Goal: Information Seeking & Learning: Learn about a topic

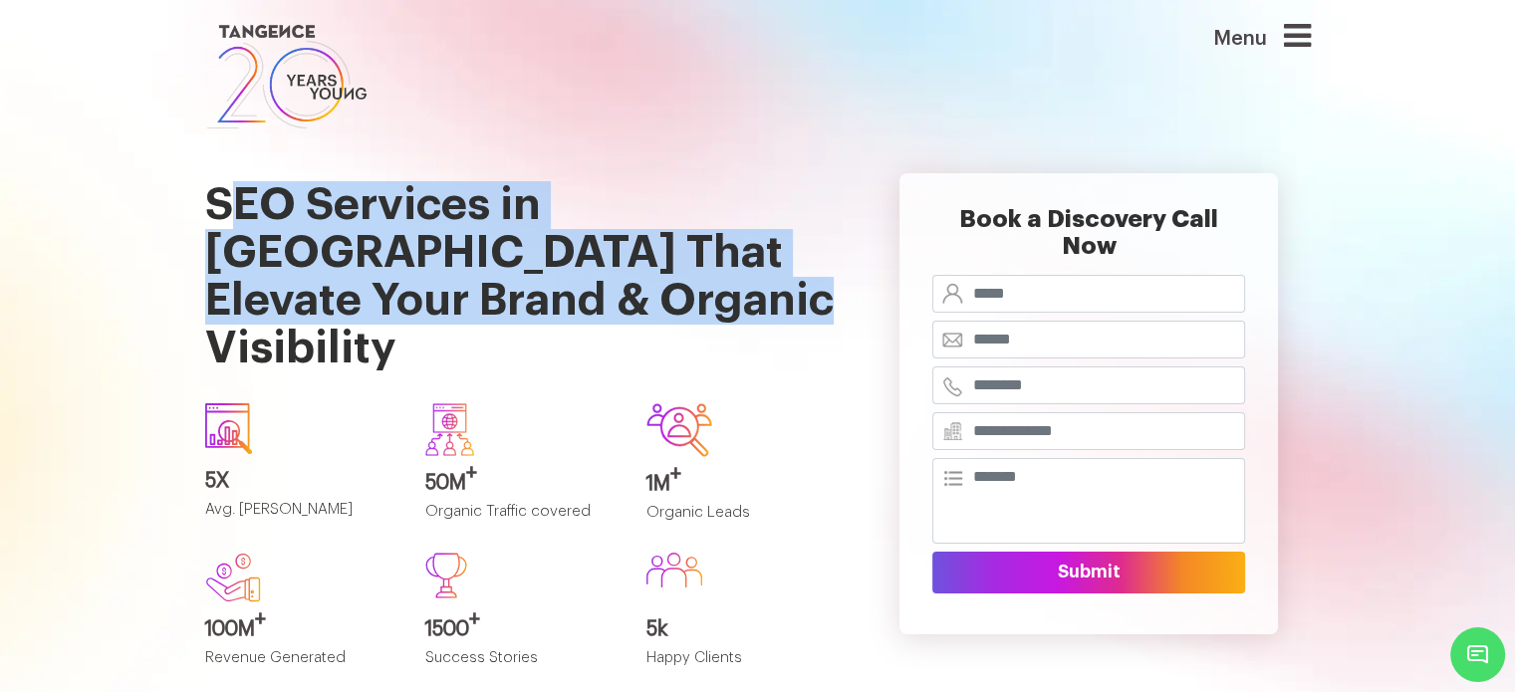
drag, startPoint x: 382, startPoint y: 296, endPoint x: 221, endPoint y: 206, distance: 184.6
click at [221, 206] on h1 "SEO Services in [GEOGRAPHIC_DATA] That Elevate Your Brand & Organic Visibility" at bounding box center [521, 260] width 633 height 254
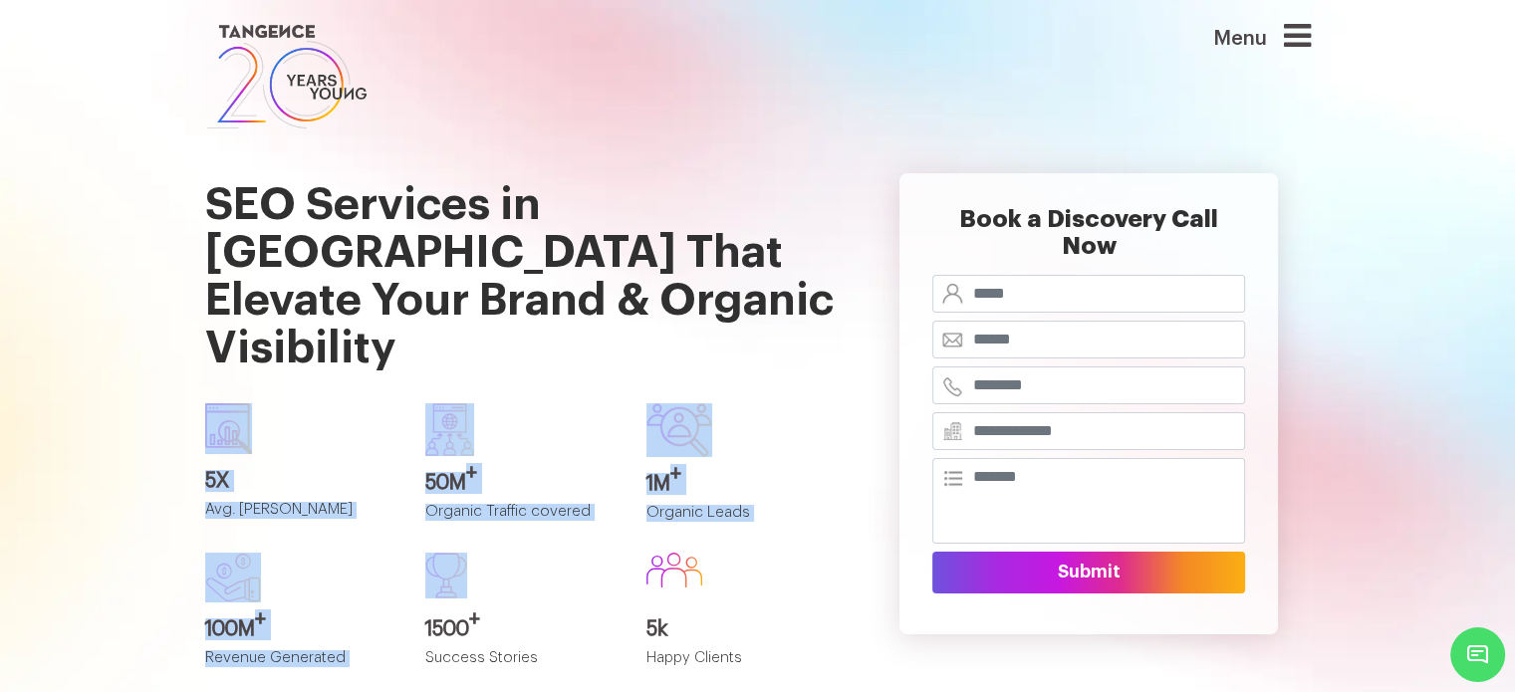
drag, startPoint x: 171, startPoint y: 374, endPoint x: 574, endPoint y: 509, distance: 424.6
click at [574, 509] on section "SEO Services in Mumbai That Elevate Your Brand & Organic Visibility 5X Avg. SEO…" at bounding box center [757, 431] width 1515 height 597
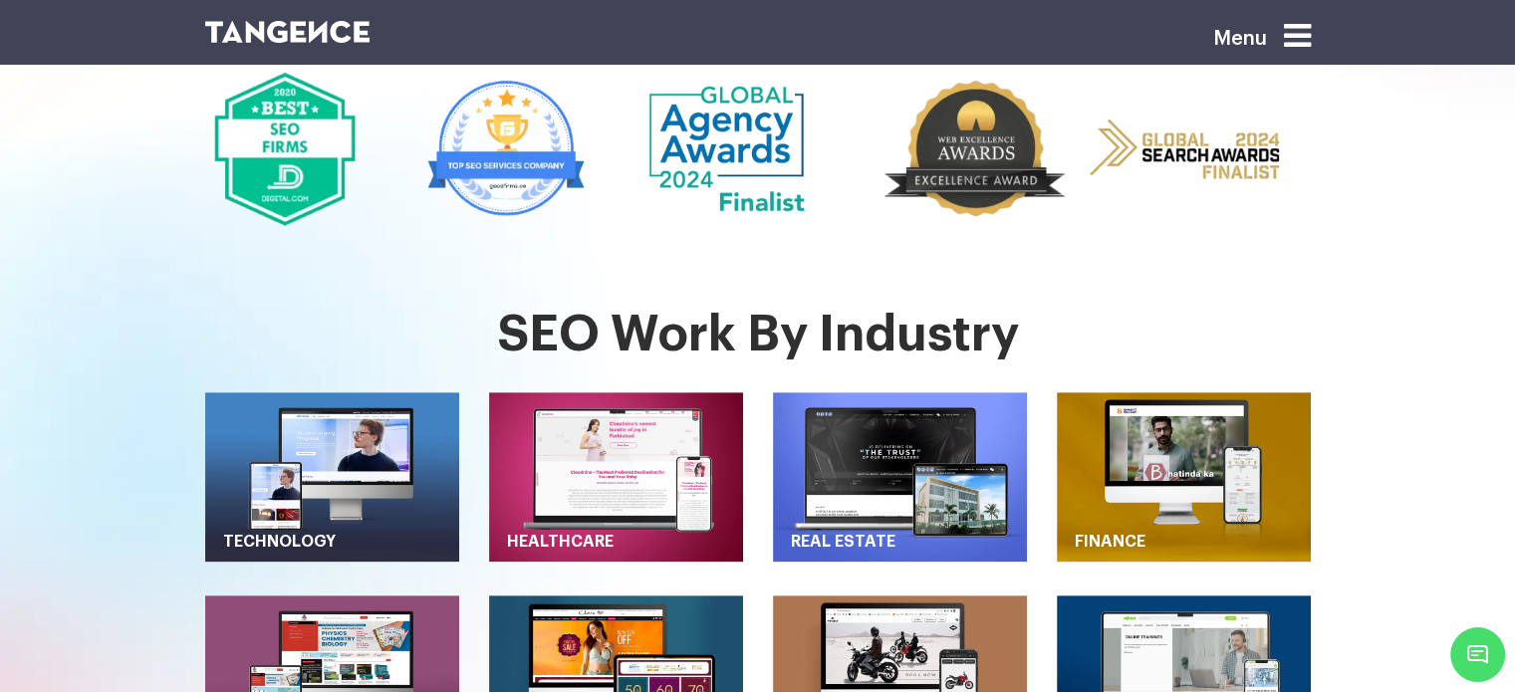
scroll to position [649, 0]
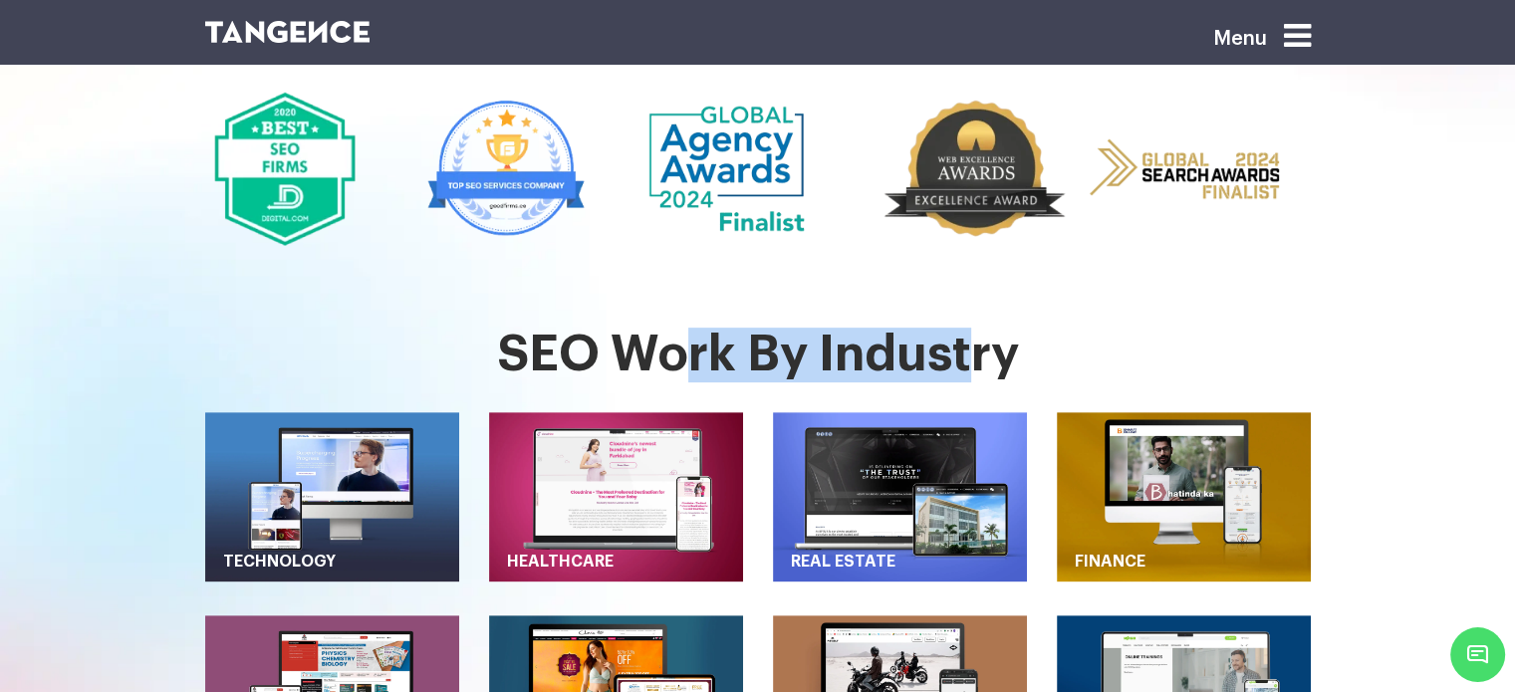
drag, startPoint x: 694, startPoint y: 302, endPoint x: 962, endPoint y: 304, distance: 268.0
click at [962, 328] on h1 "SEO Work By Industry" at bounding box center [758, 355] width 1106 height 55
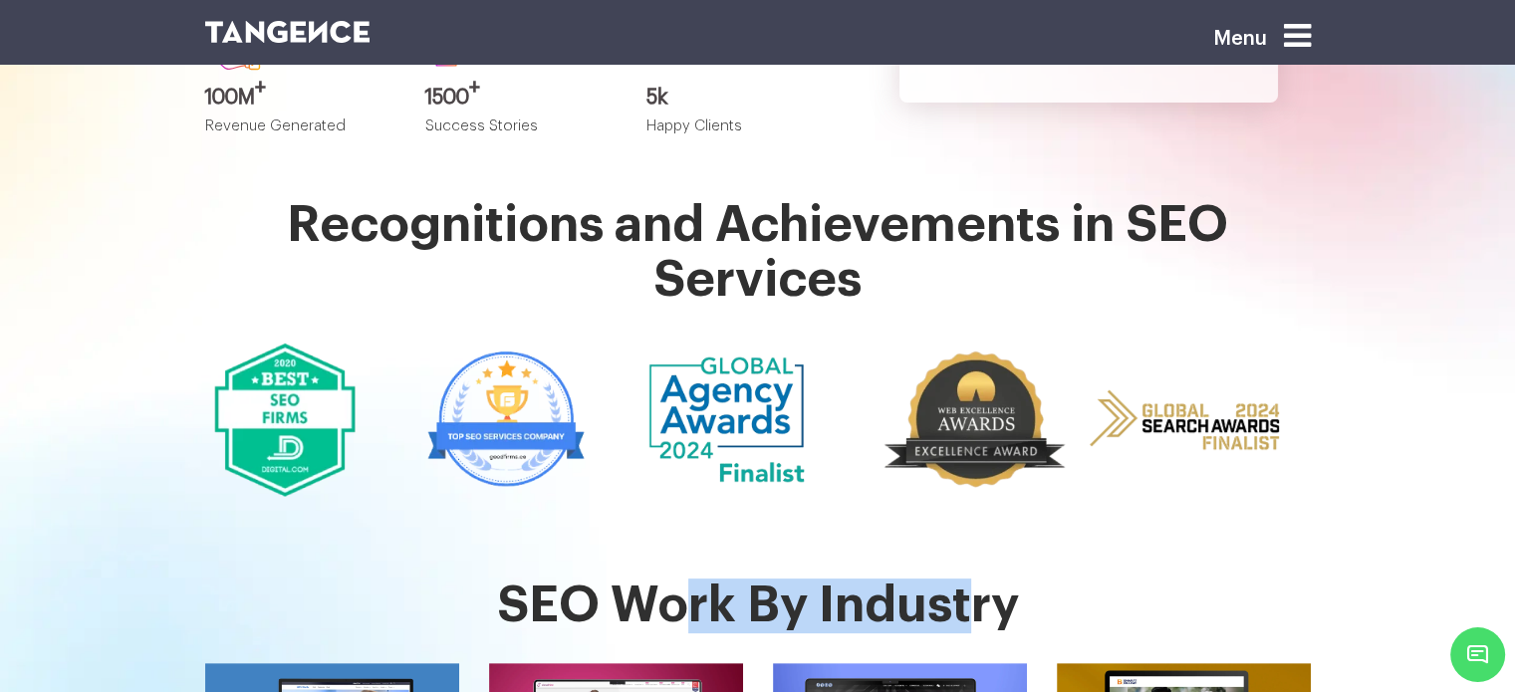
scroll to position [397, 0]
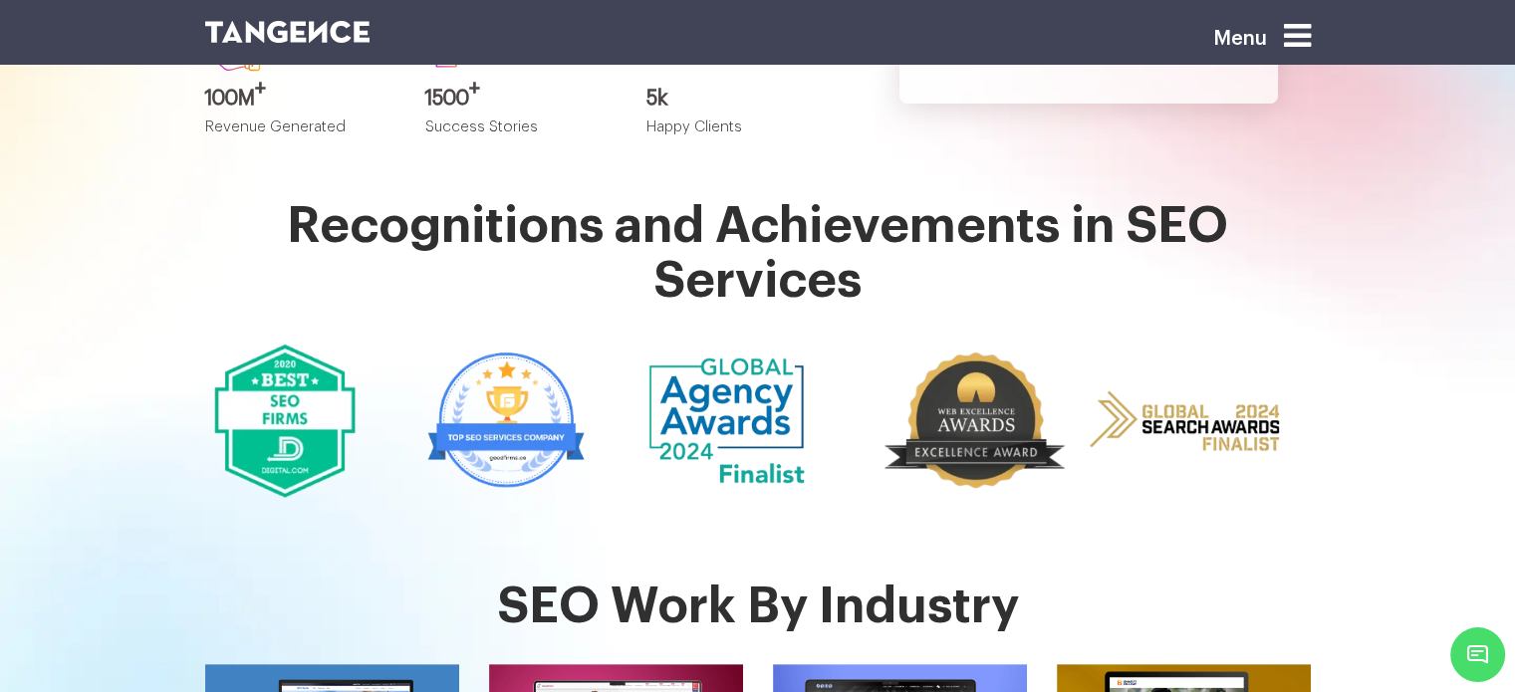
click at [626, 199] on h1 "Recognitions and Achievements in SEO Services" at bounding box center [758, 254] width 1106 height 110
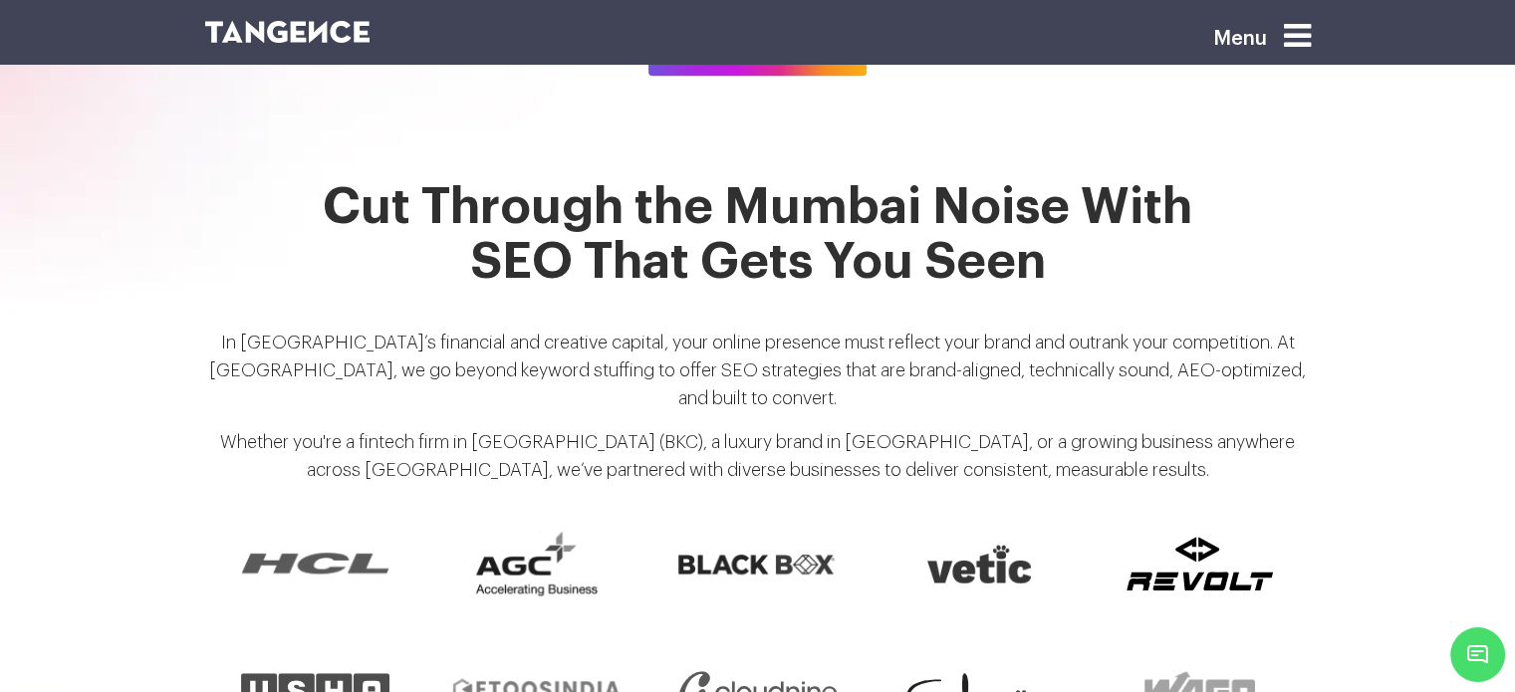
scroll to position [1450, 0]
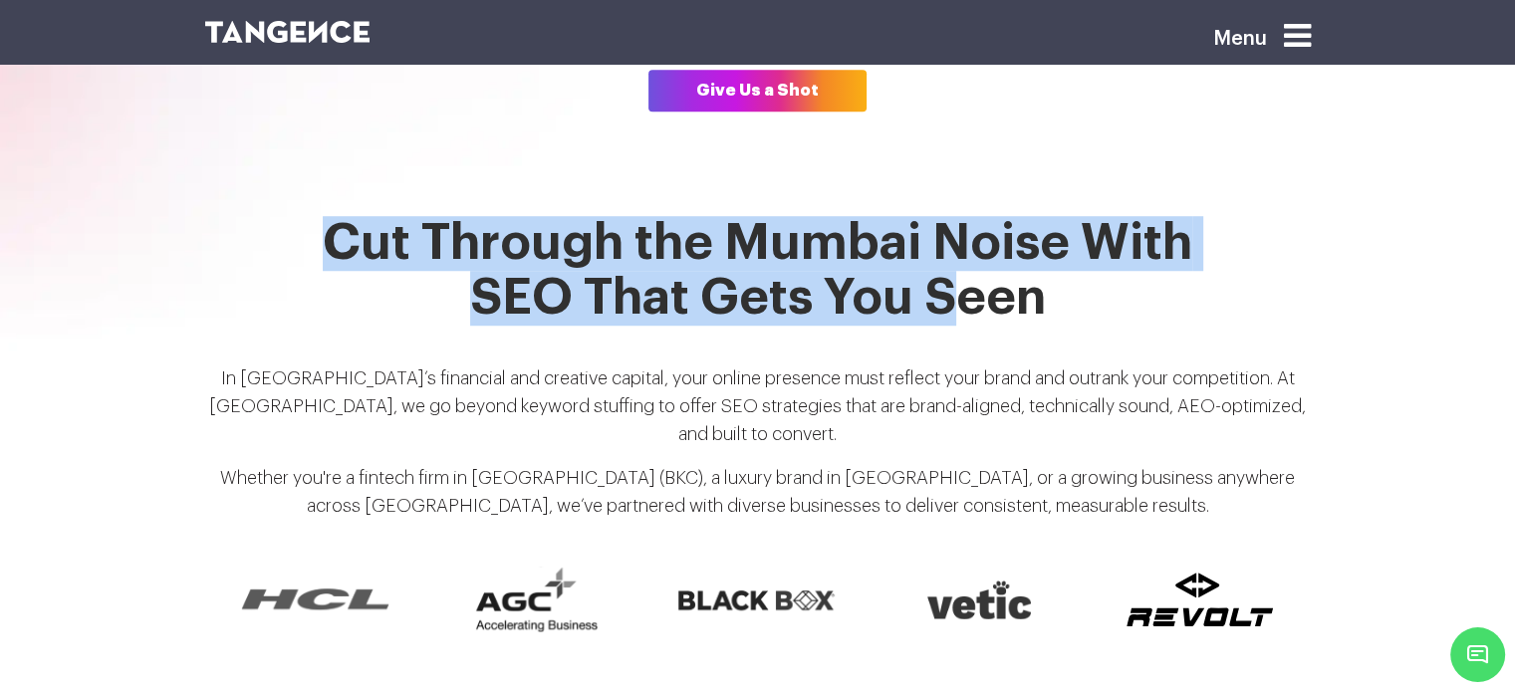
drag, startPoint x: 336, startPoint y: 190, endPoint x: 968, endPoint y: 262, distance: 636.6
click at [968, 262] on h2 "Cut Through the Mumbai Noise With SEO That Gets You Seen" at bounding box center [758, 282] width 1106 height 133
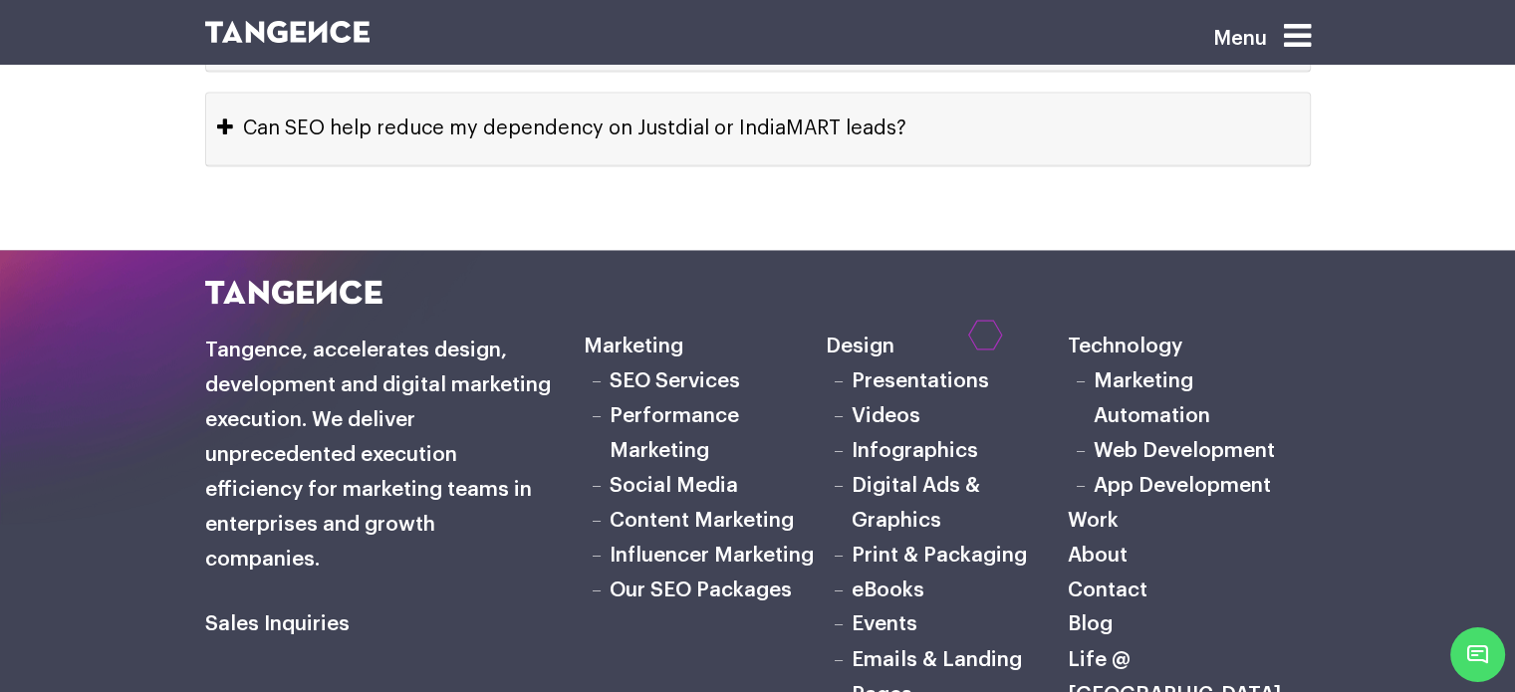
scroll to position [10710, 0]
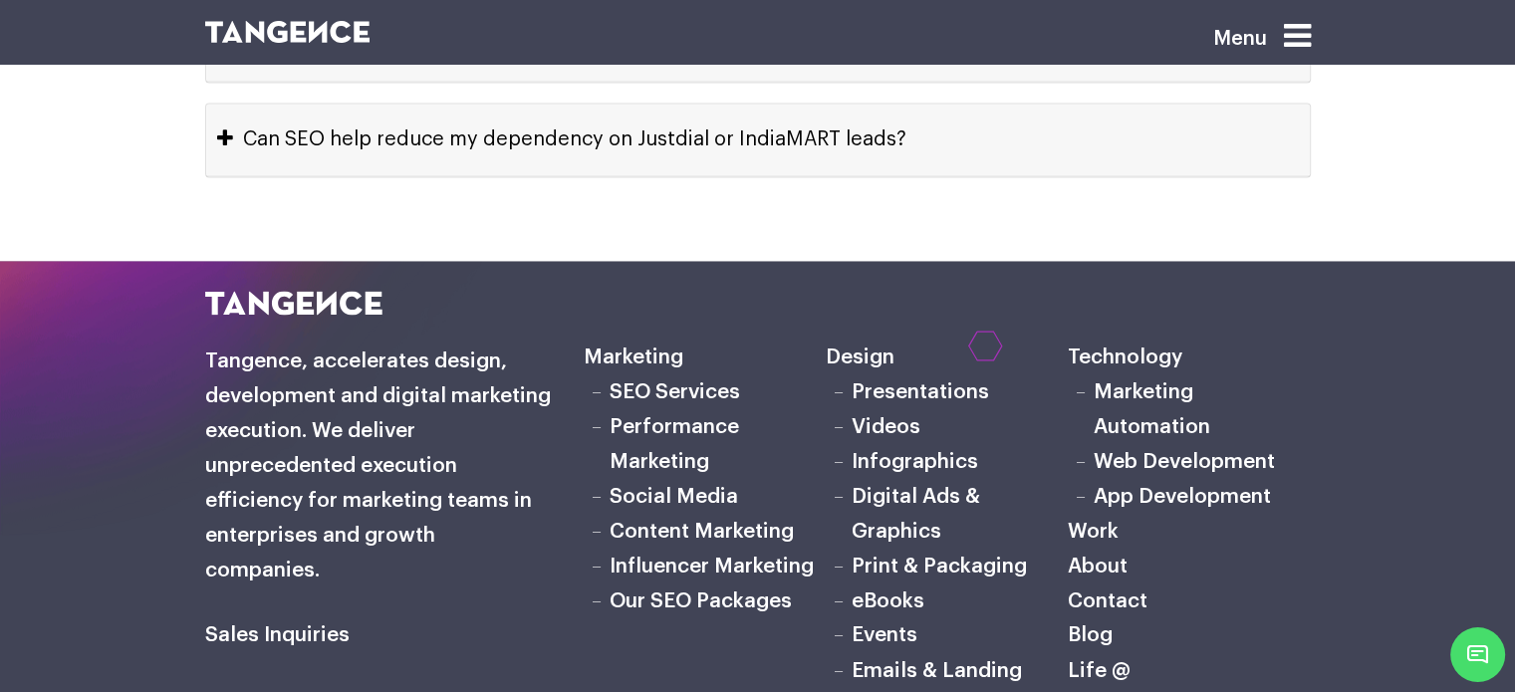
click at [669, 416] on link "Performance Marketing" at bounding box center [674, 444] width 129 height 56
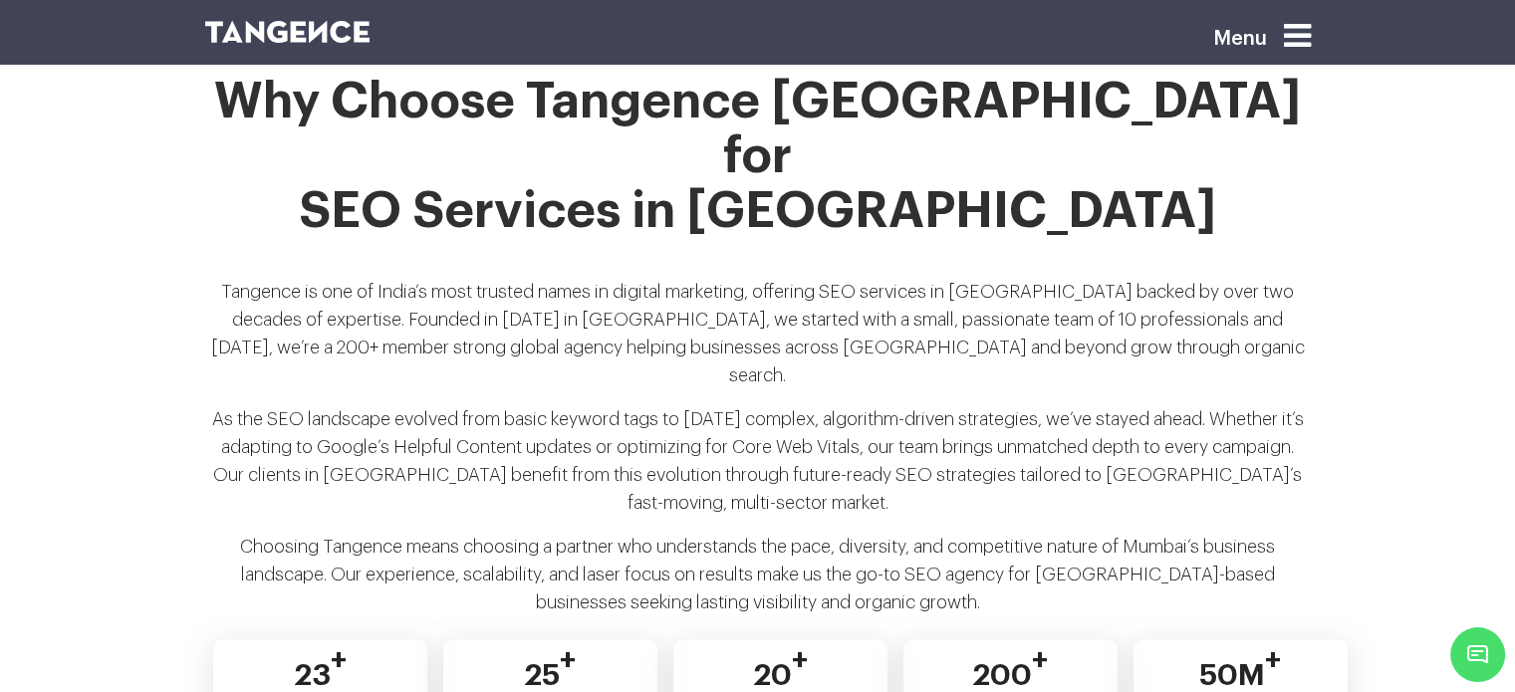
scroll to position [3882, 0]
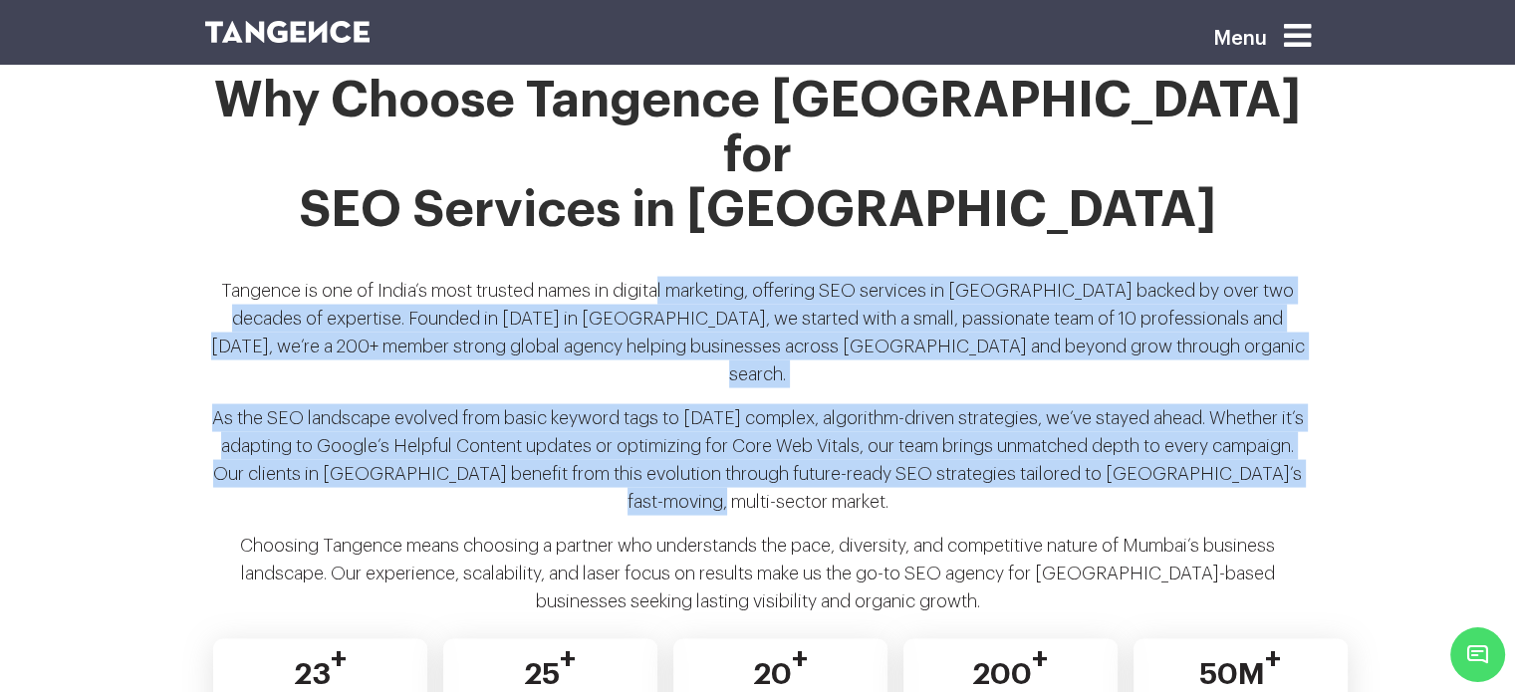
drag, startPoint x: 670, startPoint y: 178, endPoint x: 869, endPoint y: 373, distance: 277.5
click at [869, 373] on div "Why Choose Tangence India for SEO Services in Mumbai Tangence is one of India’s…" at bounding box center [758, 353] width 1136 height 558
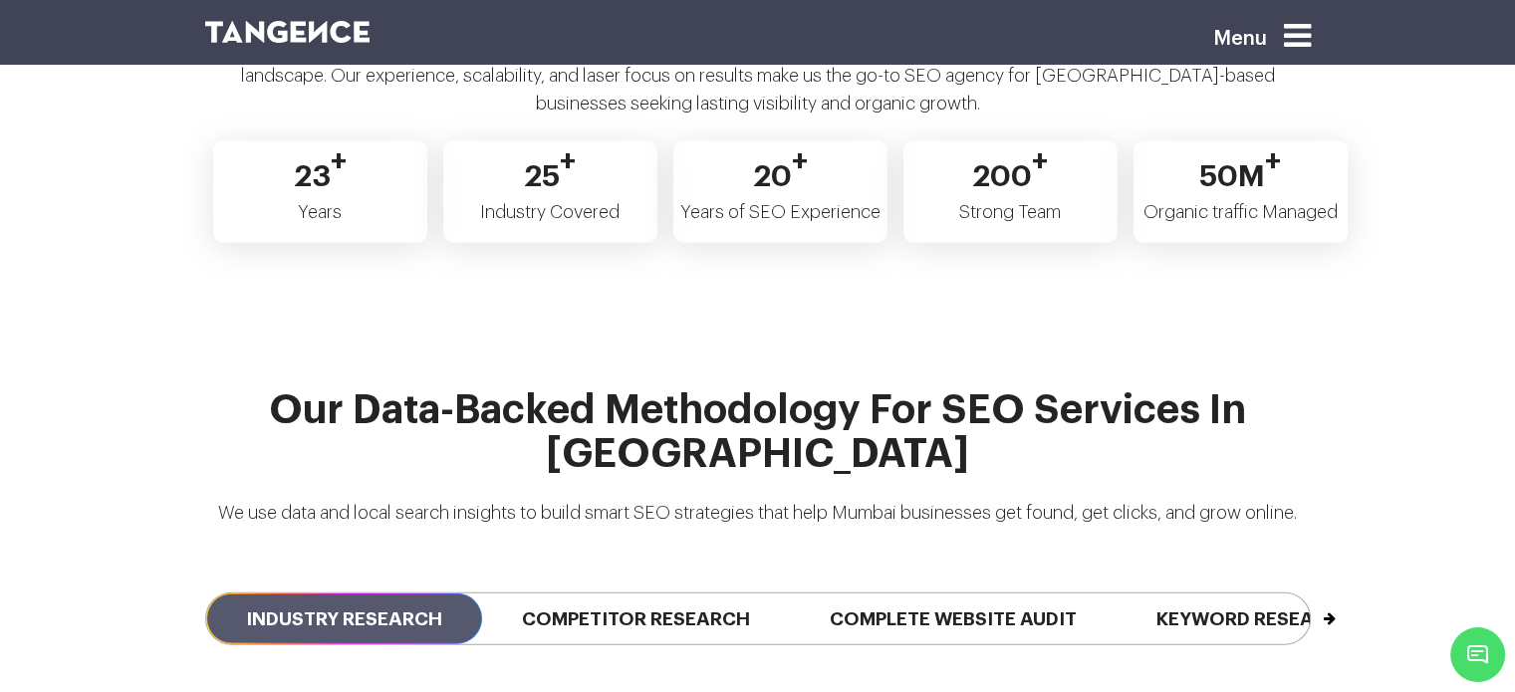
scroll to position [4383, 0]
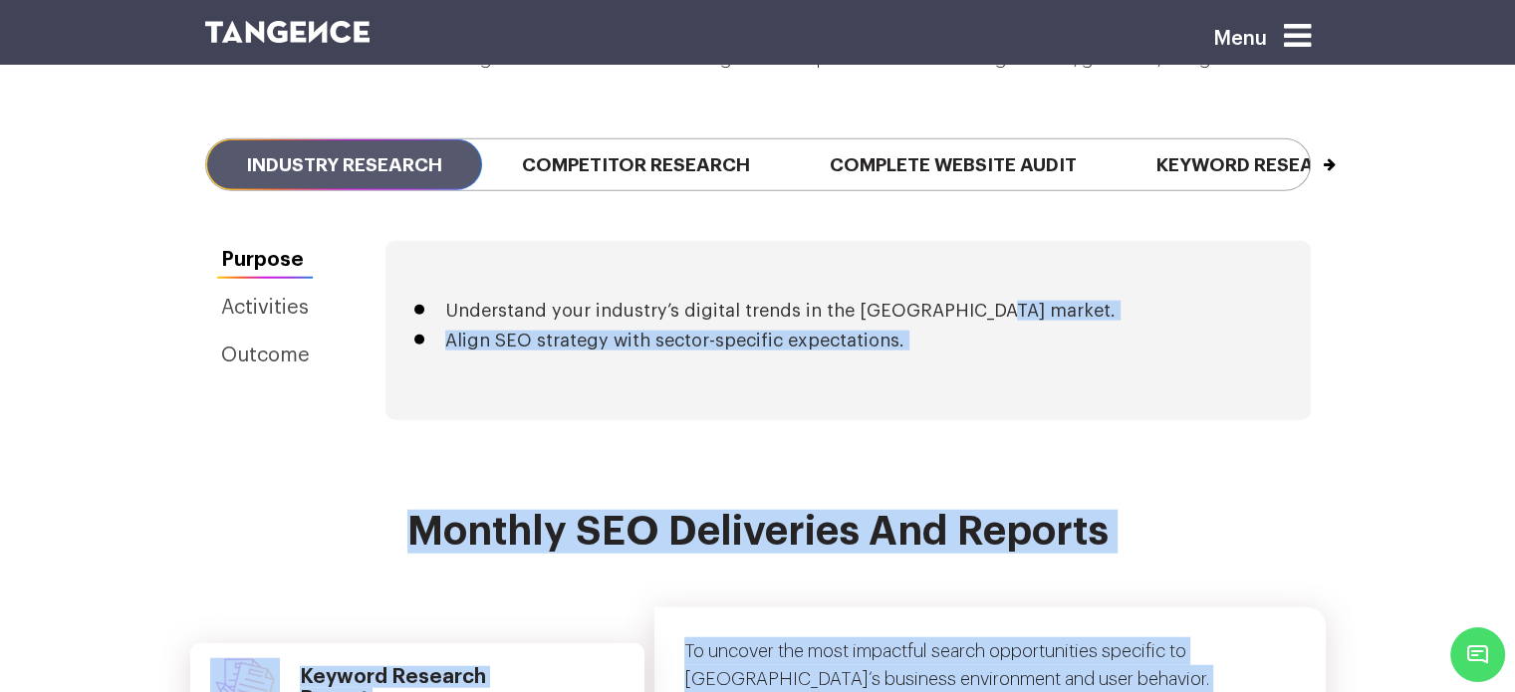
drag, startPoint x: 1005, startPoint y: 570, endPoint x: 1052, endPoint y: 712, distance: 149.9
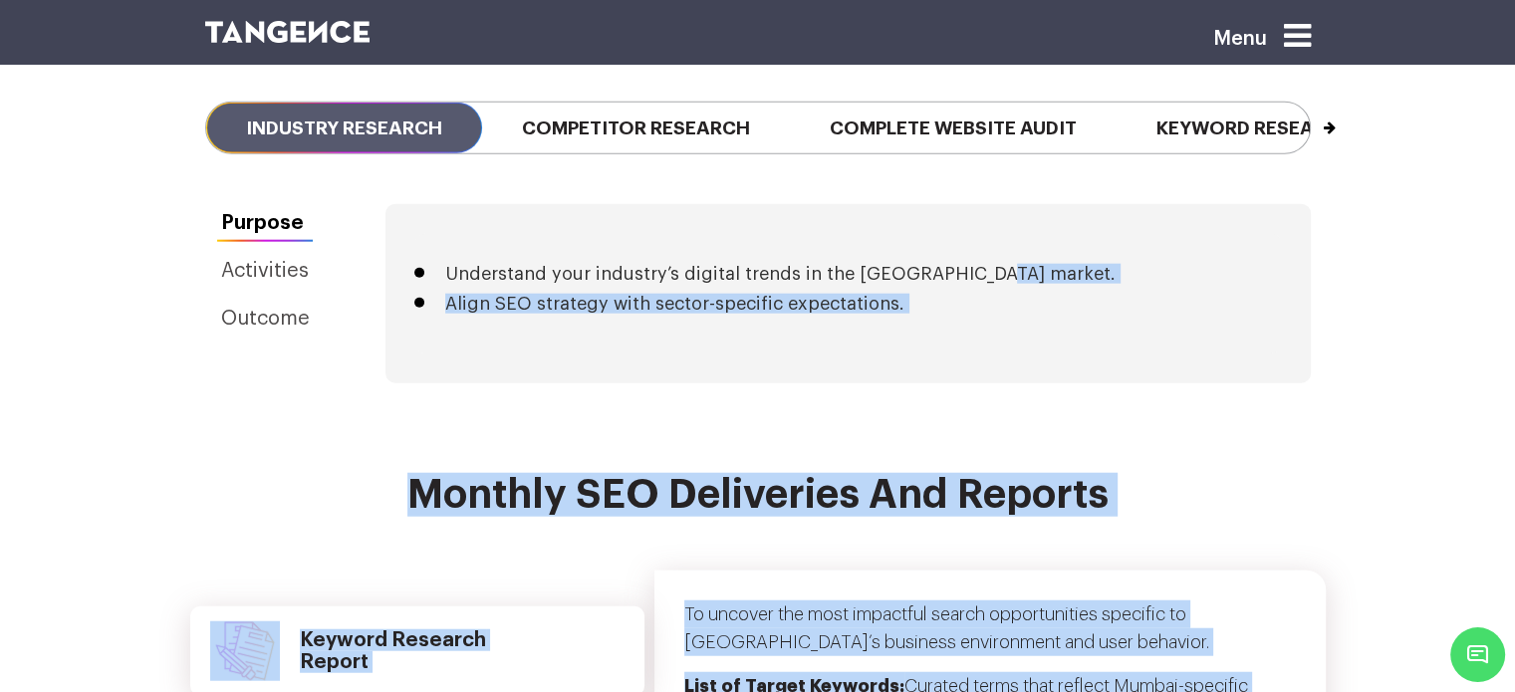
click at [199, 473] on div "Monthly SEO Deliveries and Reports" at bounding box center [758, 507] width 1136 height 68
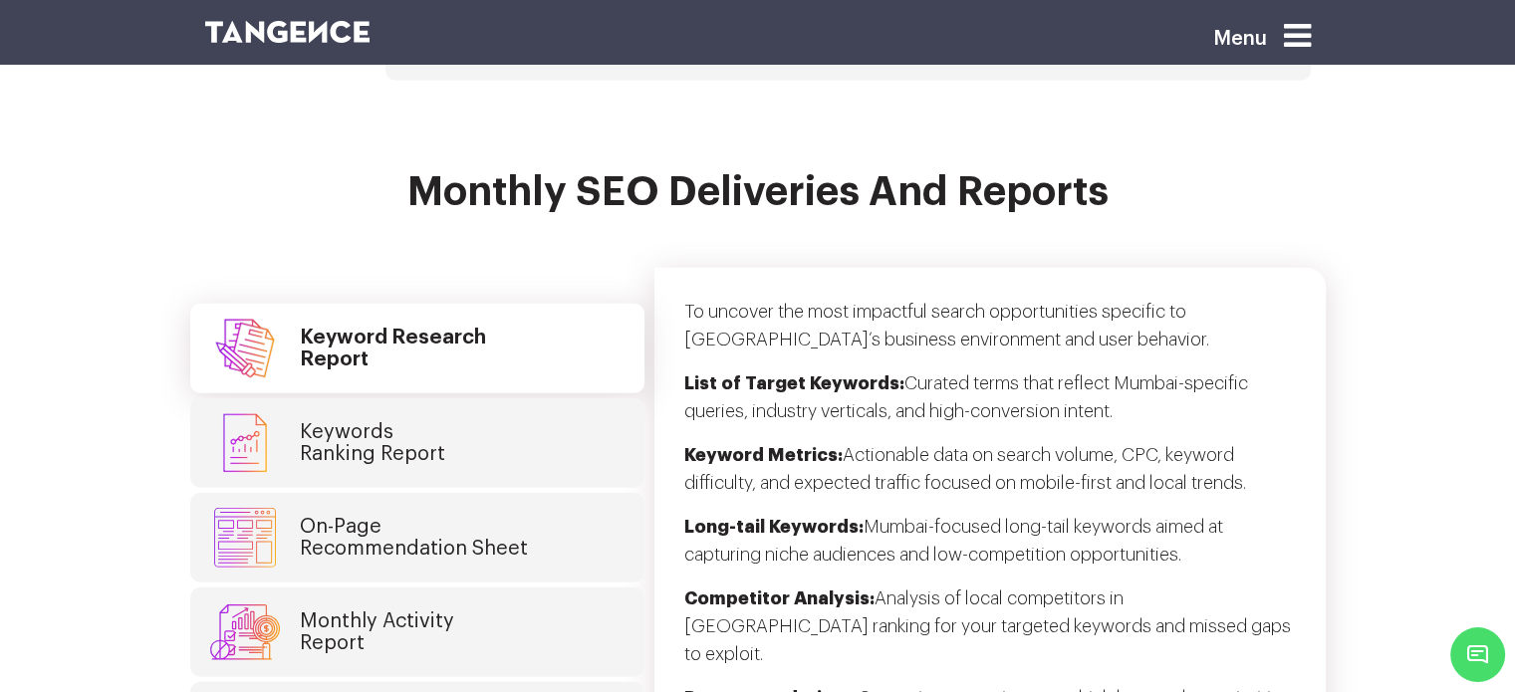
scroll to position [5180, 0]
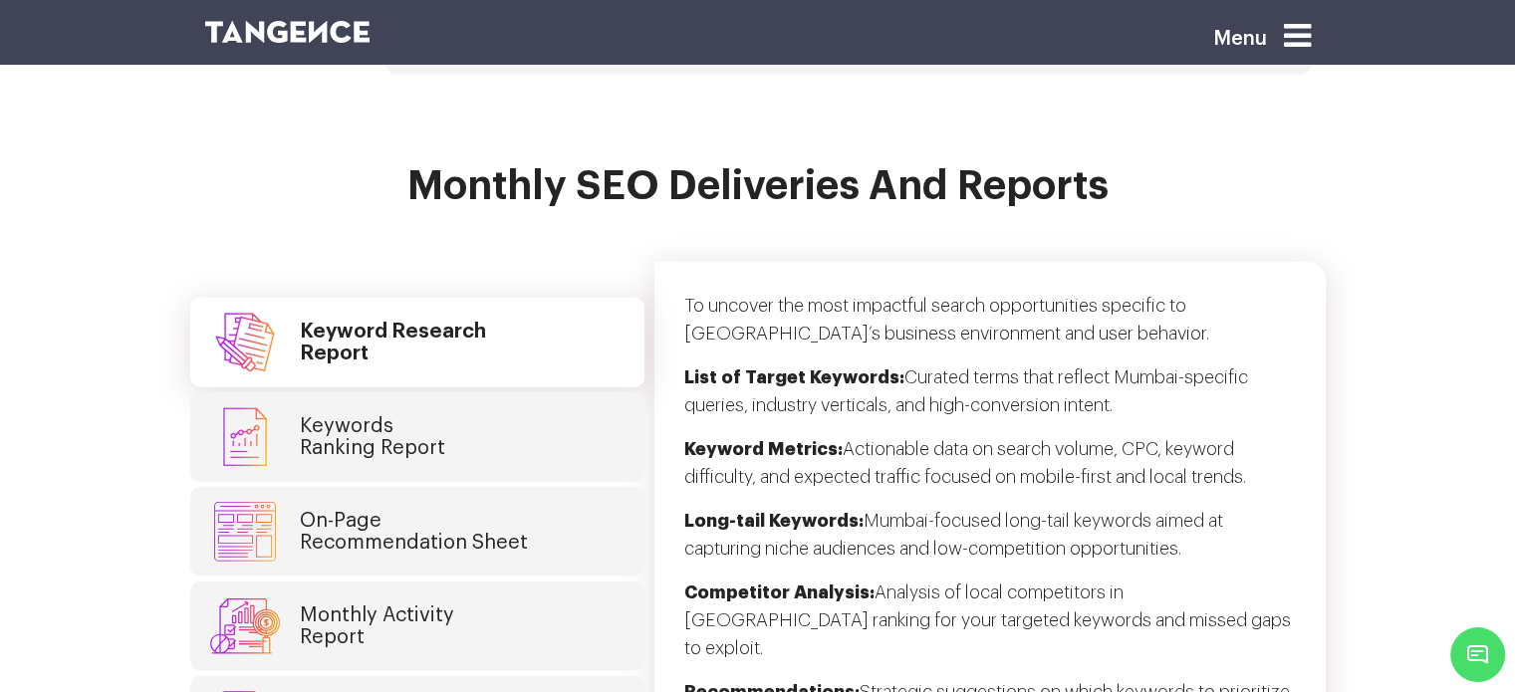
click at [1006, 589] on section "Monthly SEO Deliveries and Reports Keyword Research Report Keywords Ranking Rep…" at bounding box center [757, 485] width 1515 height 643
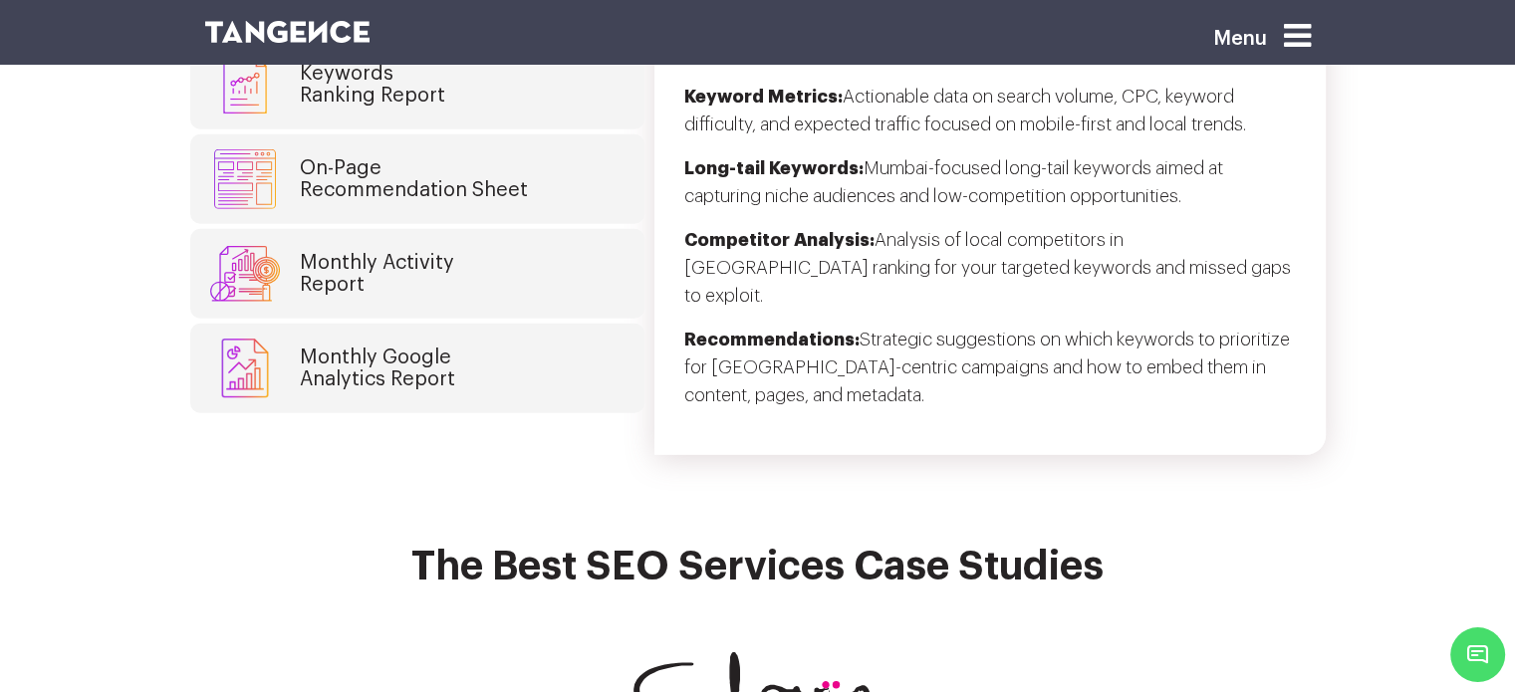
scroll to position [5506, 0]
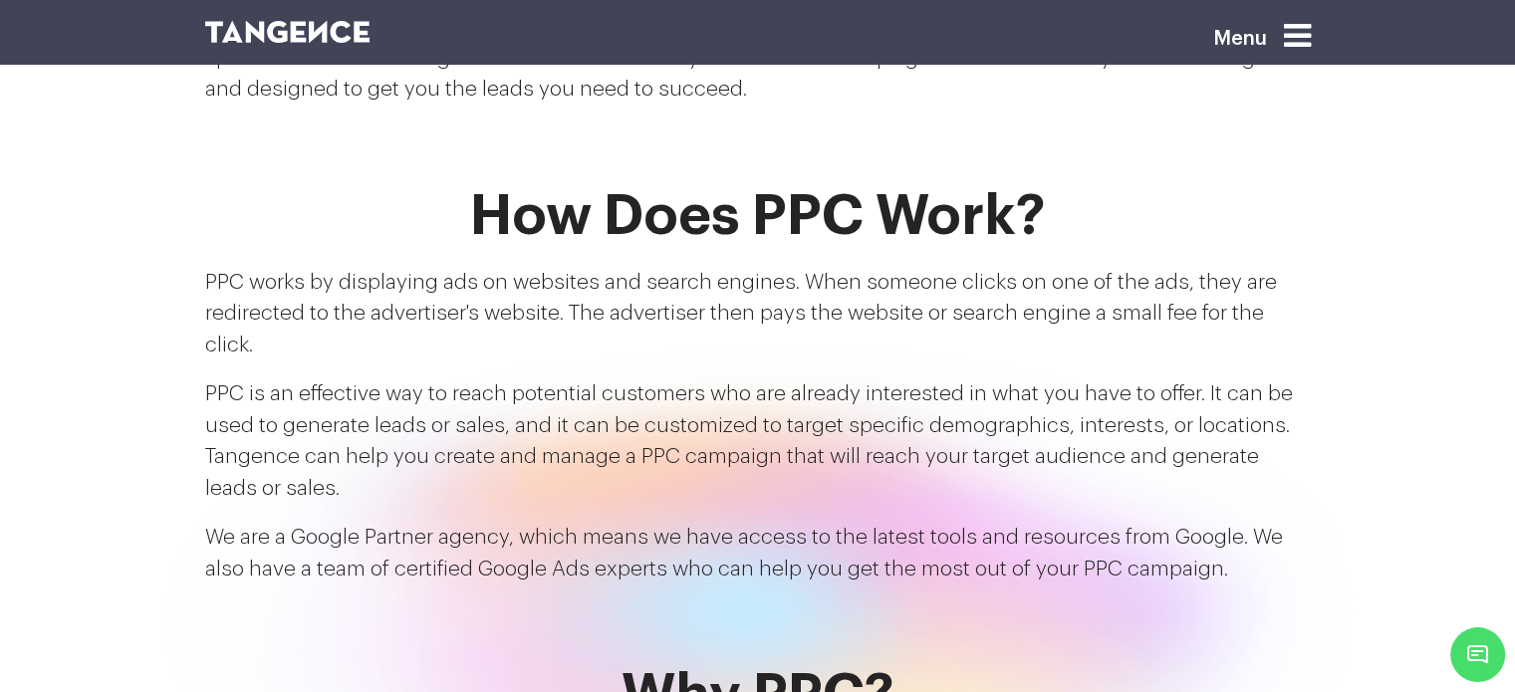
scroll to position [1245, 0]
drag, startPoint x: 466, startPoint y: 213, endPoint x: 1143, endPoint y: 471, distance: 724.8
click at [1143, 471] on div "How Does PPC Work? PPC works by displaying ads on websites and search engines. …" at bounding box center [758, 383] width 1106 height 400
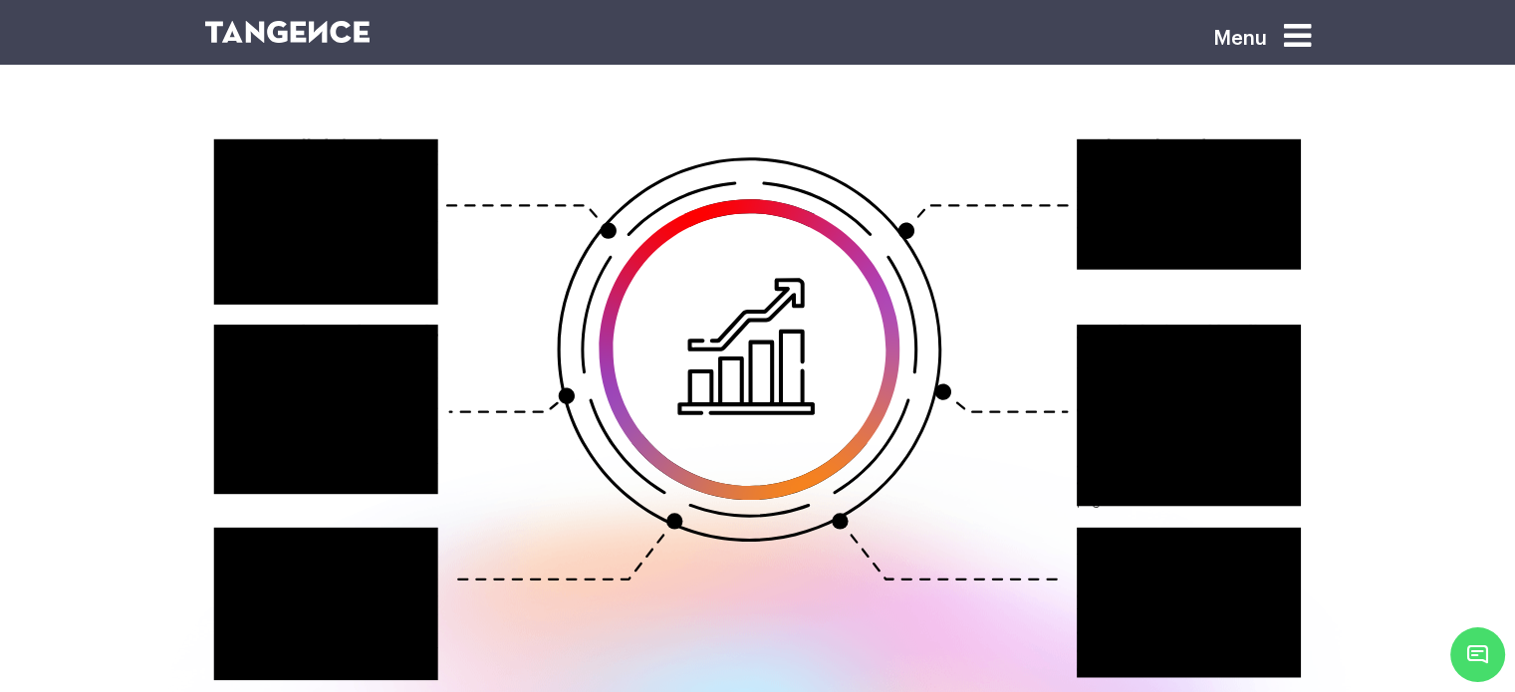
scroll to position [3056, 0]
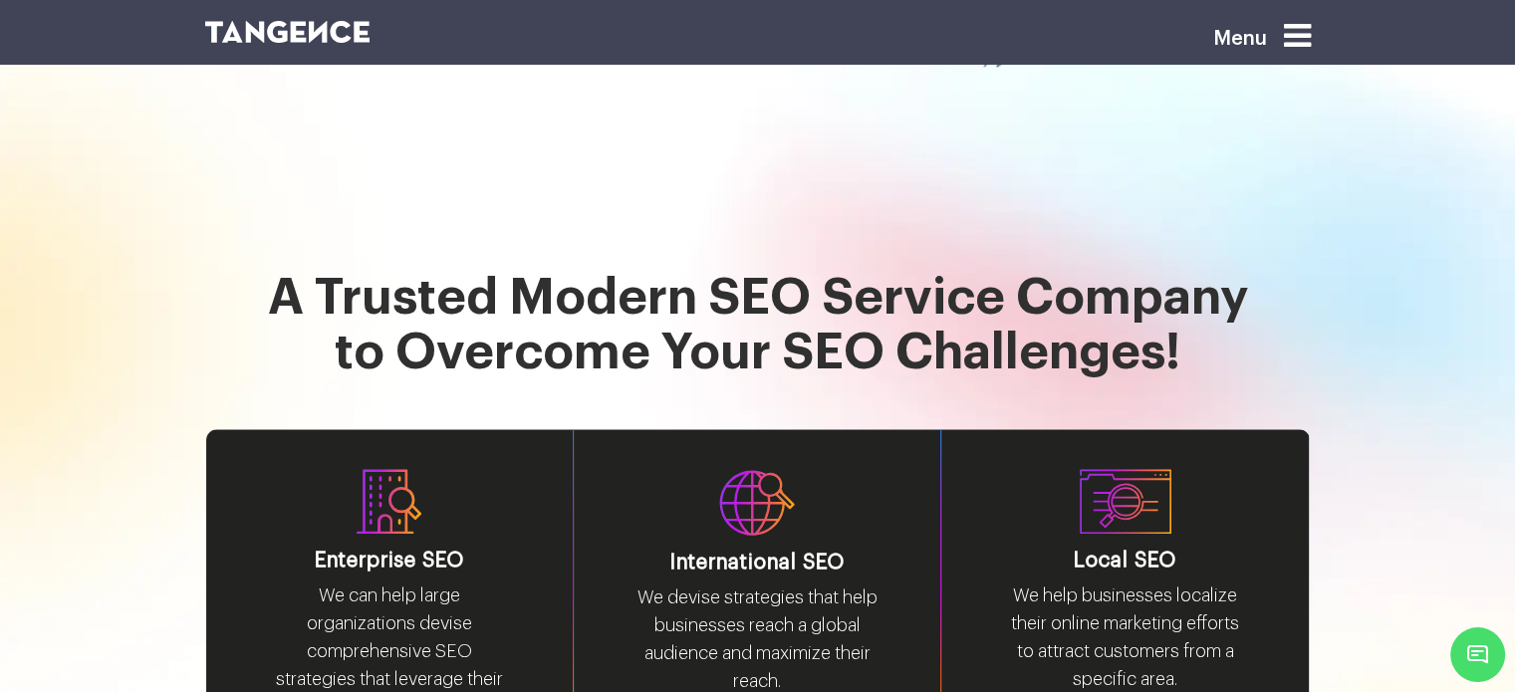
scroll to position [2295, 0]
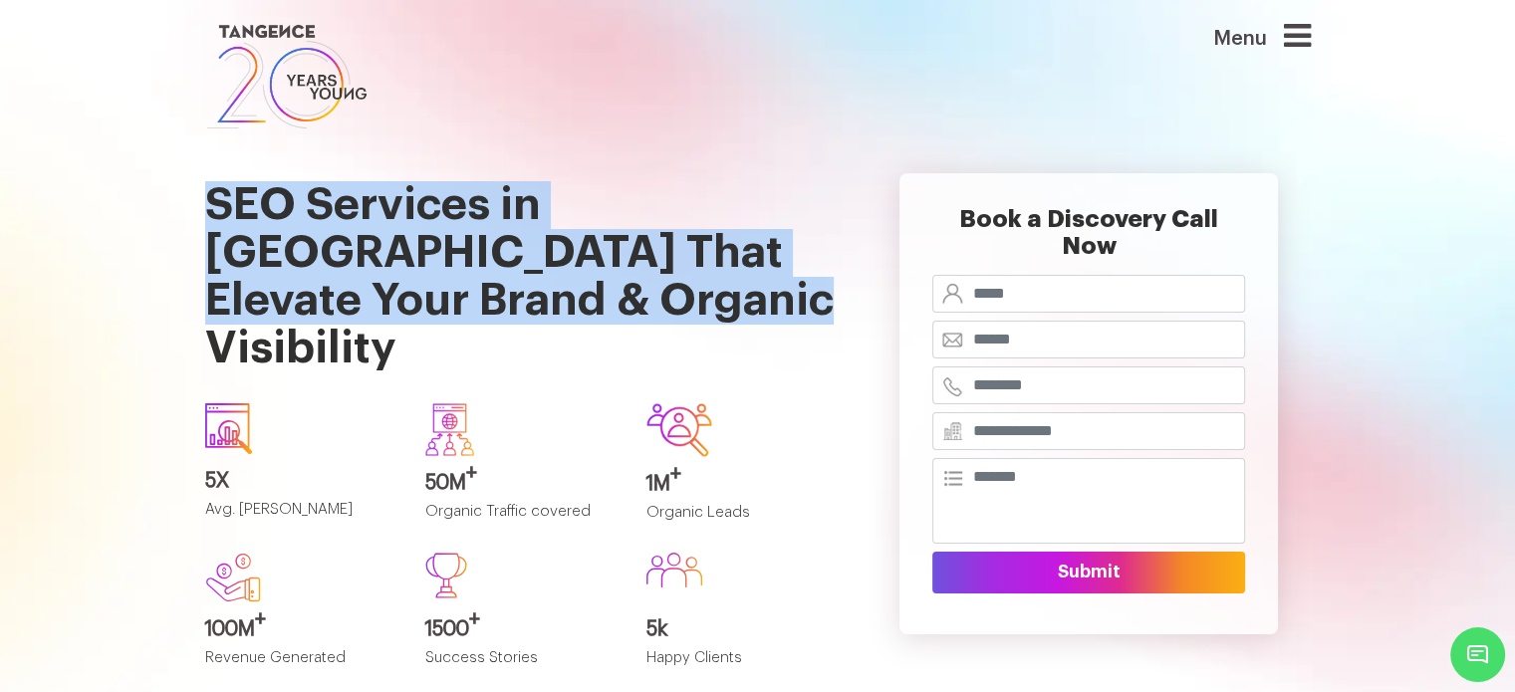
drag, startPoint x: 384, startPoint y: 310, endPoint x: 212, endPoint y: 202, distance: 203.1
click at [212, 202] on h1 "SEO Services in [GEOGRAPHIC_DATA] That Elevate Your Brand & Organic Visibility" at bounding box center [521, 260] width 633 height 254
copy h1 "SEO Services in Mumbai That Elevate Your Brand & Organic Visibility"
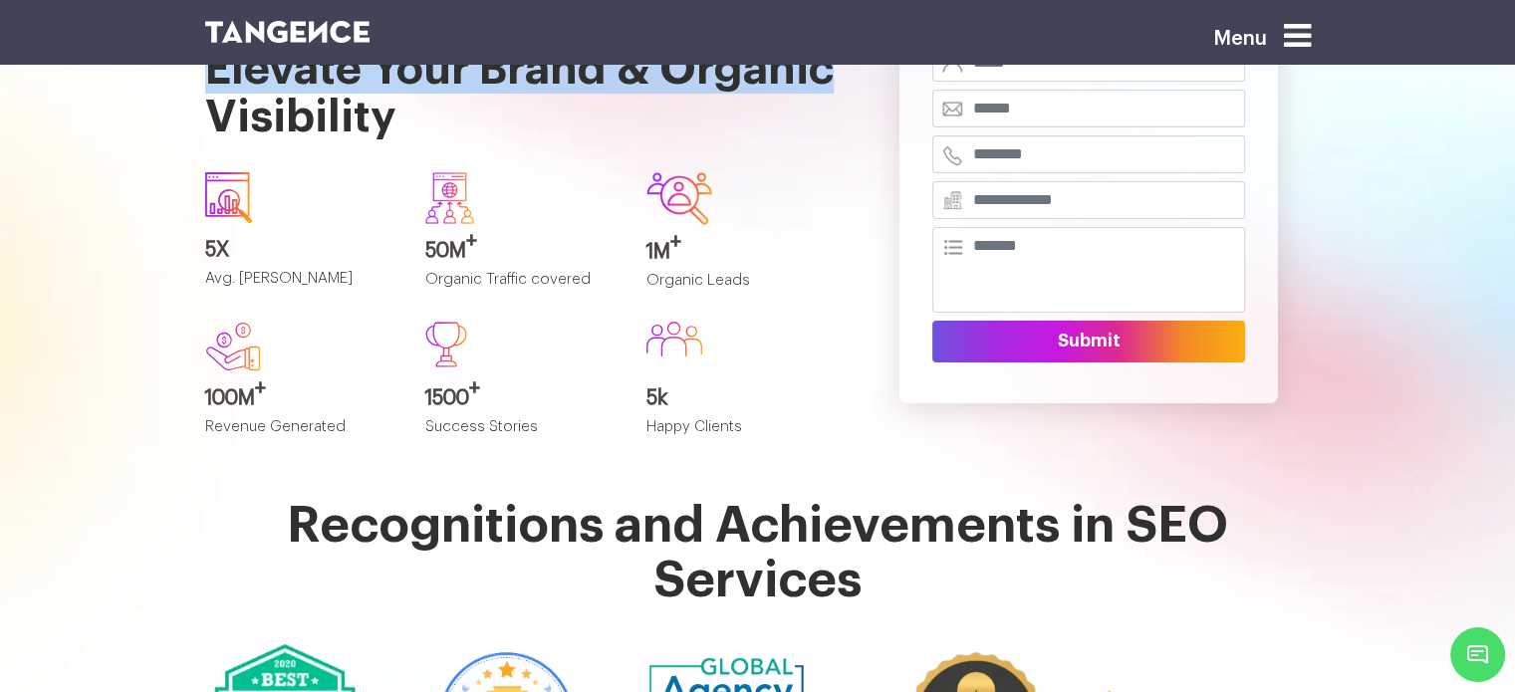
scroll to position [107, 0]
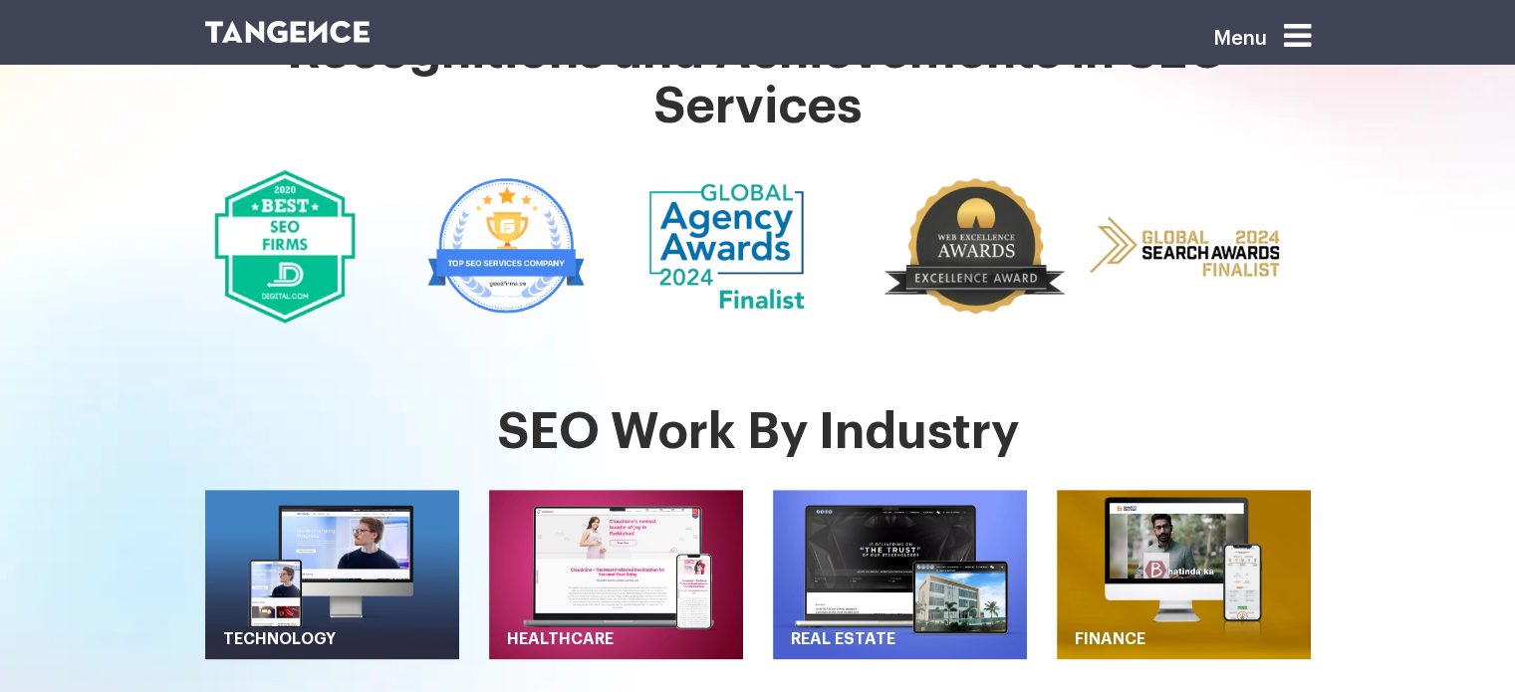
scroll to position [565, 0]
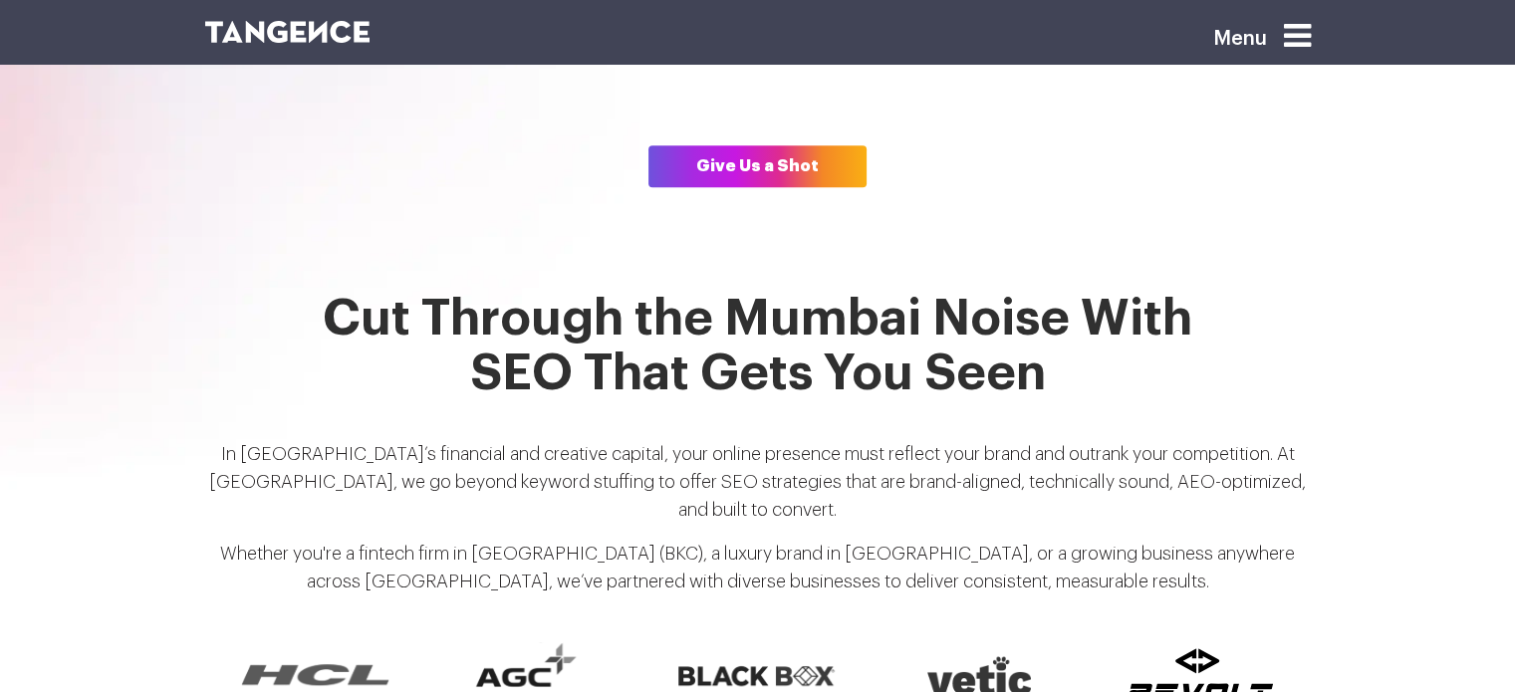
scroll to position [1313, 0]
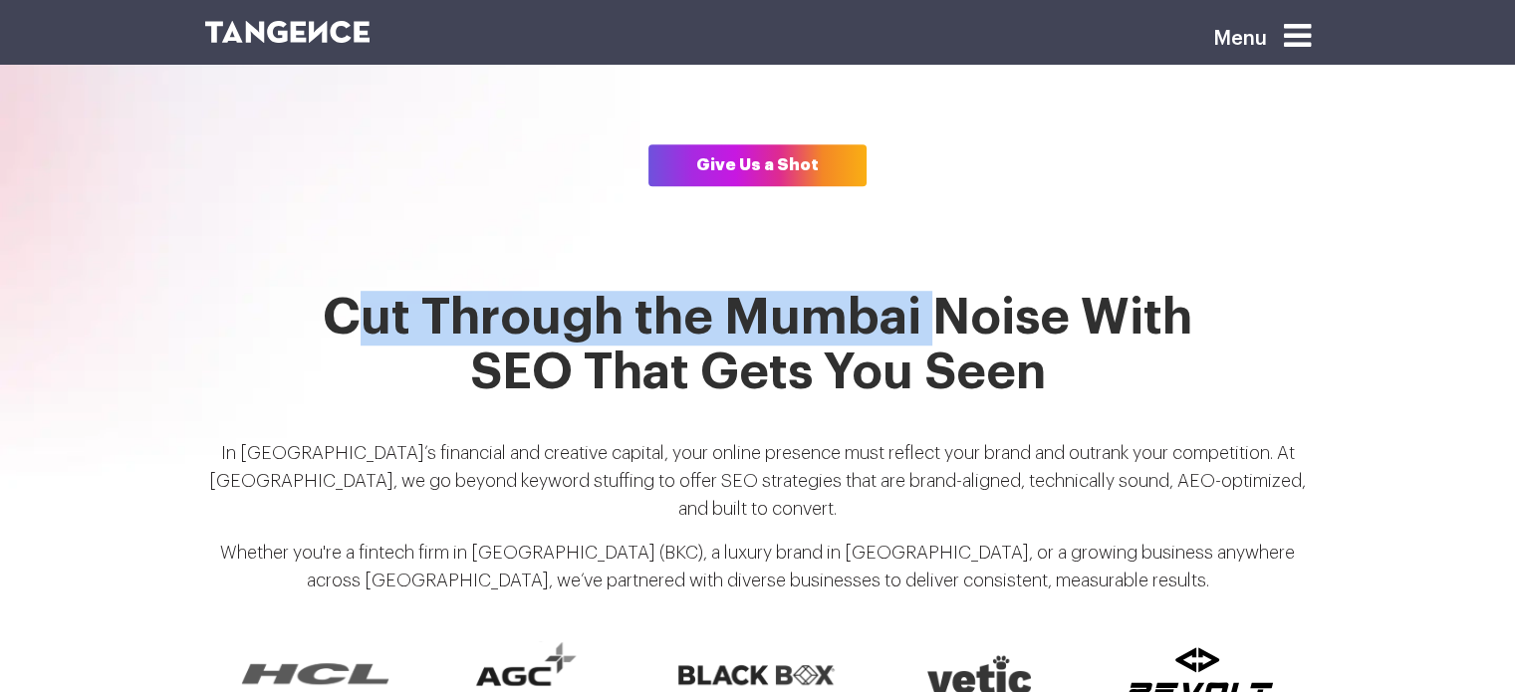
drag, startPoint x: 356, startPoint y: 288, endPoint x: 944, endPoint y: 271, distance: 588.9
click at [944, 291] on h2 "Cut Through the Mumbai Noise With SEO That Gets You Seen" at bounding box center [758, 357] width 1106 height 133
copy h2 "ut Through the Mumbai"
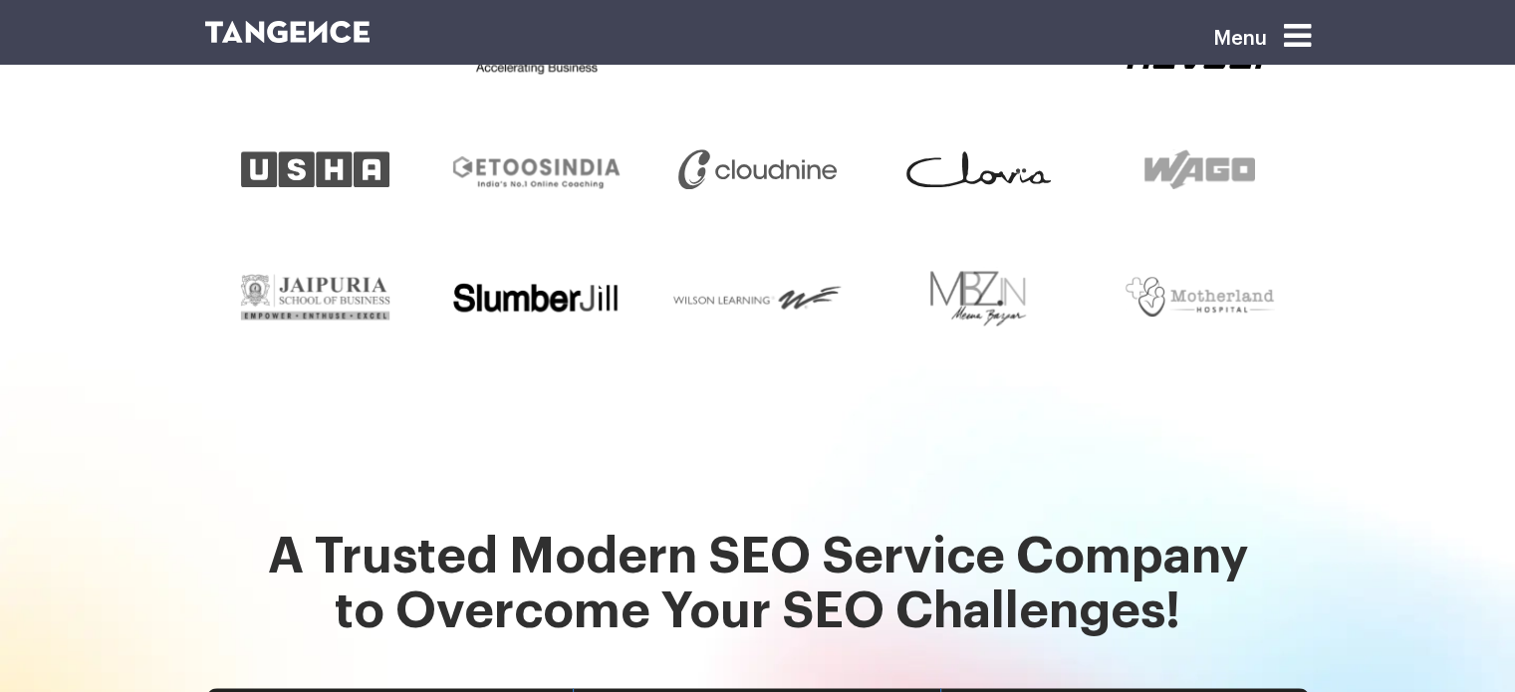
scroll to position [1817, 0]
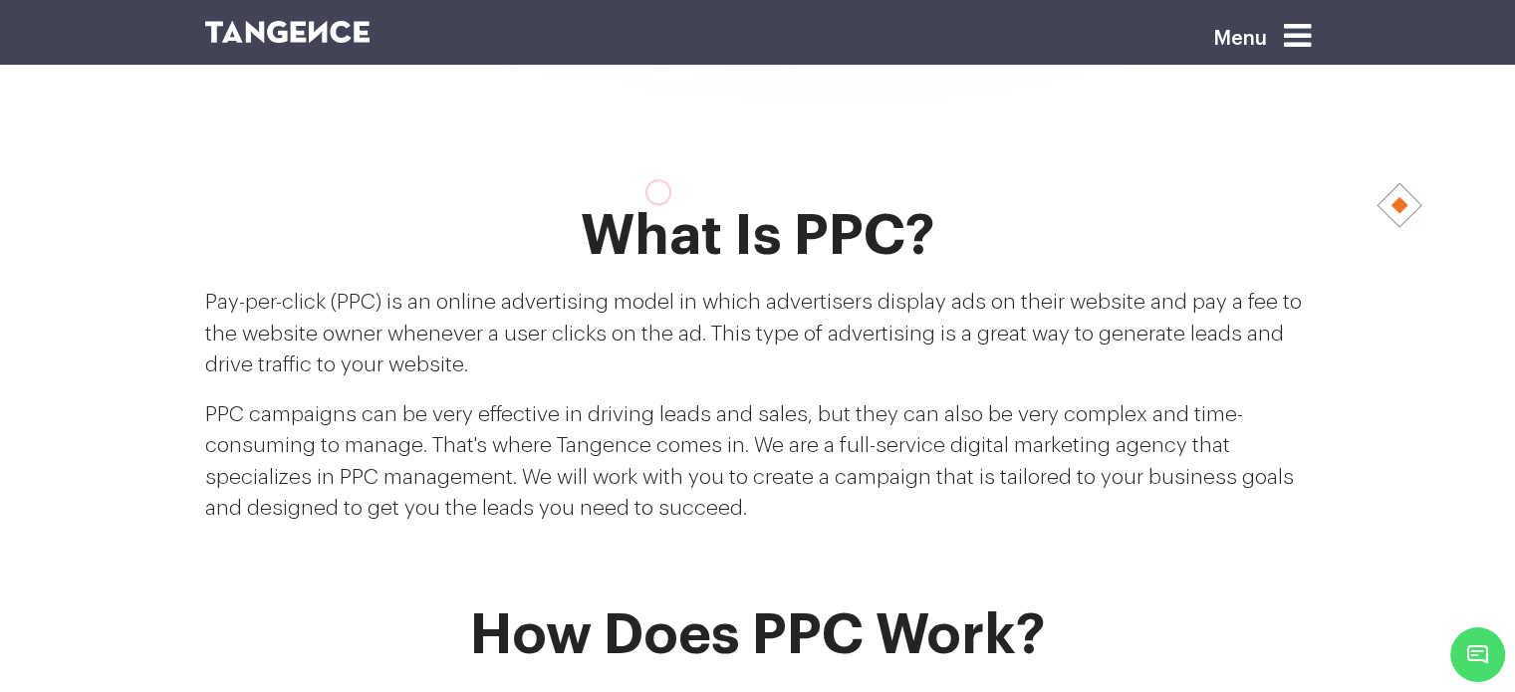
scroll to position [852, 0]
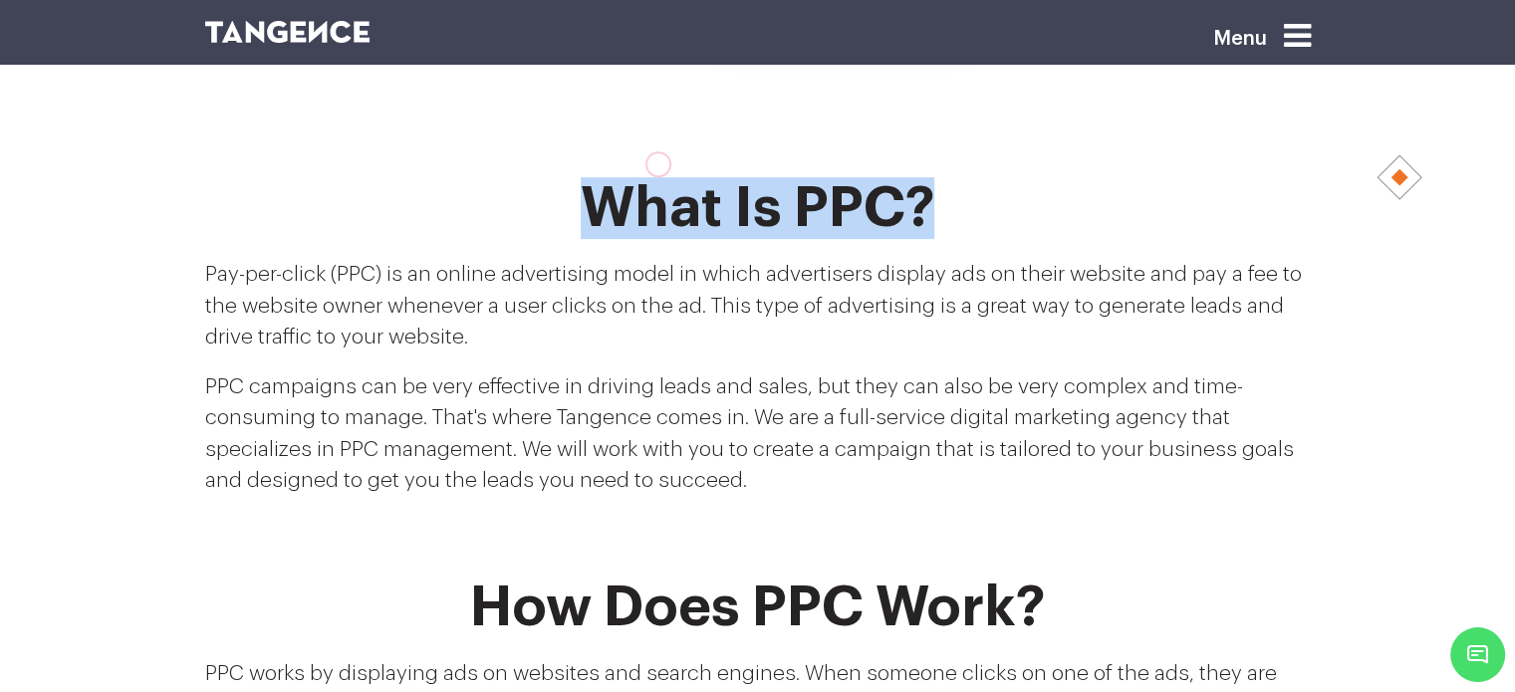
drag, startPoint x: 599, startPoint y: 213, endPoint x: 920, endPoint y: 201, distance: 322.0
click at [920, 201] on h2 "What is PPC?" at bounding box center [758, 208] width 1106 height 62
copy h2 "What is PPC?"
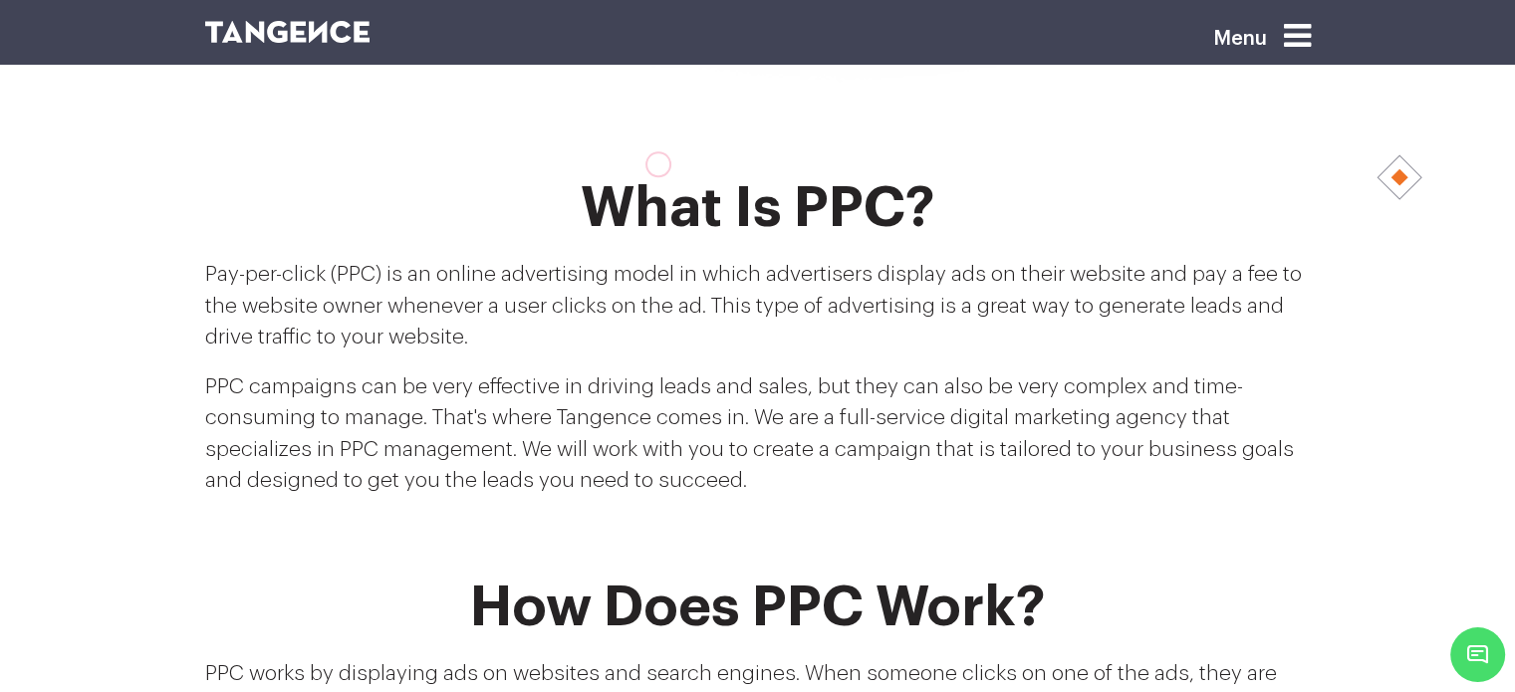
click at [610, 409] on p "PPC campaigns can be very effective in driving leads and sales, but they can al…" at bounding box center [758, 435] width 1106 height 126
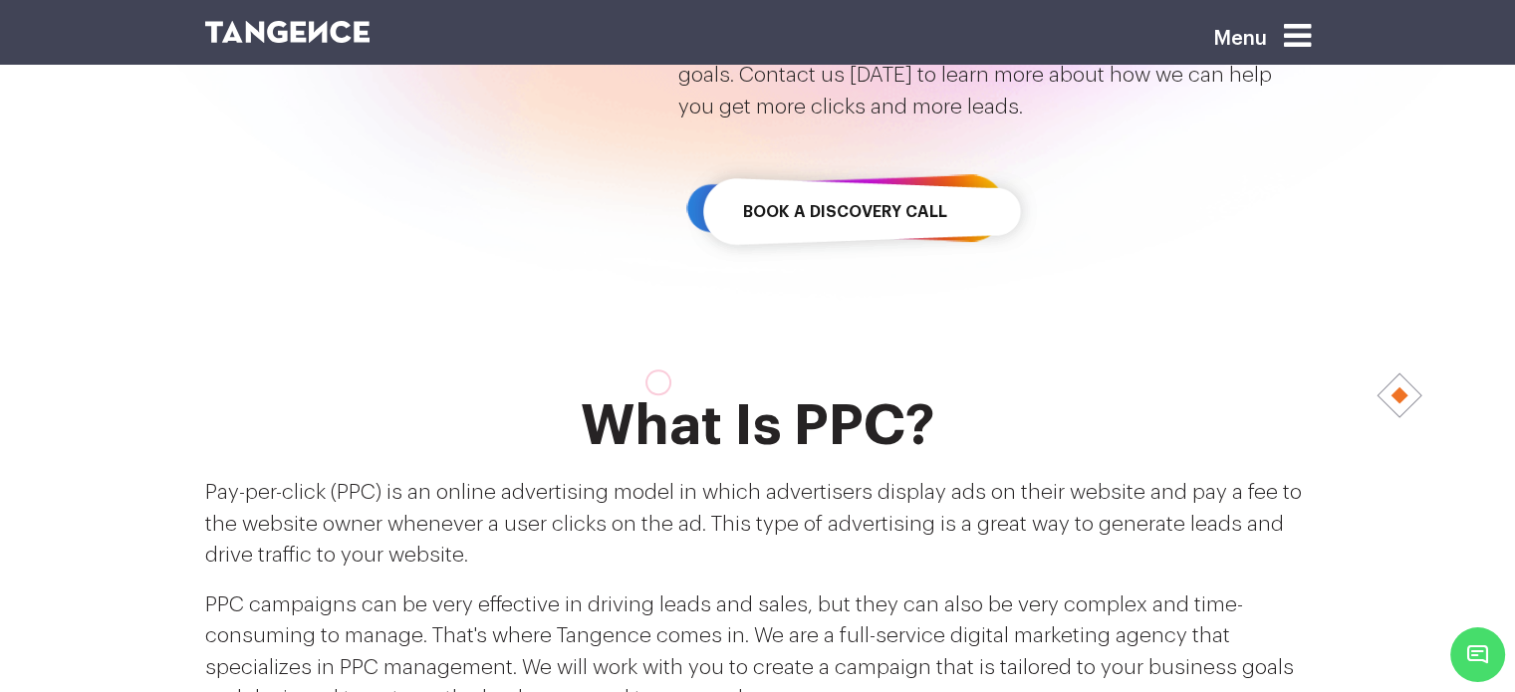
scroll to position [633, 0]
drag, startPoint x: 670, startPoint y: 266, endPoint x: 565, endPoint y: 438, distance: 202.1
click at [565, 438] on h2 "What is PPC?" at bounding box center [758, 427] width 1106 height 62
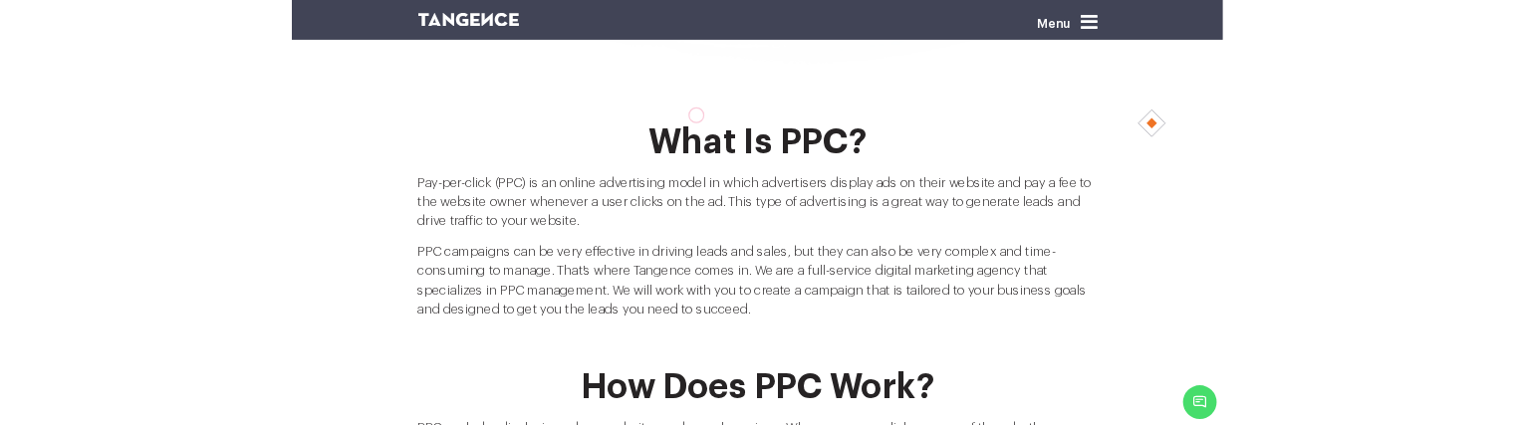
scroll to position [825, 0]
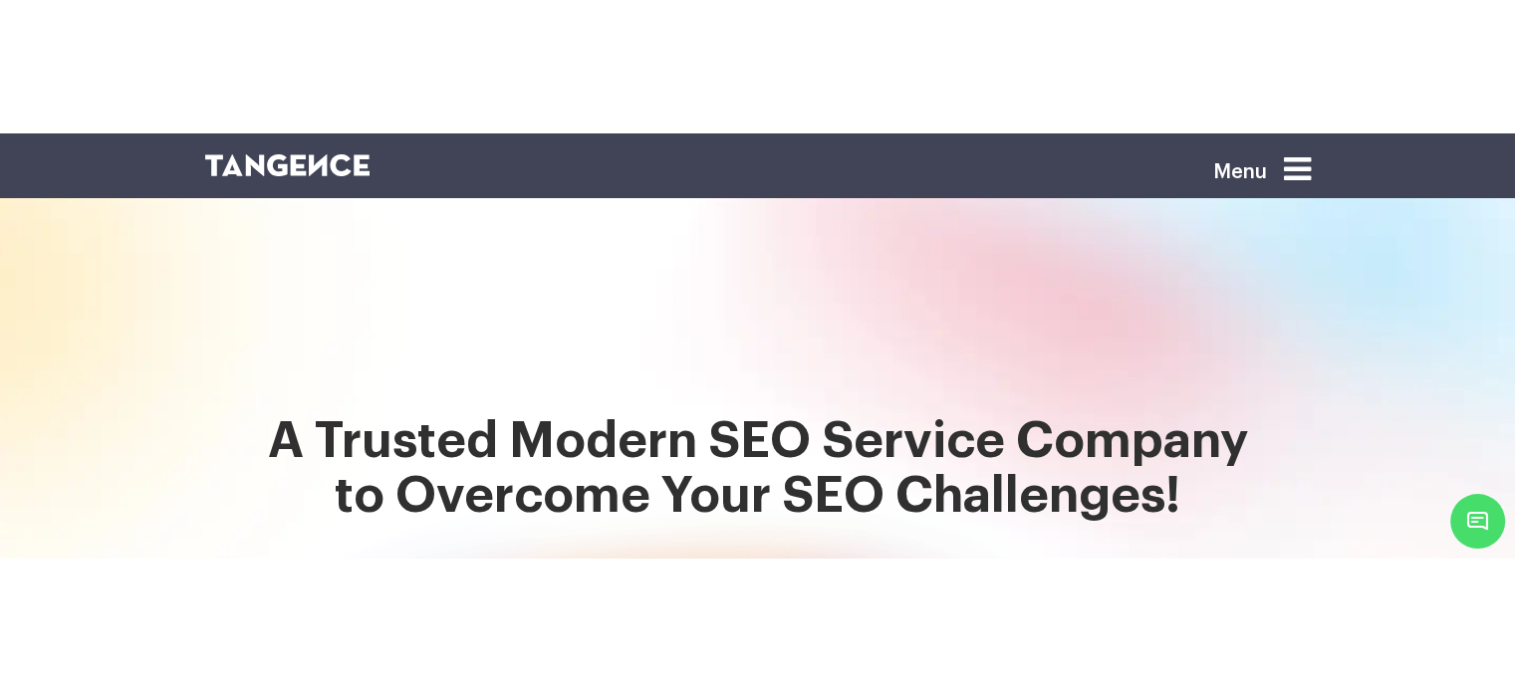
scroll to position [2460, 0]
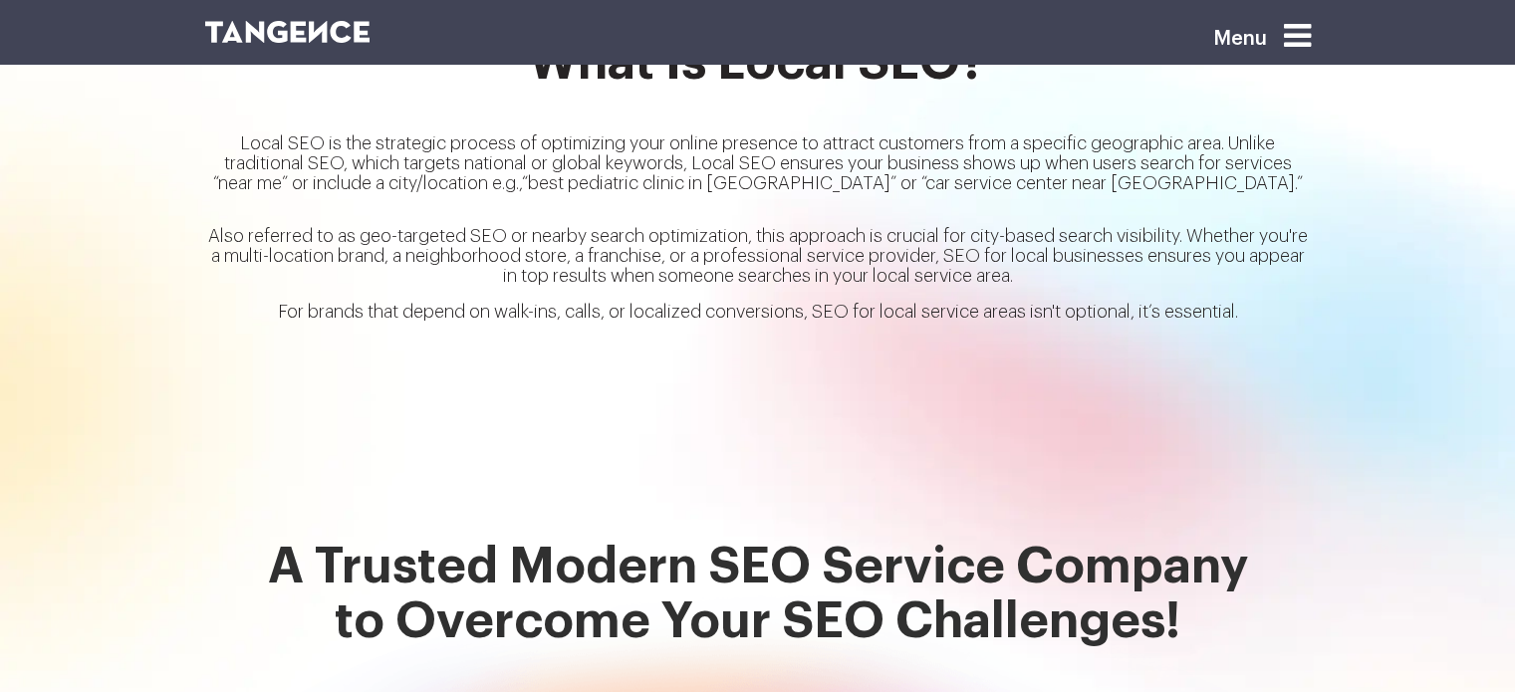
scroll to position [2034, 0]
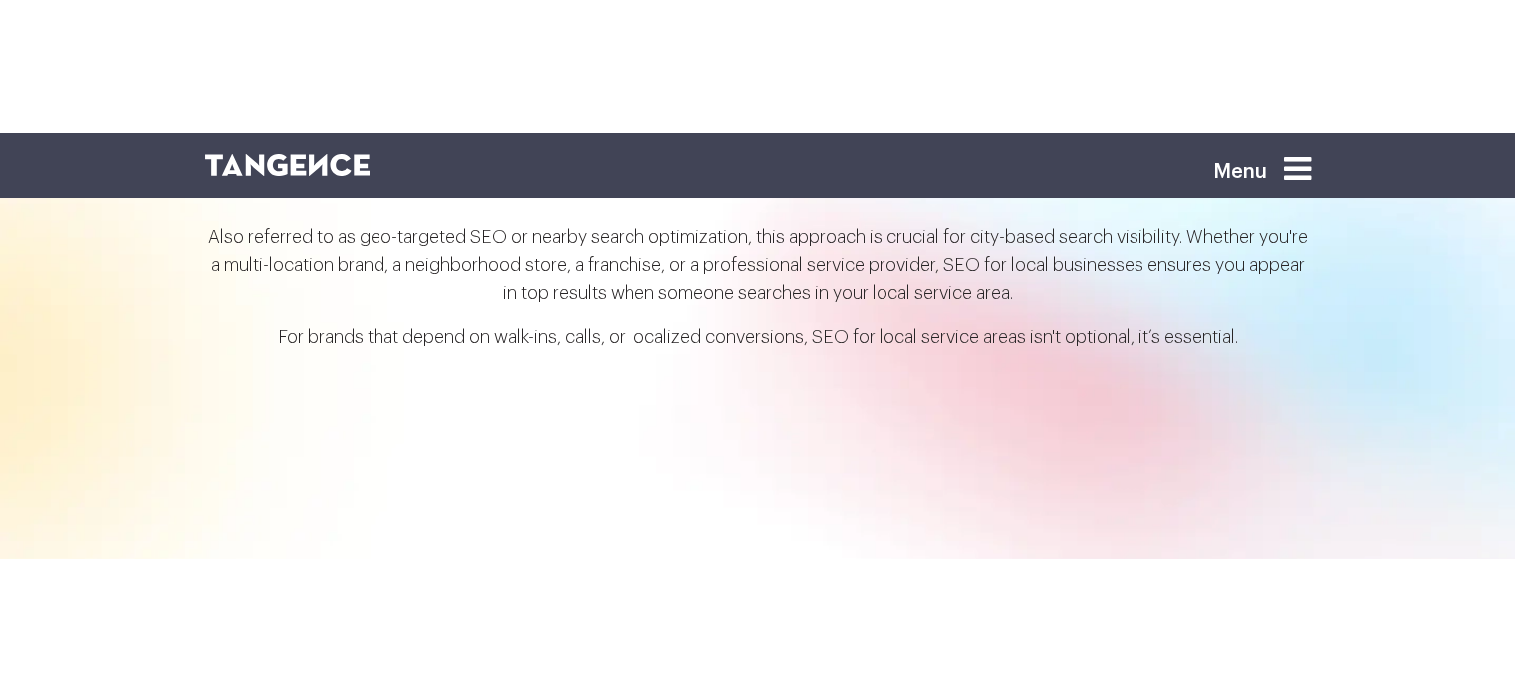
scroll to position [2355, 0]
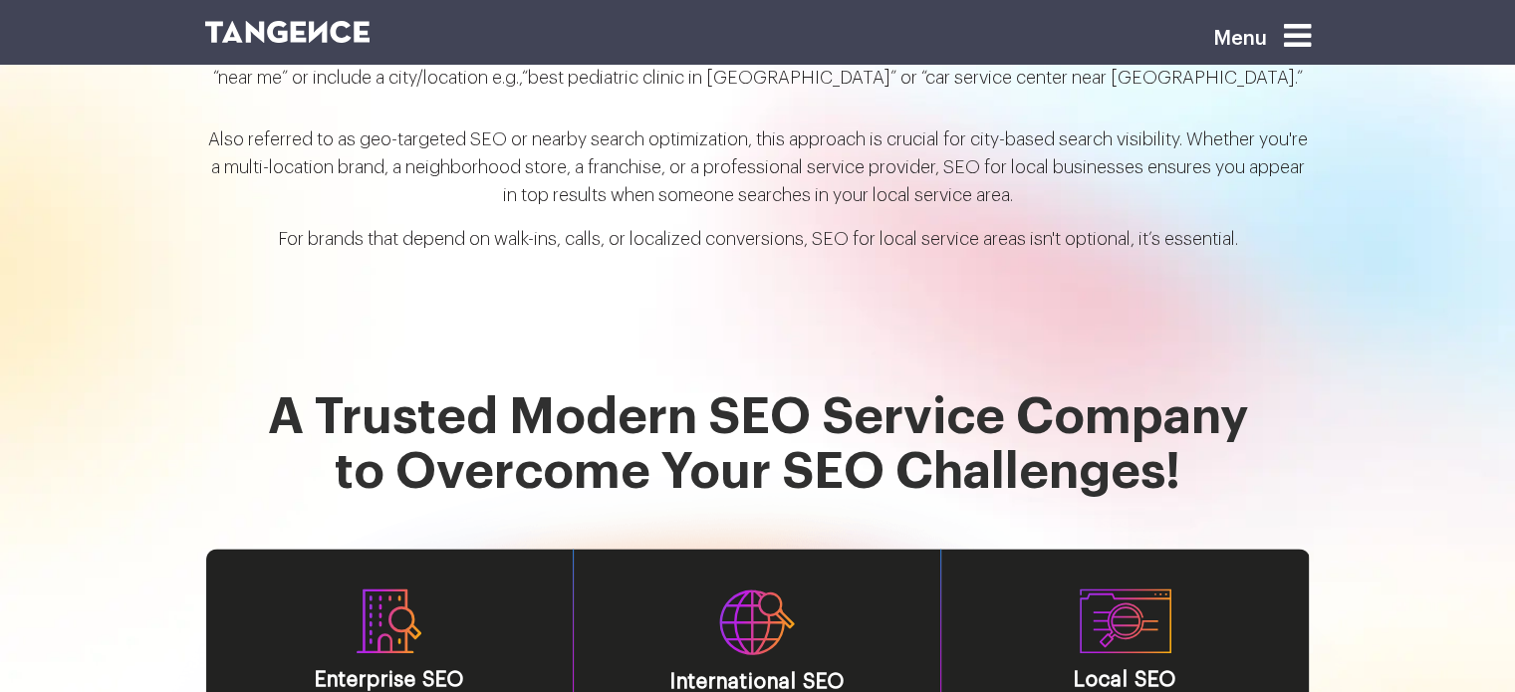
scroll to position [2312, 0]
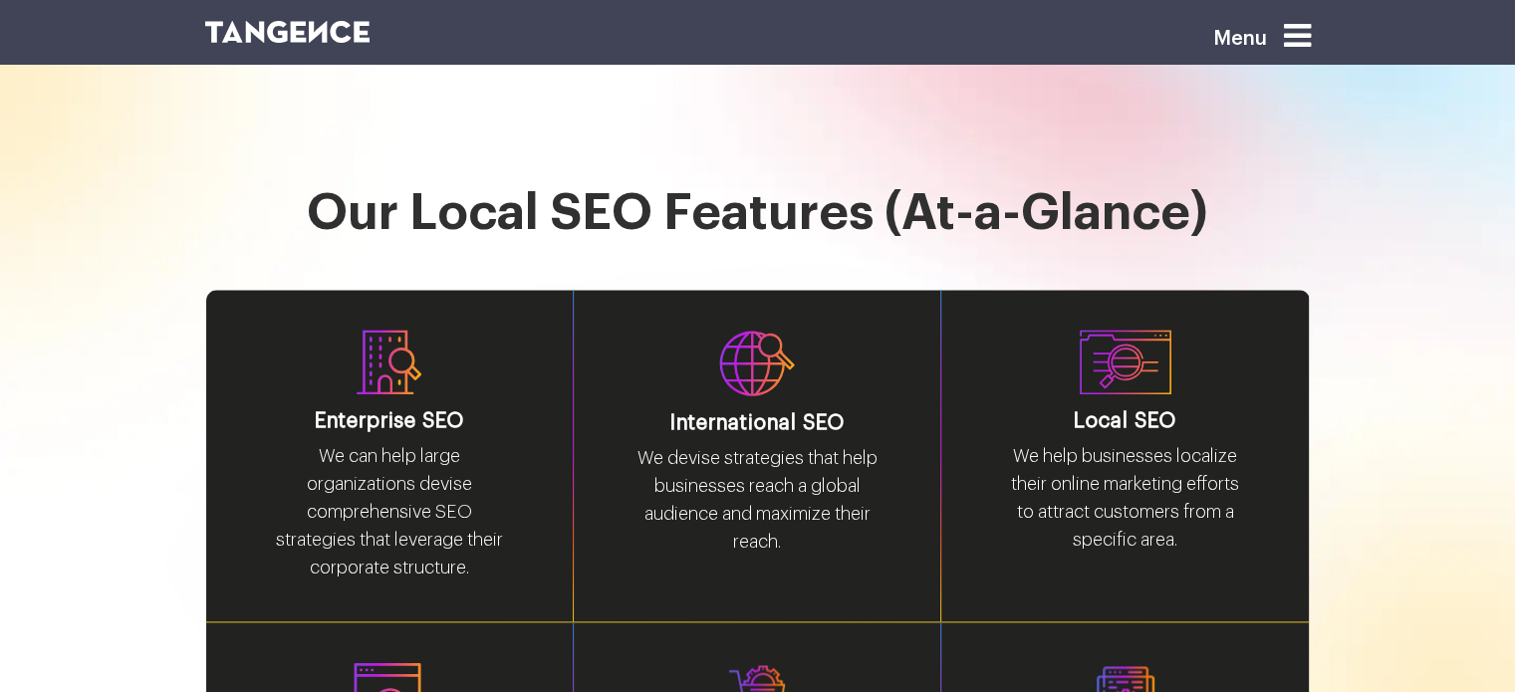
scroll to position [2522, 0]
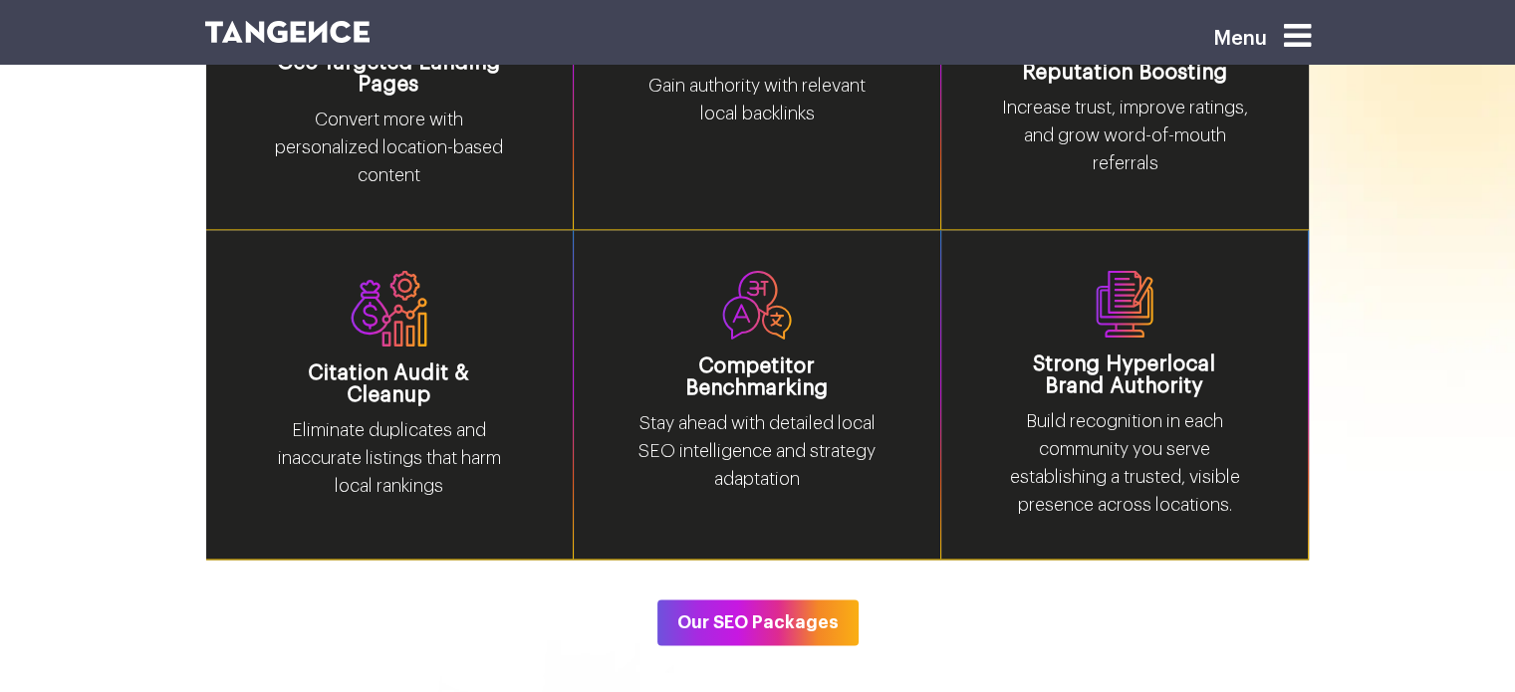
scroll to position [3320, 0]
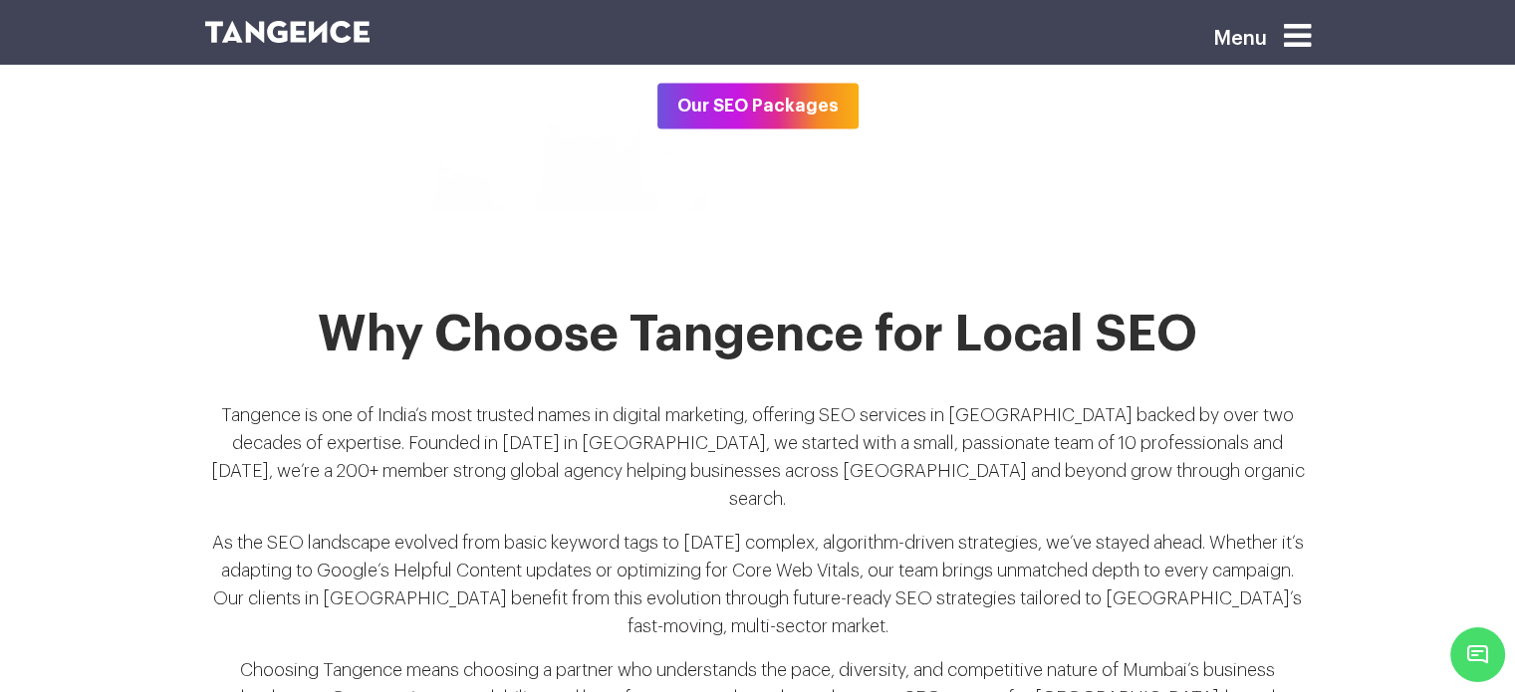
scroll to position [3700, 0]
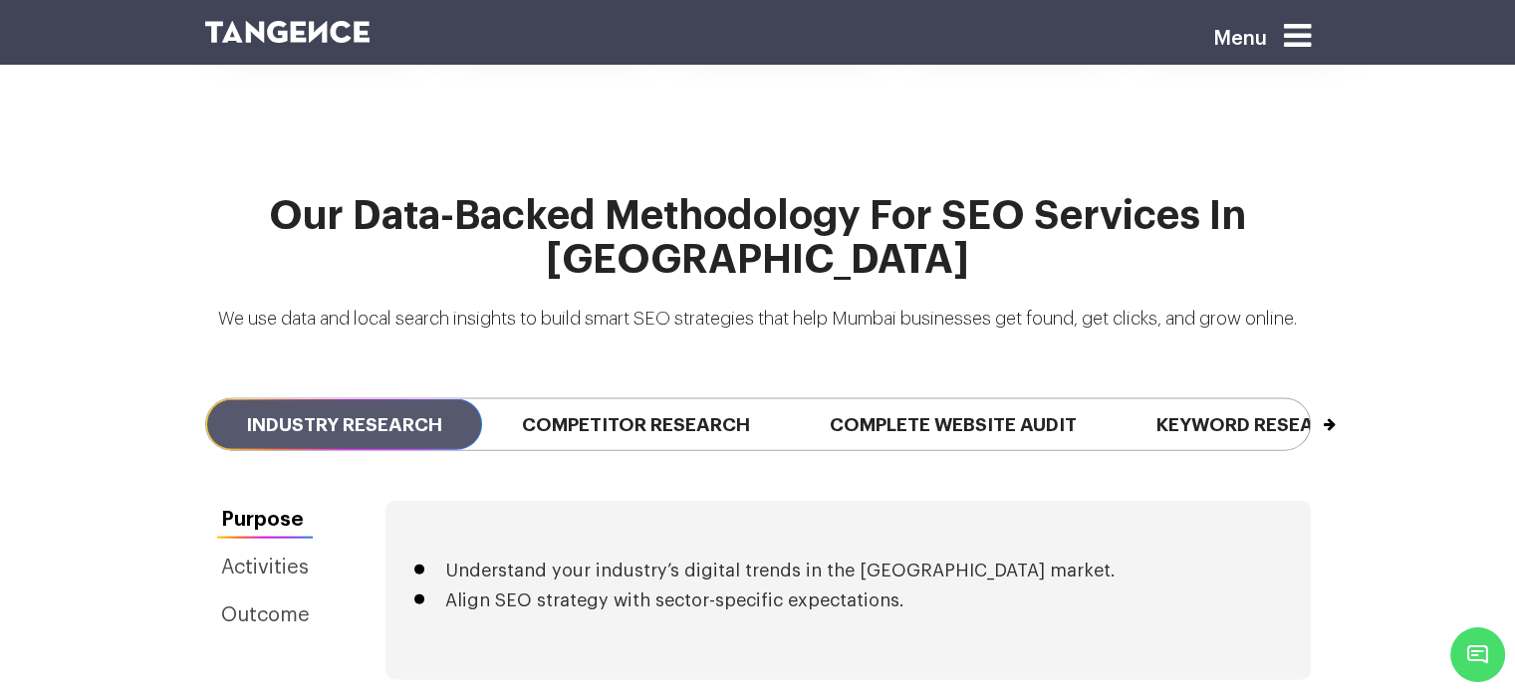
scroll to position [4333, 0]
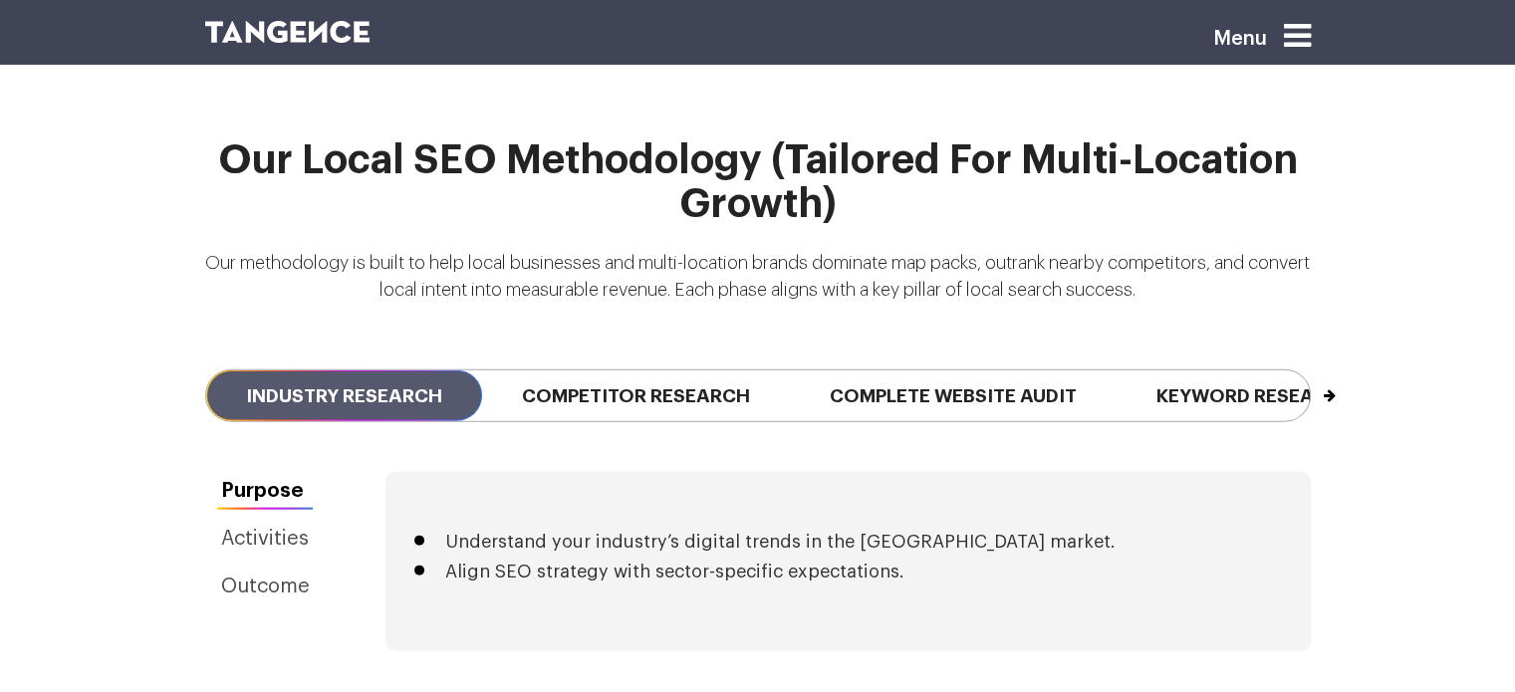
scroll to position [4427, 0]
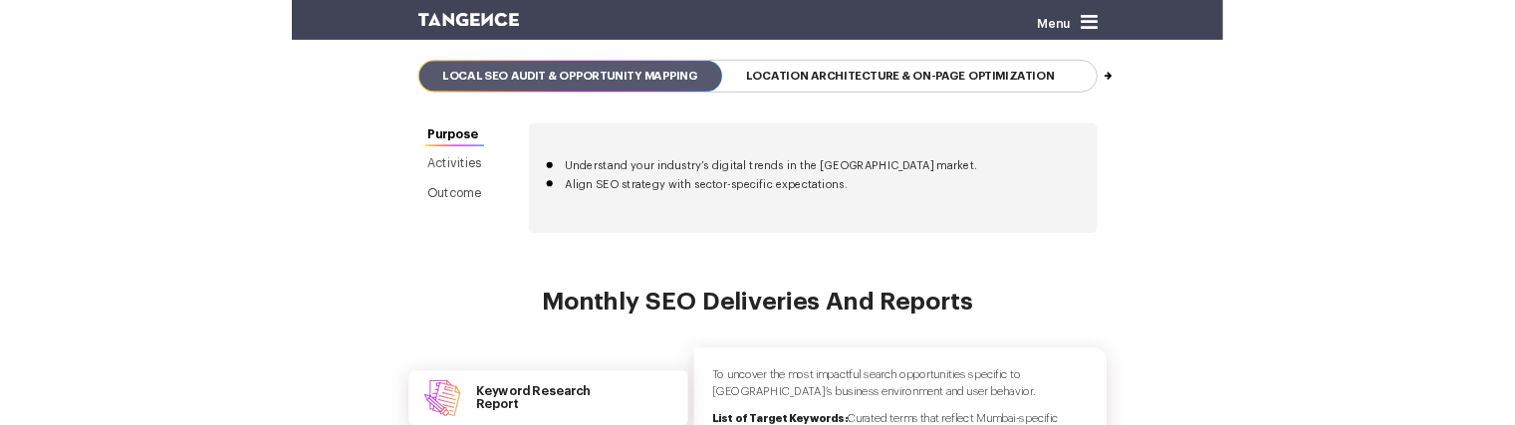
scroll to position [4470, 0]
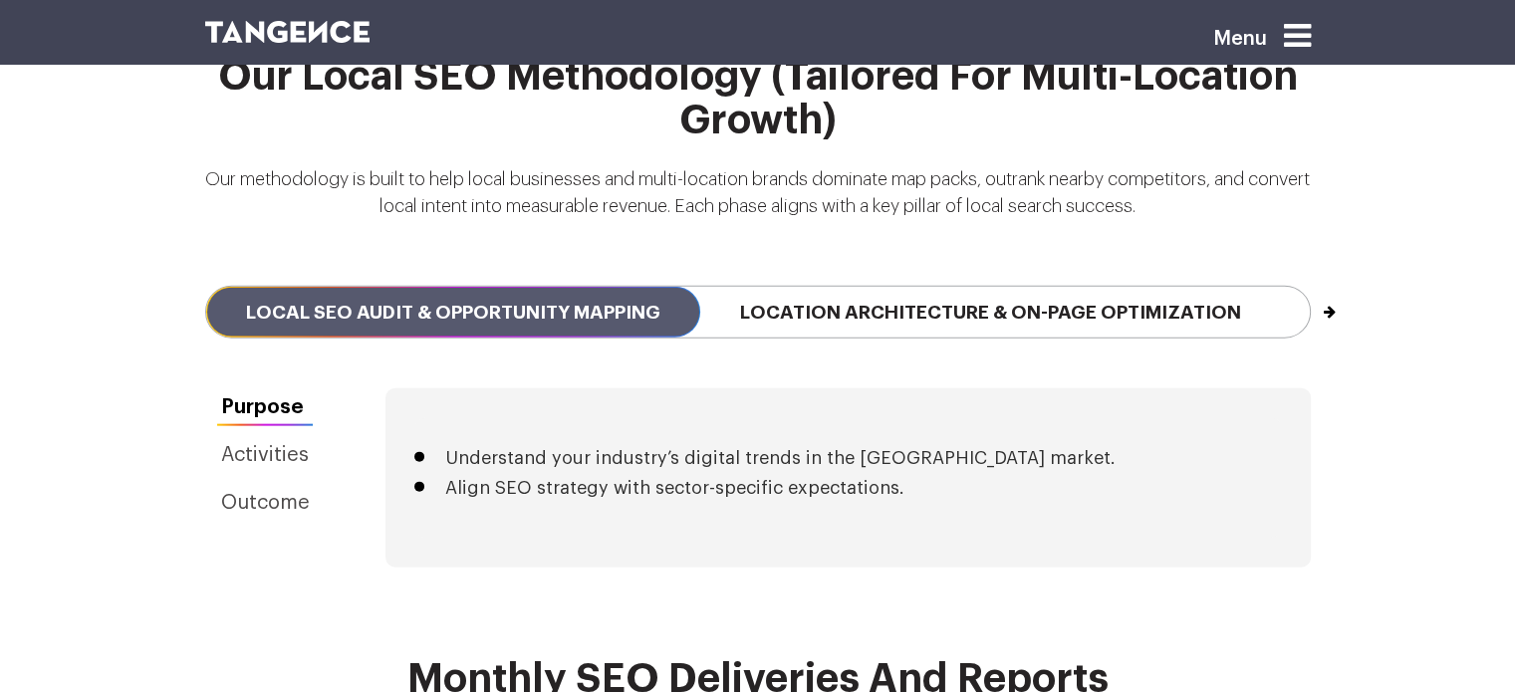
click at [1309, 287] on button "Next" at bounding box center [1308, 303] width 1 height 32
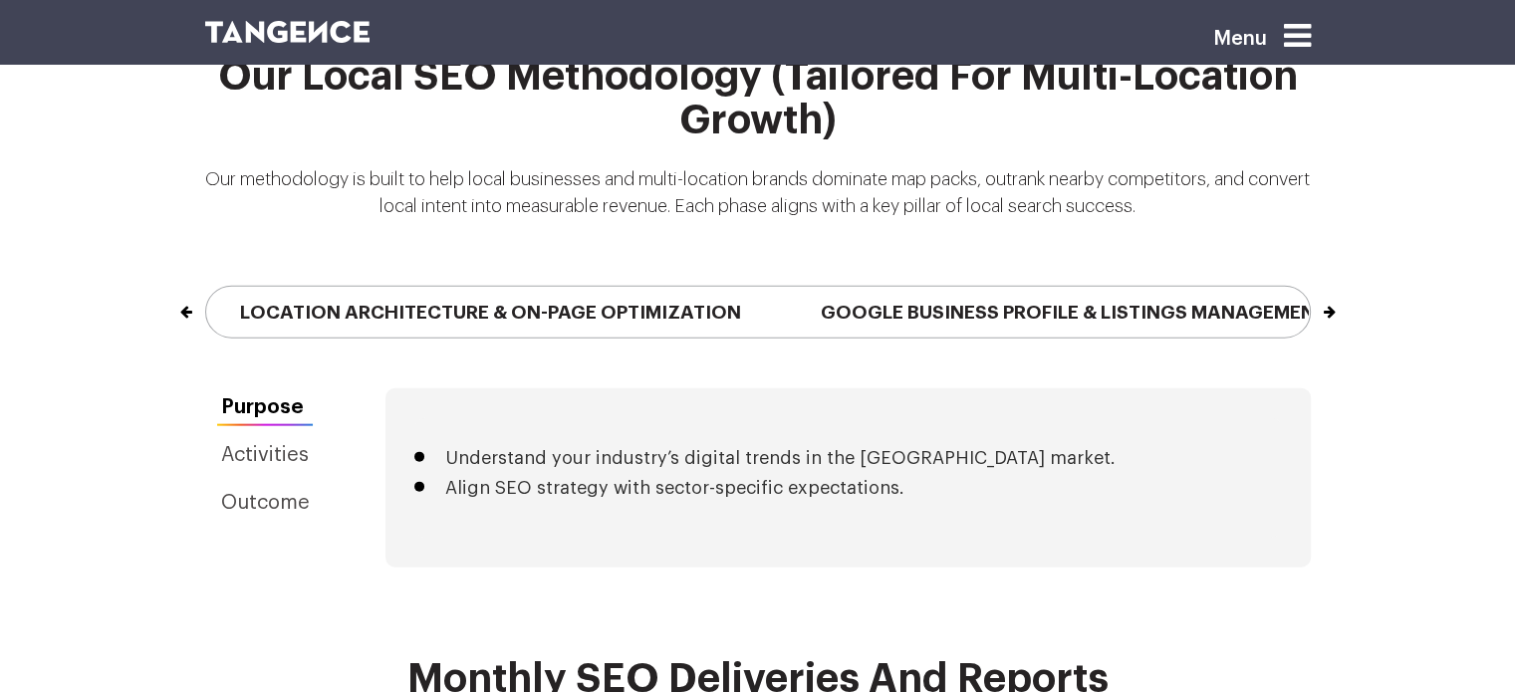
click at [1309, 287] on button "Next" at bounding box center [1308, 303] width 1 height 32
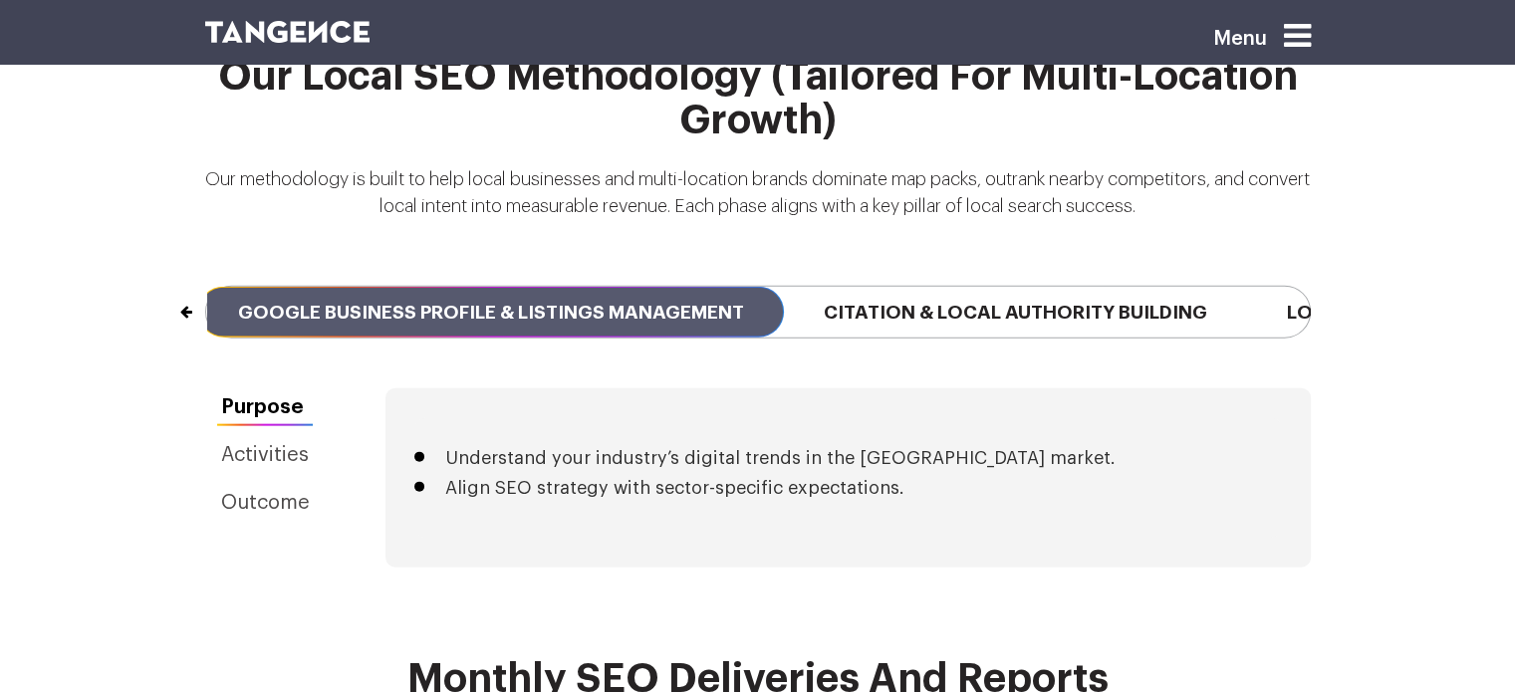
drag, startPoint x: 821, startPoint y: 301, endPoint x: 583, endPoint y: 306, distance: 238.1
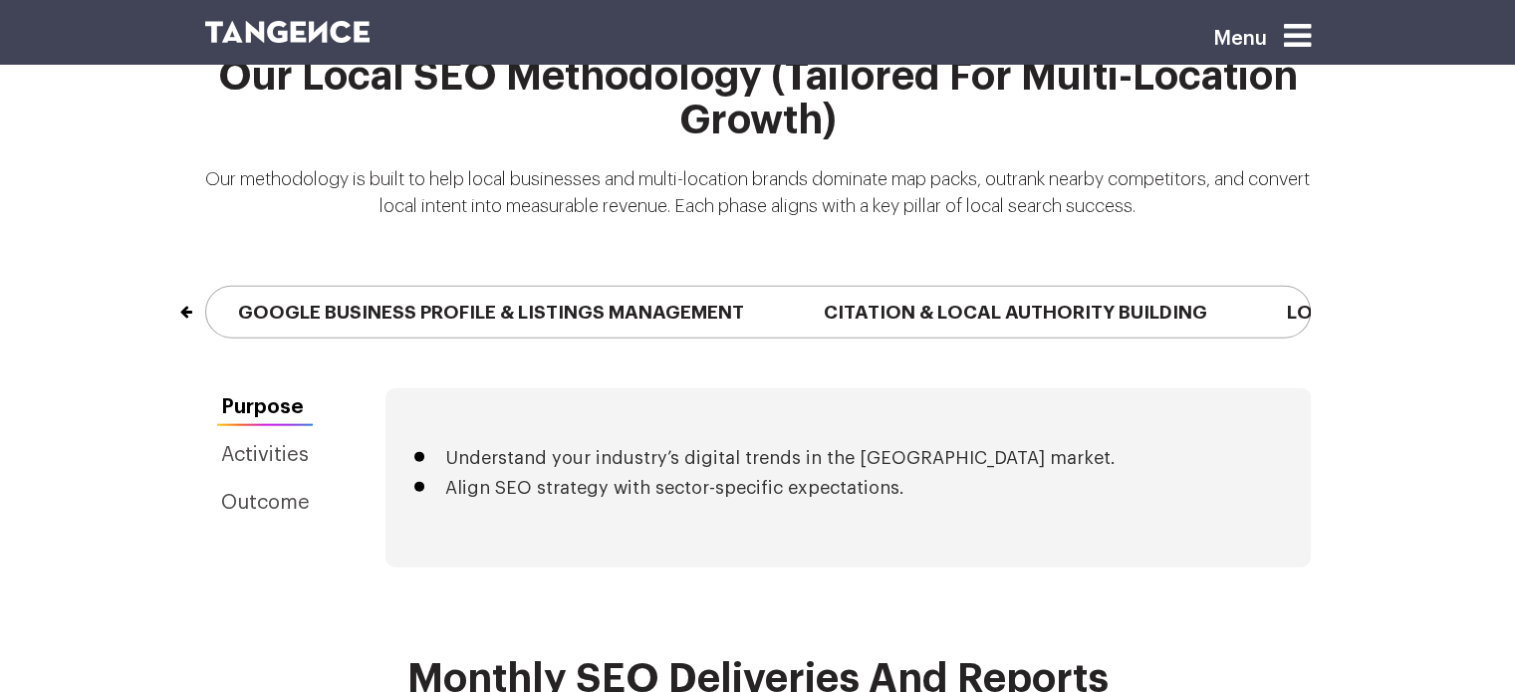
drag, startPoint x: 1046, startPoint y: 282, endPoint x: 635, endPoint y: 348, distance: 415.6
click at [635, 348] on div "Previous Local SEO Audit & Opportunity Mapping Location Architecture & On-Page …" at bounding box center [758, 312] width 1136 height 152
click at [1289, 287] on span "Local Content & Community Engagement" at bounding box center [1504, 312] width 515 height 51
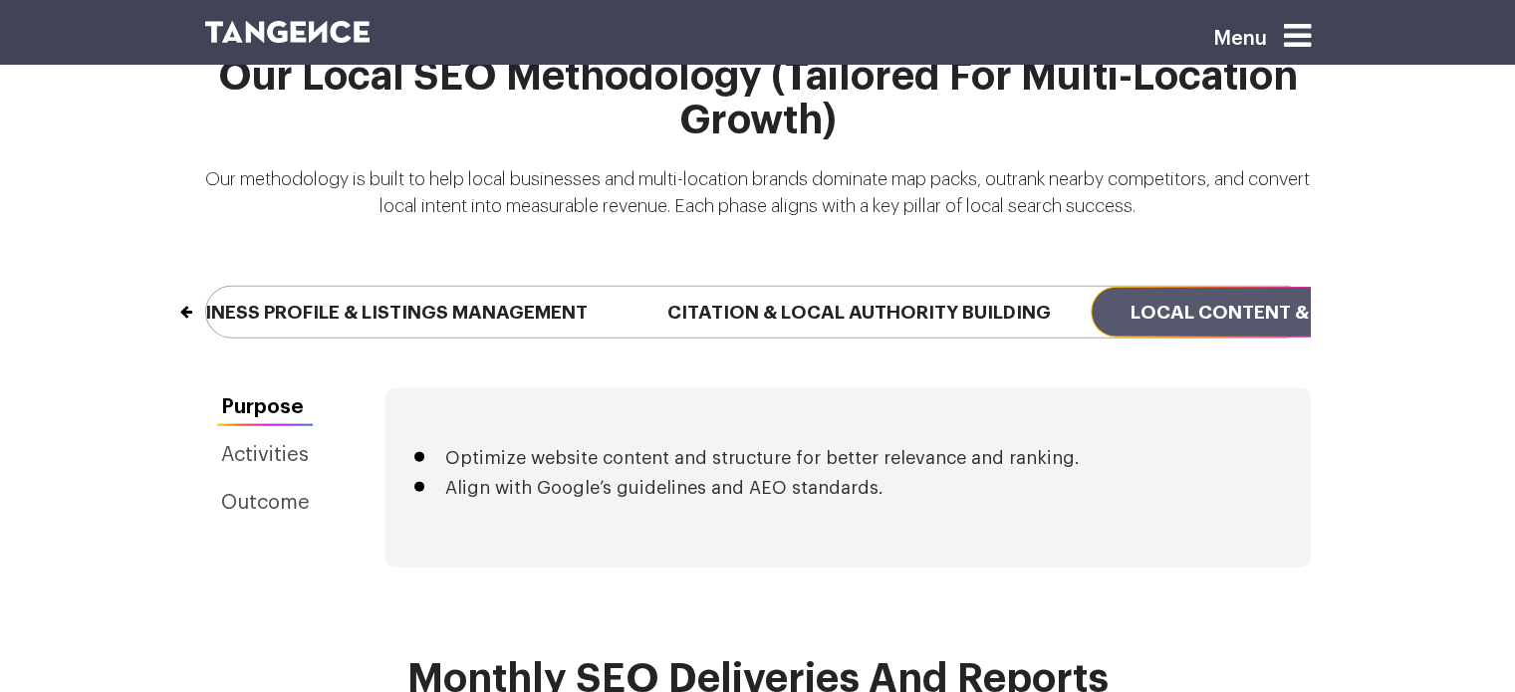
drag, startPoint x: 1168, startPoint y: 285, endPoint x: 542, endPoint y: 346, distance: 629.5
click at [542, 346] on div "Previous Local SEO Audit & Opportunity Mapping Location Architecture & On-Page …" at bounding box center [758, 312] width 1136 height 152
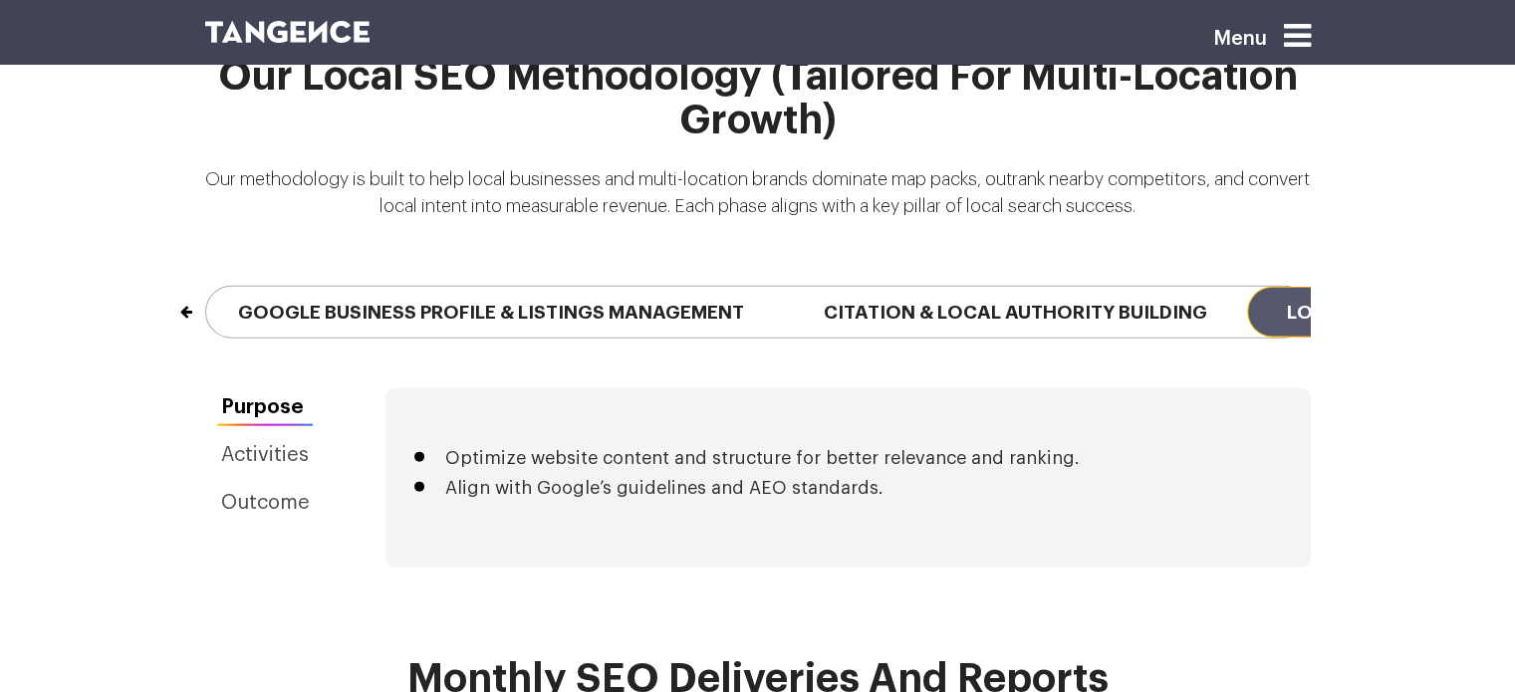
click at [206, 287] on button "Previous" at bounding box center [206, 303] width 1 height 32
click at [1309, 287] on button "Next" at bounding box center [1308, 303] width 1 height 32
drag, startPoint x: 1235, startPoint y: 287, endPoint x: 706, endPoint y: 345, distance: 532.1
click at [706, 345] on div "Previous Local SEO Audit & Opportunity Mapping Location Architecture & On-Page …" at bounding box center [758, 312] width 1136 height 152
drag, startPoint x: 1208, startPoint y: 299, endPoint x: 286, endPoint y: 336, distance: 923.1
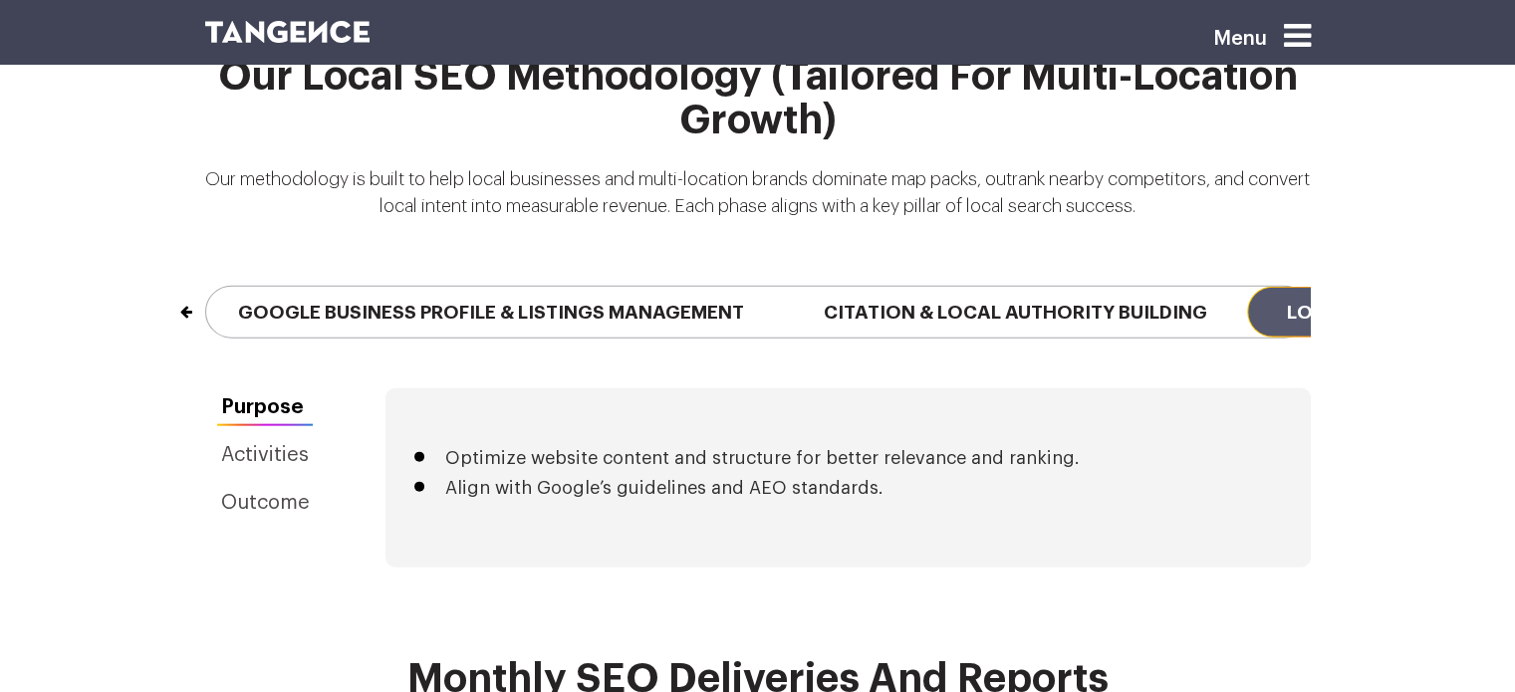
click at [286, 336] on div "Previous Local SEO Audit & Opportunity Mapping Location Architecture & On-Page …" at bounding box center [758, 312] width 1136 height 152
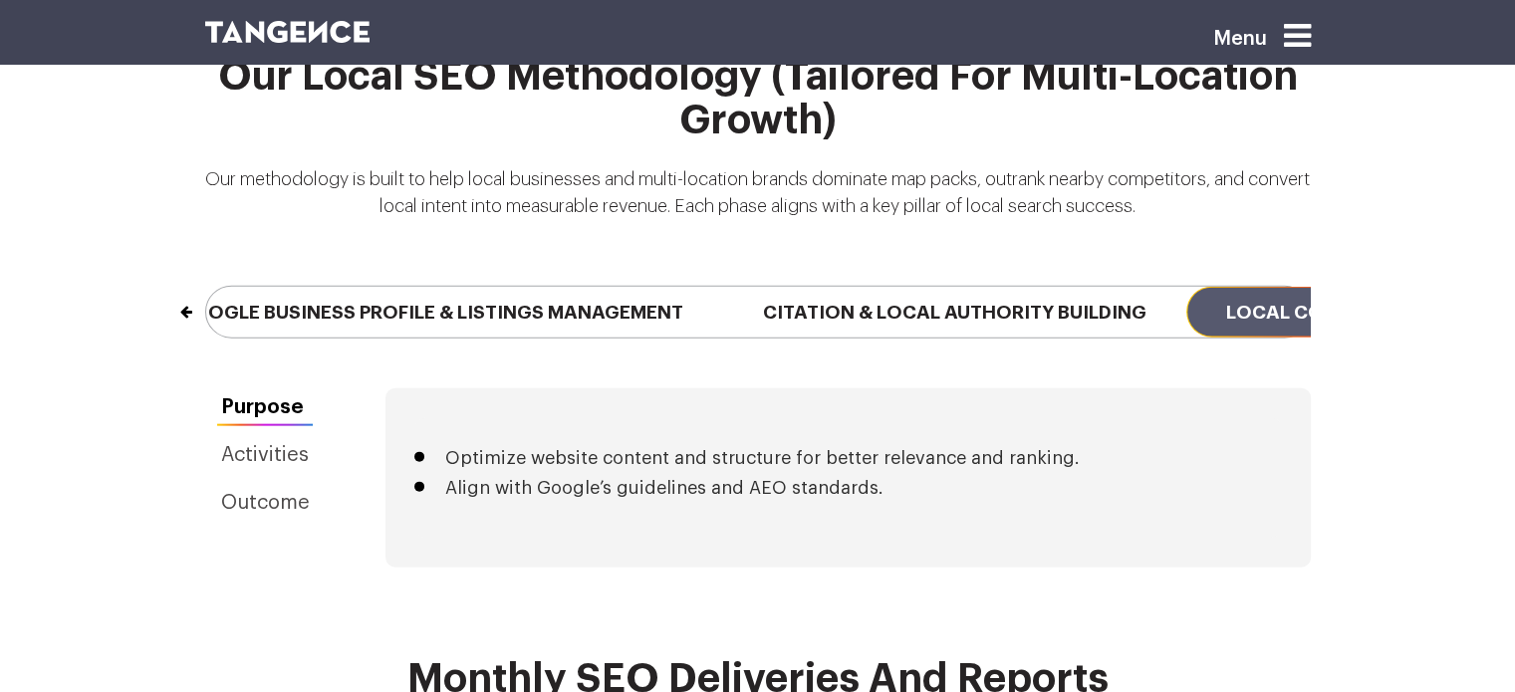
drag, startPoint x: 1258, startPoint y: 298, endPoint x: 620, endPoint y: 308, distance: 638.6
click at [620, 308] on div "Previous Local SEO Audit & Opportunity Mapping Location Architecture & On-Page …" at bounding box center [758, 312] width 1106 height 53
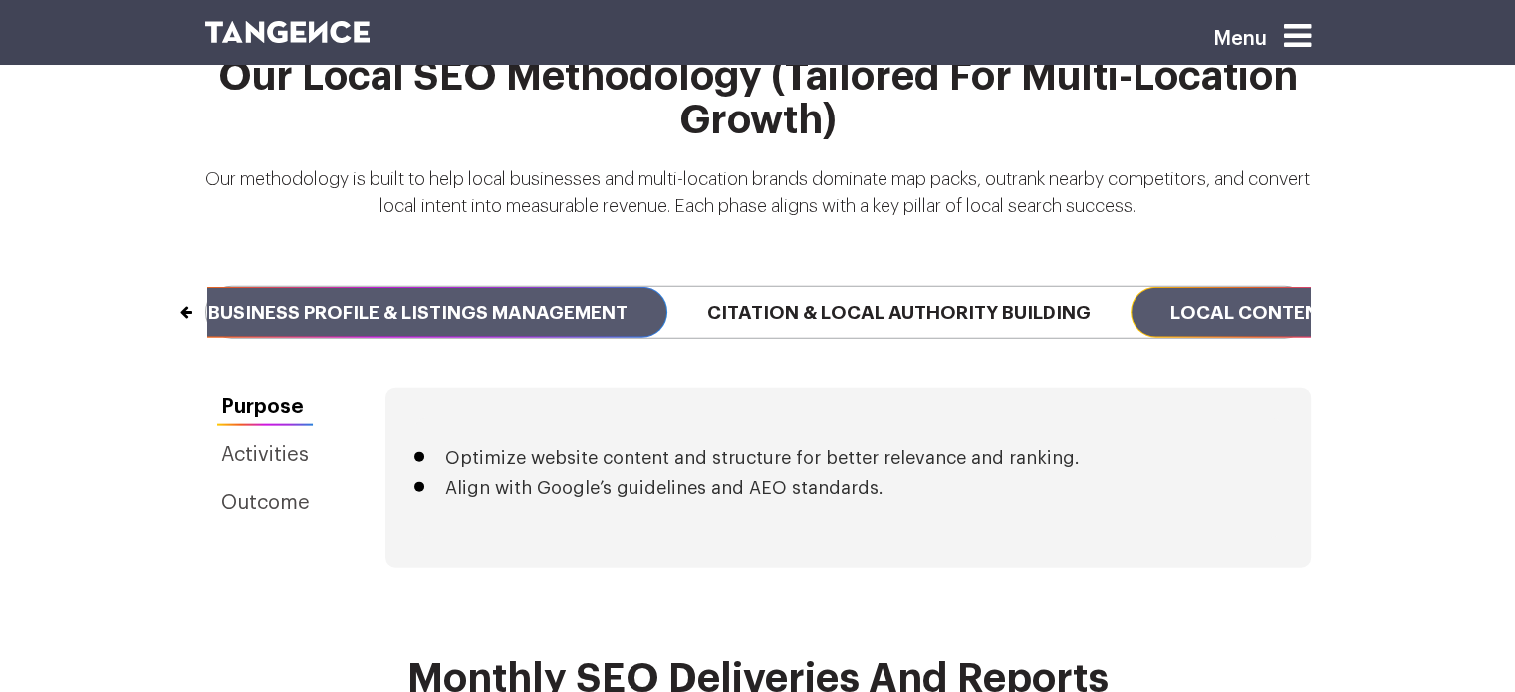
drag, startPoint x: 822, startPoint y: 283, endPoint x: 454, endPoint y: 297, distance: 367.8
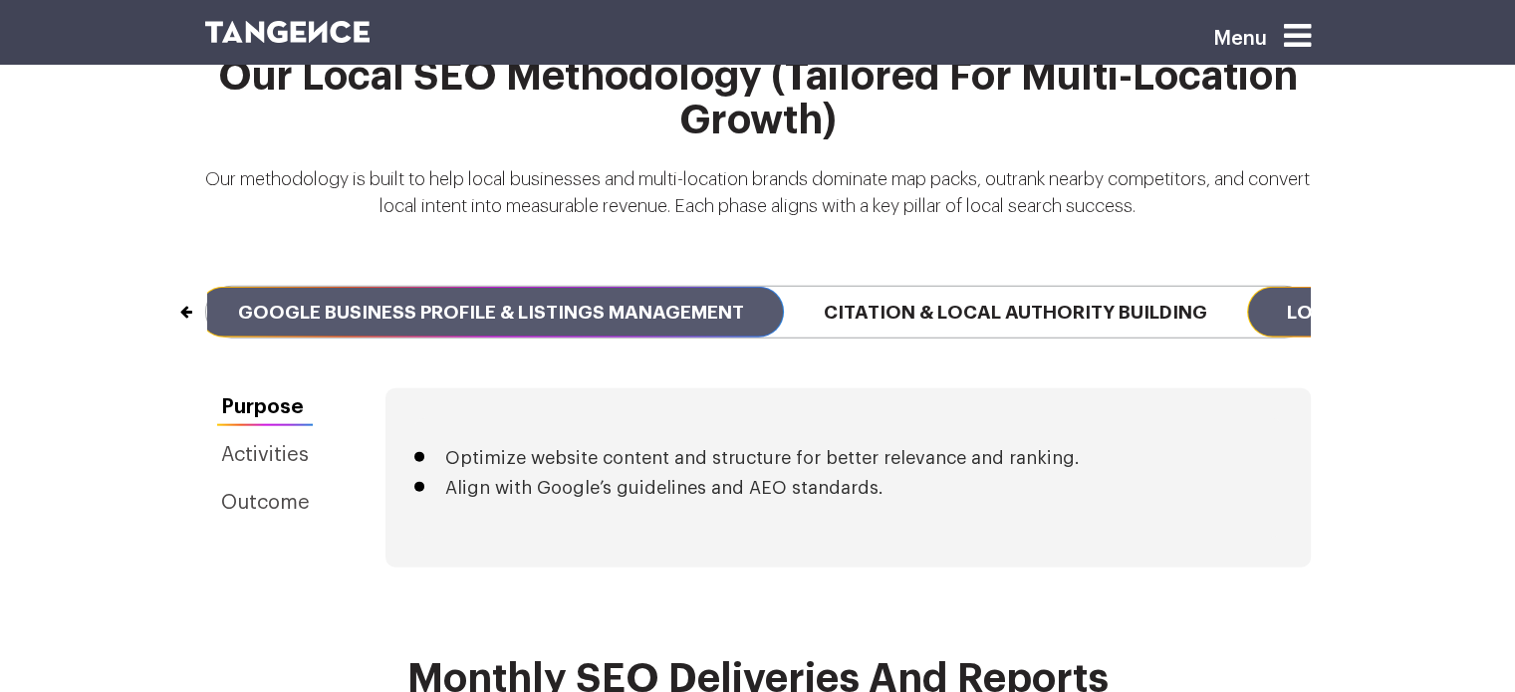
drag, startPoint x: 807, startPoint y: 288, endPoint x: 366, endPoint y: 284, distance: 441.3
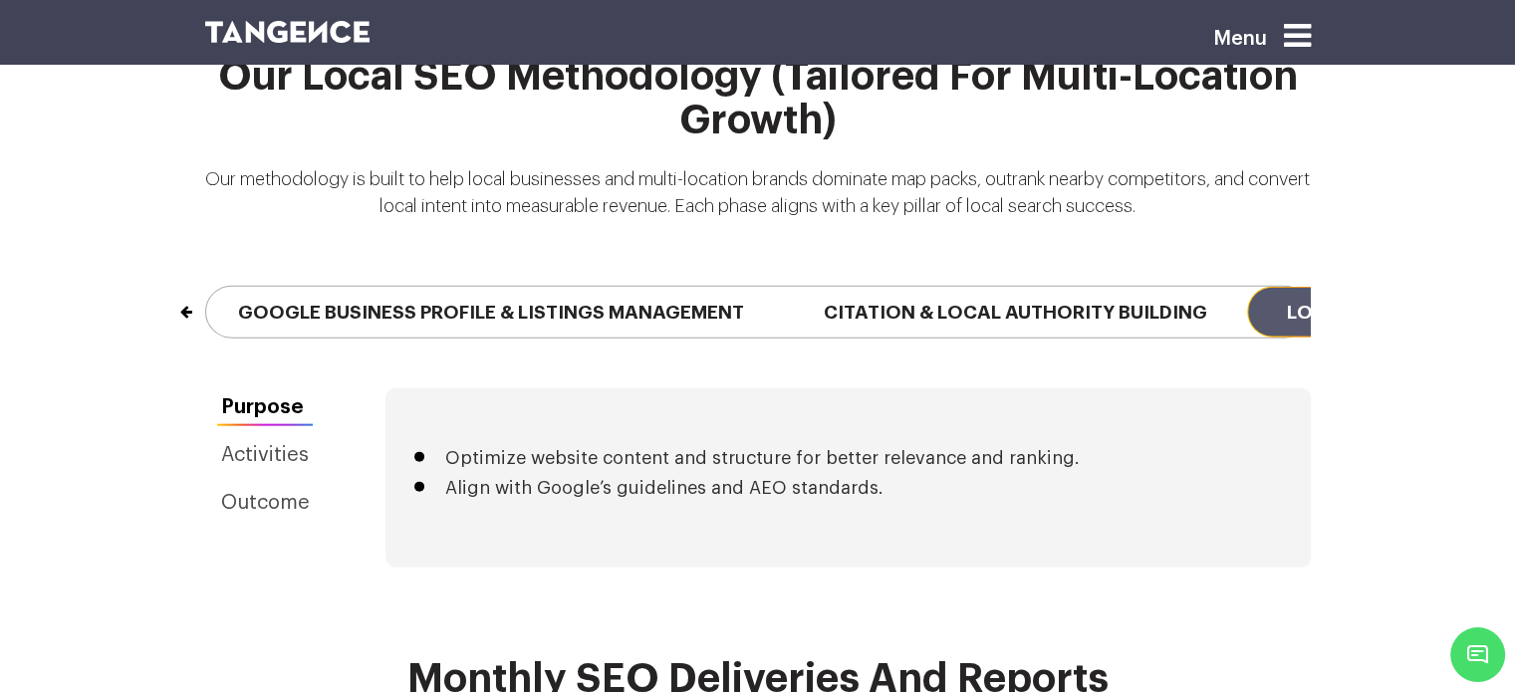
click at [206, 290] on button "Previous" at bounding box center [206, 303] width 1 height 32
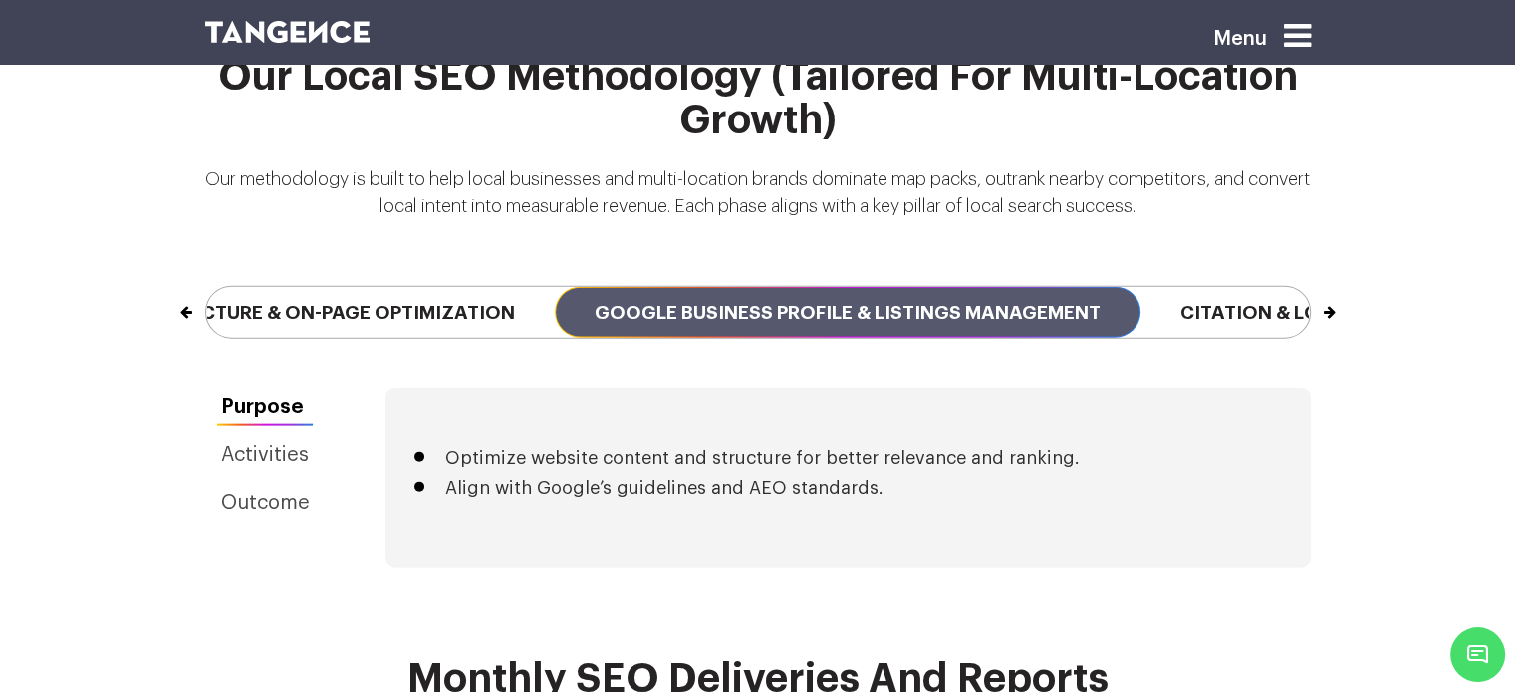
drag, startPoint x: 923, startPoint y: 284, endPoint x: 426, endPoint y: 298, distance: 497.2
click at [555, 298] on span "Google Business Profile & Listings Management" at bounding box center [848, 312] width 586 height 51
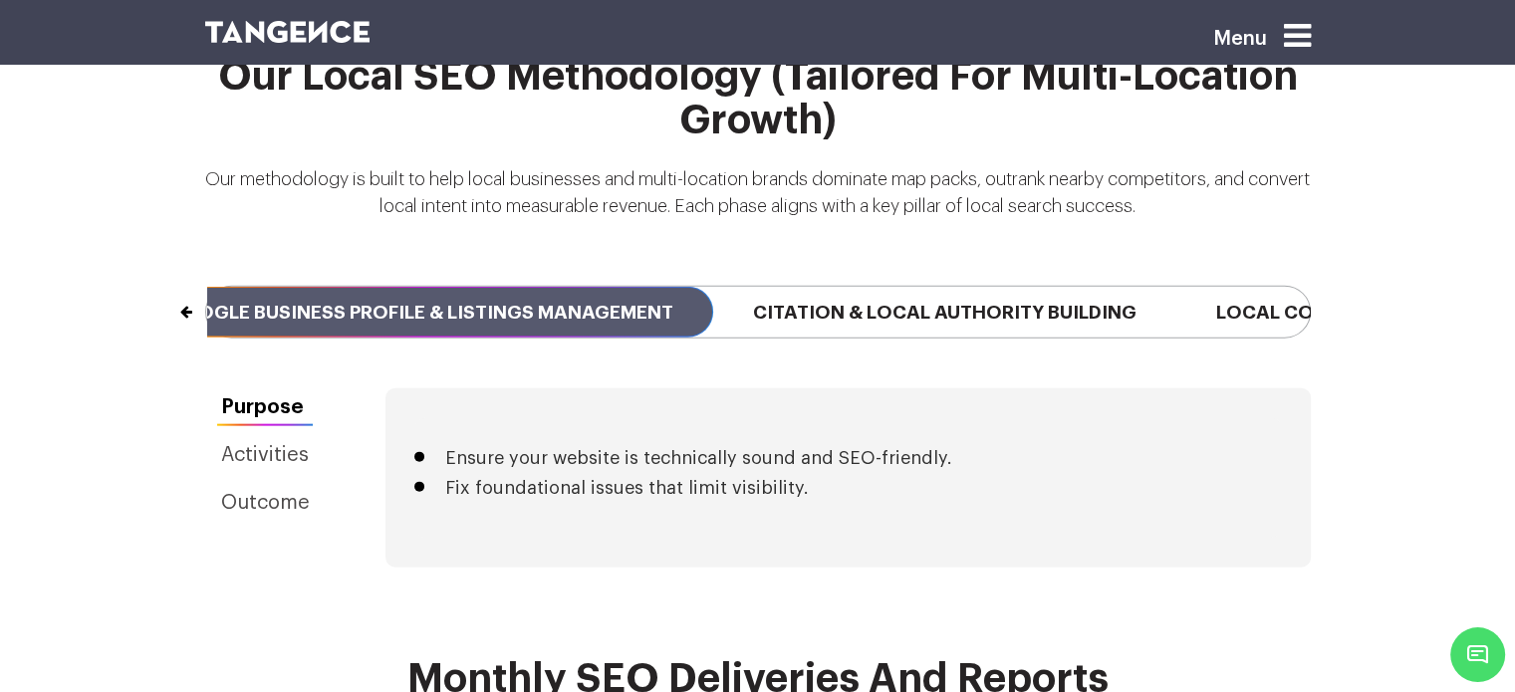
drag, startPoint x: 912, startPoint y: 302, endPoint x: 457, endPoint y: 315, distance: 455.4
click at [457, 315] on div "Previous Local SEO Audit & Opportunity Mapping Location Architecture & On-Page …" at bounding box center [758, 312] width 1136 height 152
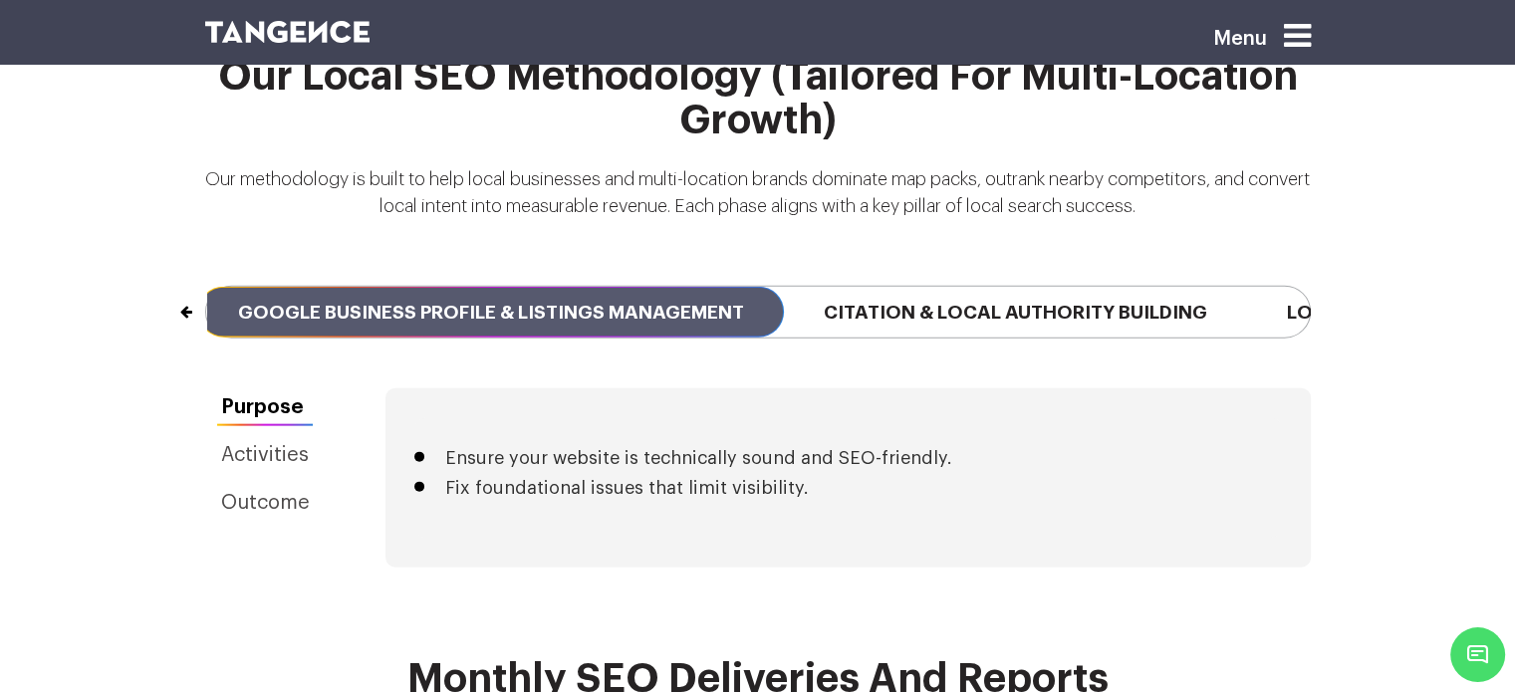
drag, startPoint x: 972, startPoint y: 286, endPoint x: 433, endPoint y: 317, distance: 539.8
click at [433, 317] on div "Previous Local SEO Audit & Opportunity Mapping Location Architecture & On-Page …" at bounding box center [758, 312] width 1136 height 152
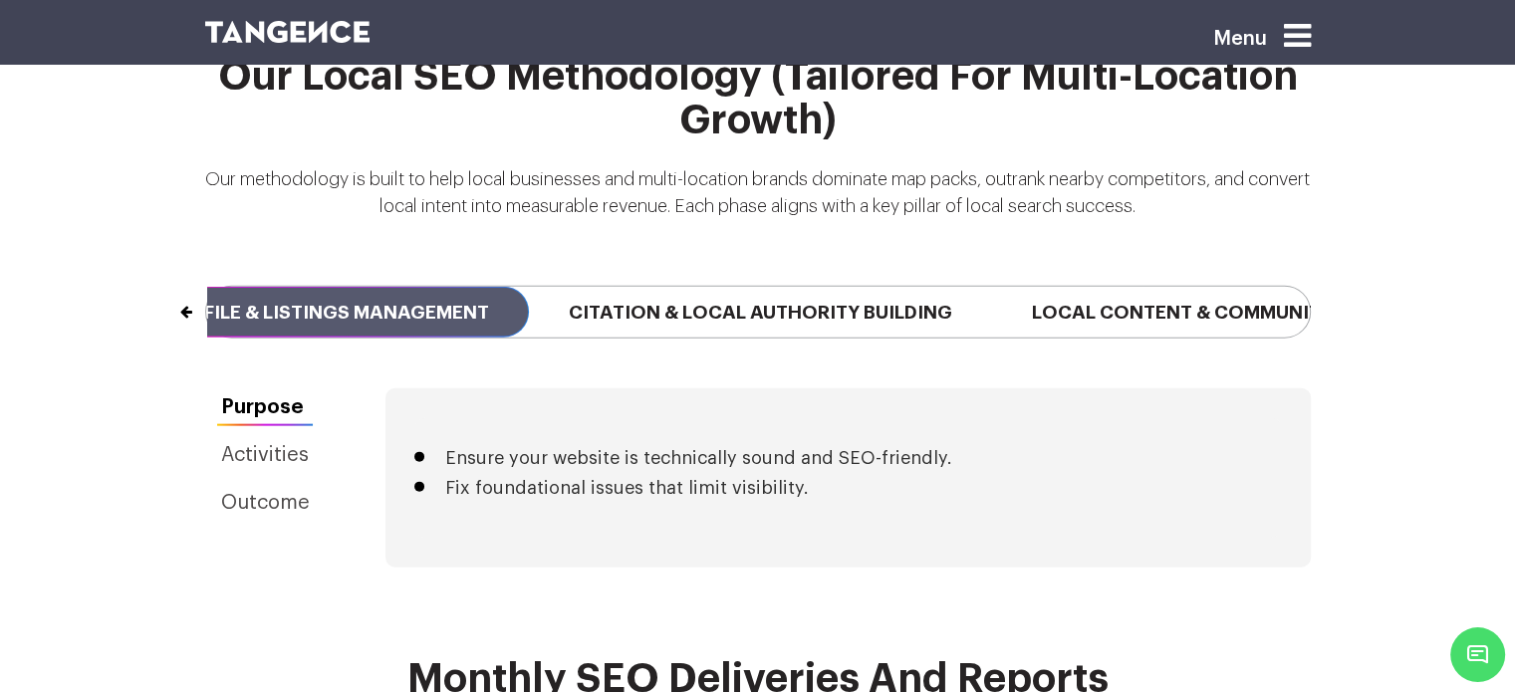
drag, startPoint x: 1146, startPoint y: 263, endPoint x: 400, endPoint y: 313, distance: 747.7
click at [400, 313] on div "Previous Local SEO Audit & Opportunity Mapping Location Architecture & On-Page …" at bounding box center [758, 312] width 1136 height 152
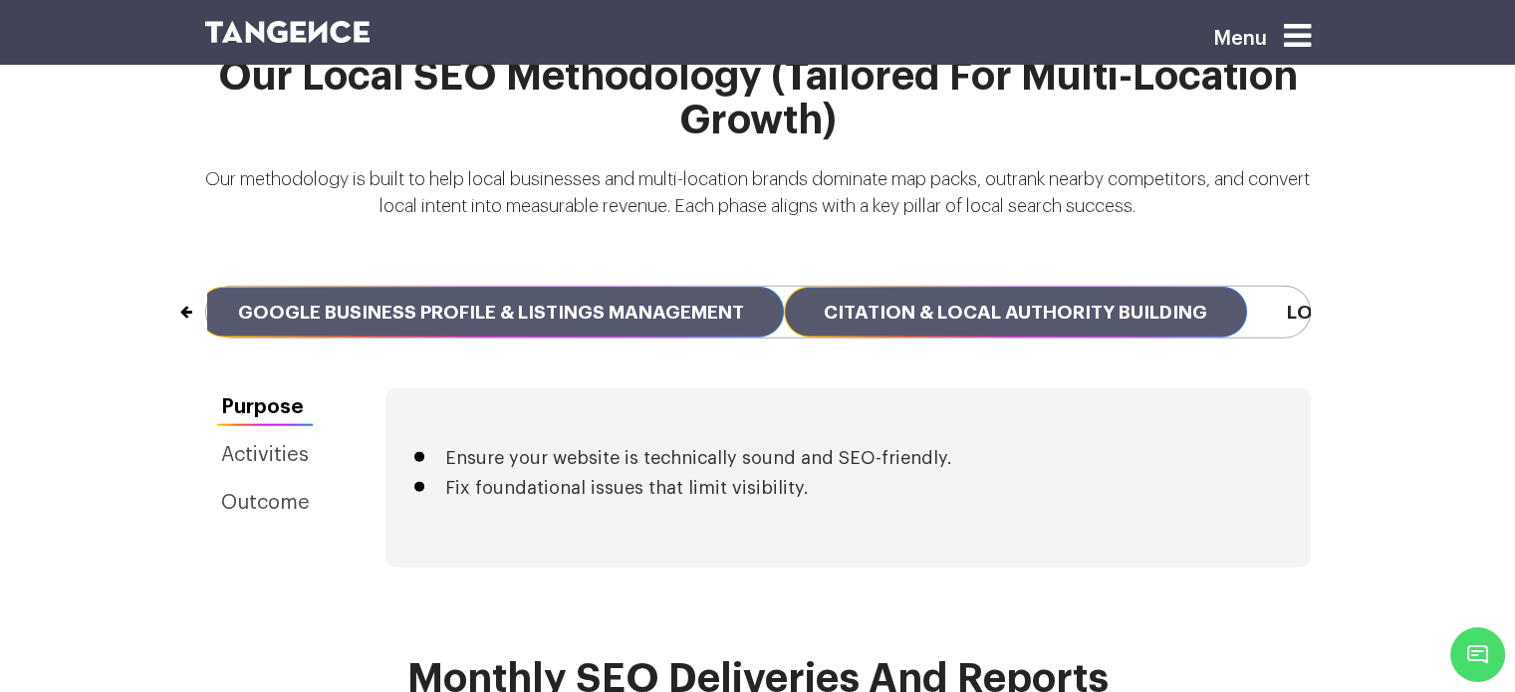
click at [1154, 287] on span "Citation & Local Authority Building" at bounding box center [1015, 312] width 463 height 51
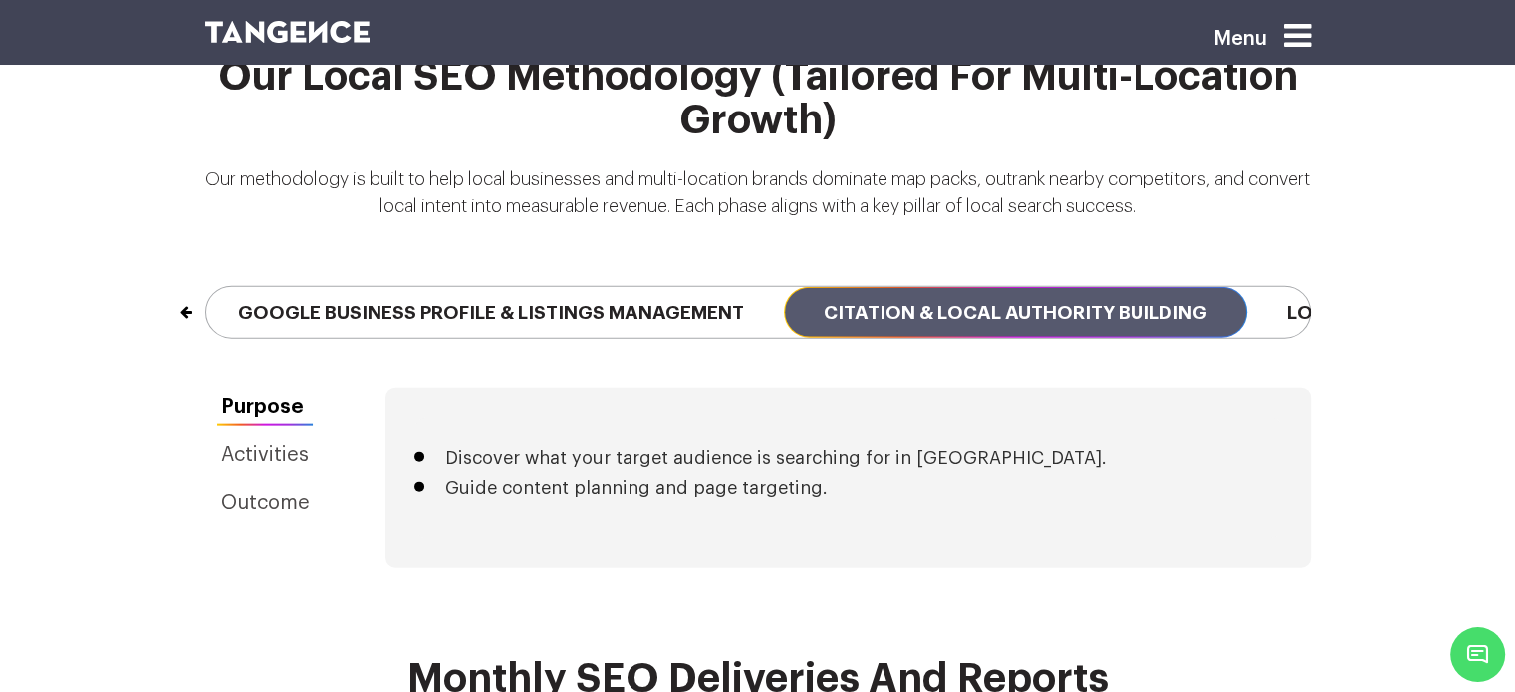
drag, startPoint x: 1179, startPoint y: 281, endPoint x: 987, endPoint y: 250, distance: 194.7
click at [987, 250] on div "Previous Local SEO Audit & Opportunity Mapping Location Architecture & On-Page …" at bounding box center [758, 312] width 1136 height 152
drag, startPoint x: 1199, startPoint y: 277, endPoint x: 1000, endPoint y: 289, distance: 199.6
click at [1000, 289] on span "Citation & Local Authority Building" at bounding box center [992, 312] width 463 height 51
click at [1300, 295] on span "Local Content & Community Engagement" at bounding box center [1504, 312] width 515 height 51
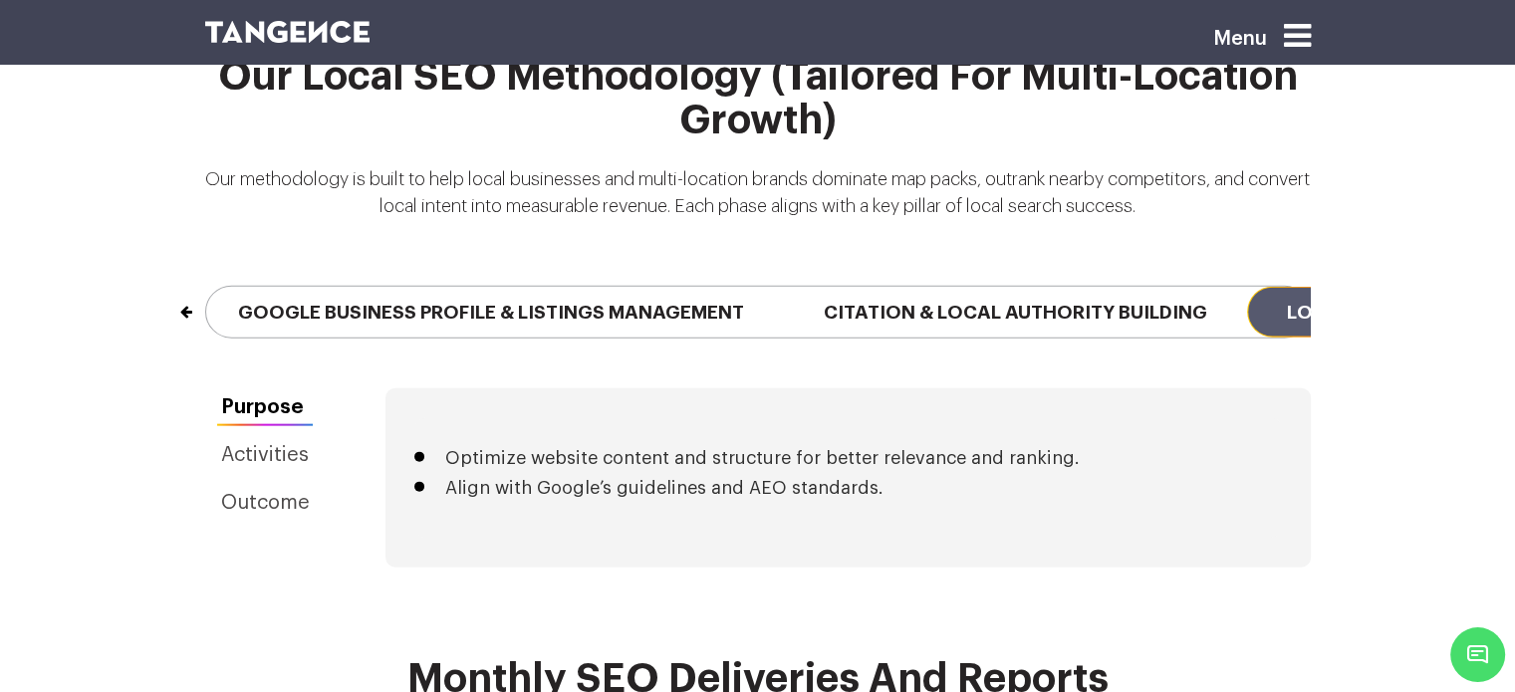
click at [1292, 287] on span "Local Content & Community Engagement" at bounding box center [1504, 312] width 515 height 51
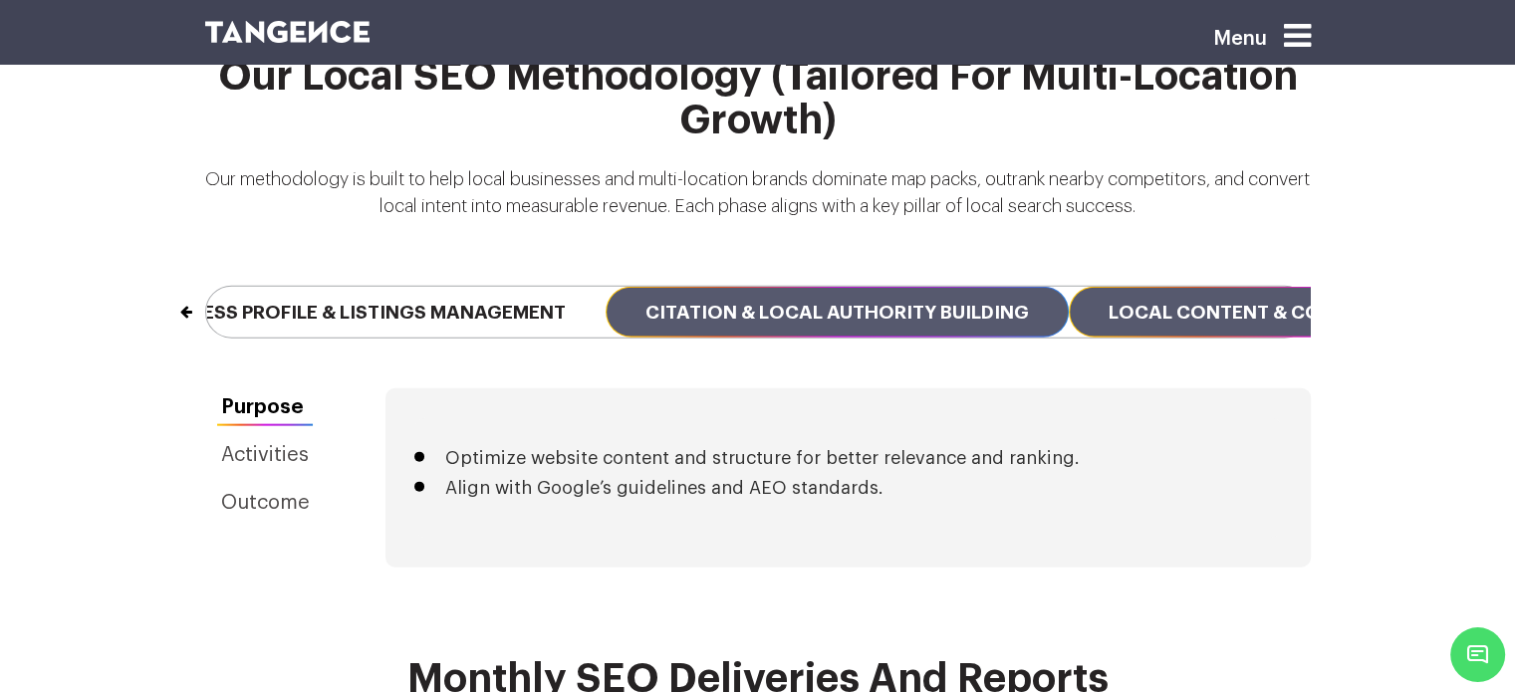
drag, startPoint x: 1148, startPoint y: 281, endPoint x: 637, endPoint y: 282, distance: 511.0
click at [637, 287] on span "Citation & Local Authority Building" at bounding box center [837, 312] width 463 height 51
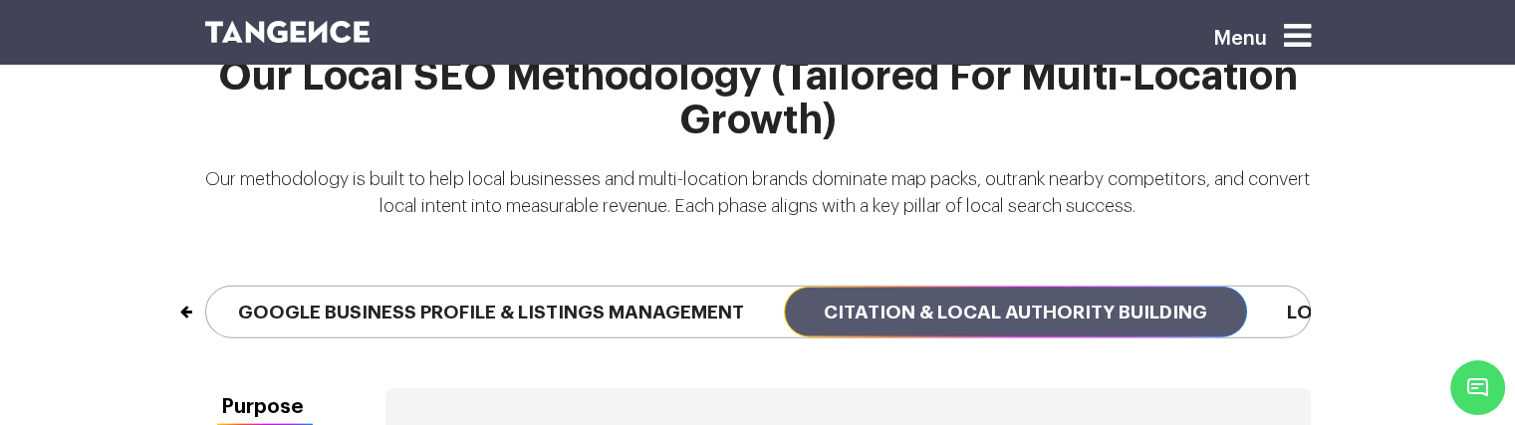
drag, startPoint x: 1082, startPoint y: 282, endPoint x: 660, endPoint y: 299, distance: 421.7
click at [784, 299] on span "Citation & Local Authority Building" at bounding box center [1015, 312] width 463 height 51
drag, startPoint x: 1147, startPoint y: 278, endPoint x: 761, endPoint y: 323, distance: 389.1
click at [761, 323] on div "Previous Local SEO Audit & Opportunity Mapping Location Architecture & On-Page …" at bounding box center [758, 312] width 1136 height 152
click at [206, 287] on button "Previous" at bounding box center [206, 303] width 1 height 32
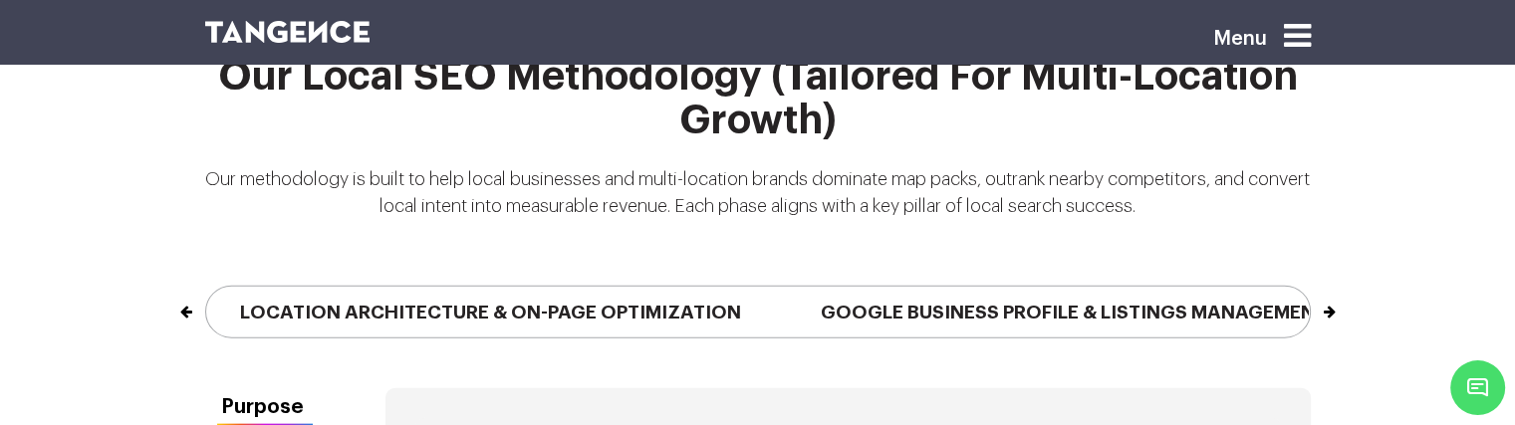
click at [206, 287] on button "Previous" at bounding box center [206, 303] width 1 height 32
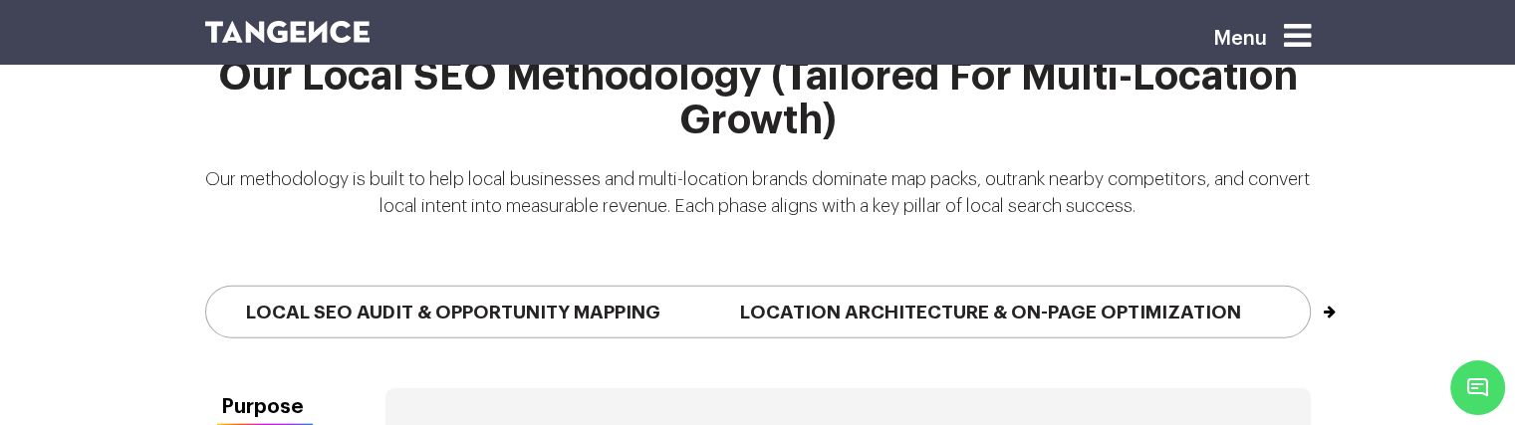
click at [1309, 287] on button "Next" at bounding box center [1308, 303] width 1 height 32
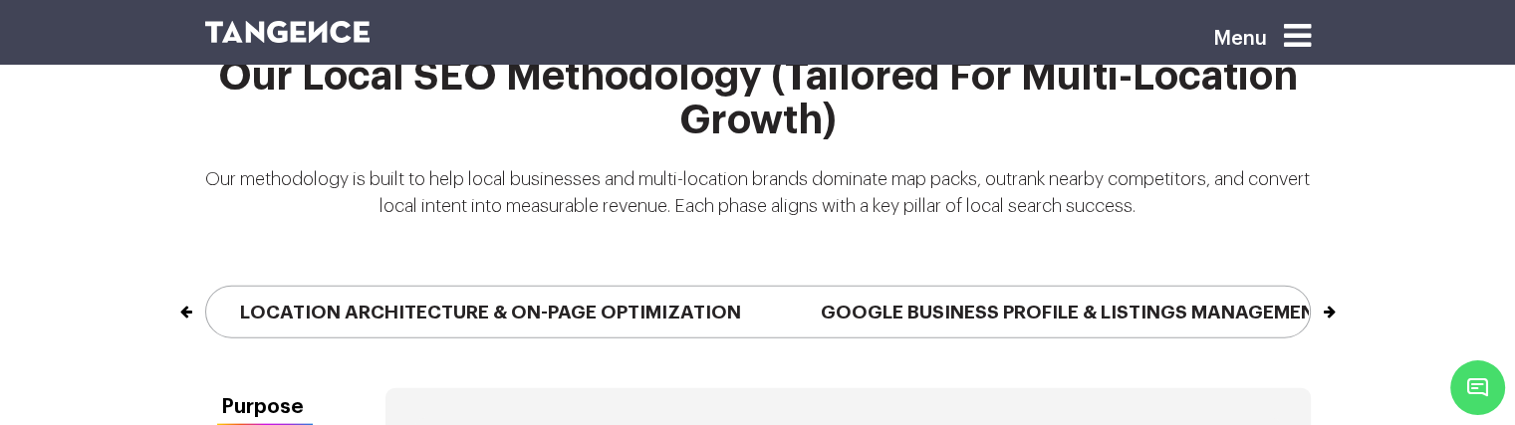
click at [1309, 288] on button "Next" at bounding box center [1308, 303] width 1 height 32
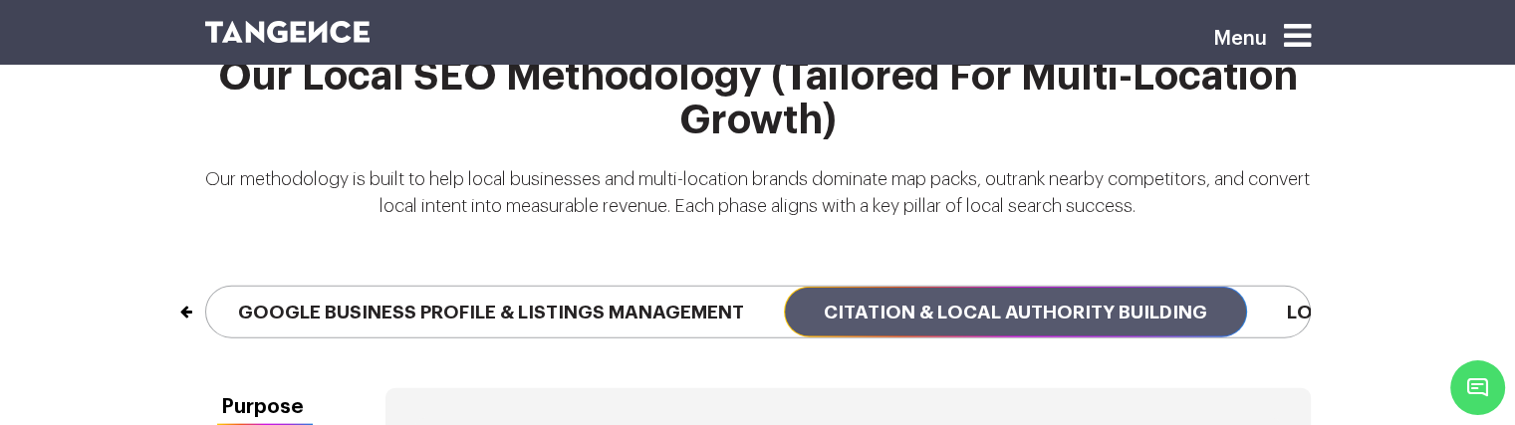
click at [206, 287] on button "Previous" at bounding box center [206, 303] width 1 height 32
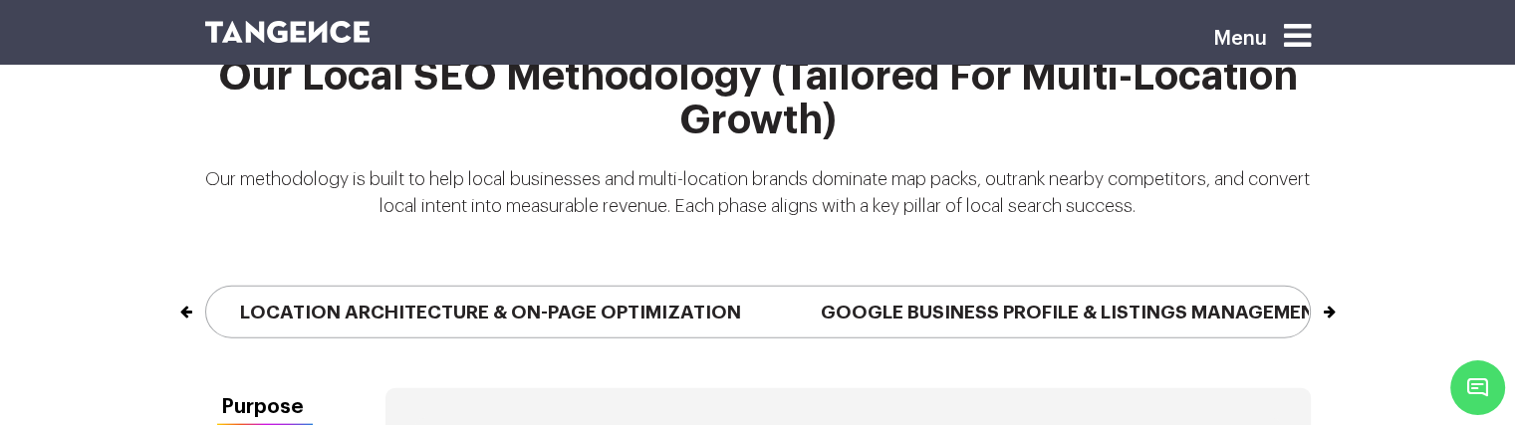
click at [1309, 287] on button "Next" at bounding box center [1308, 303] width 1 height 32
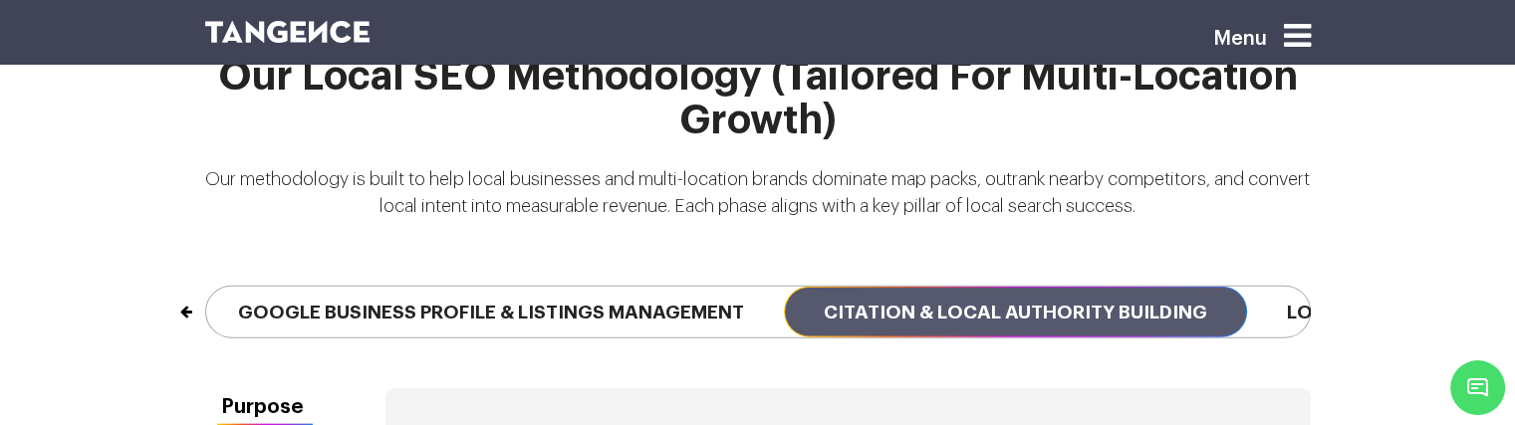
click at [206, 294] on button "Previous" at bounding box center [206, 303] width 1 height 32
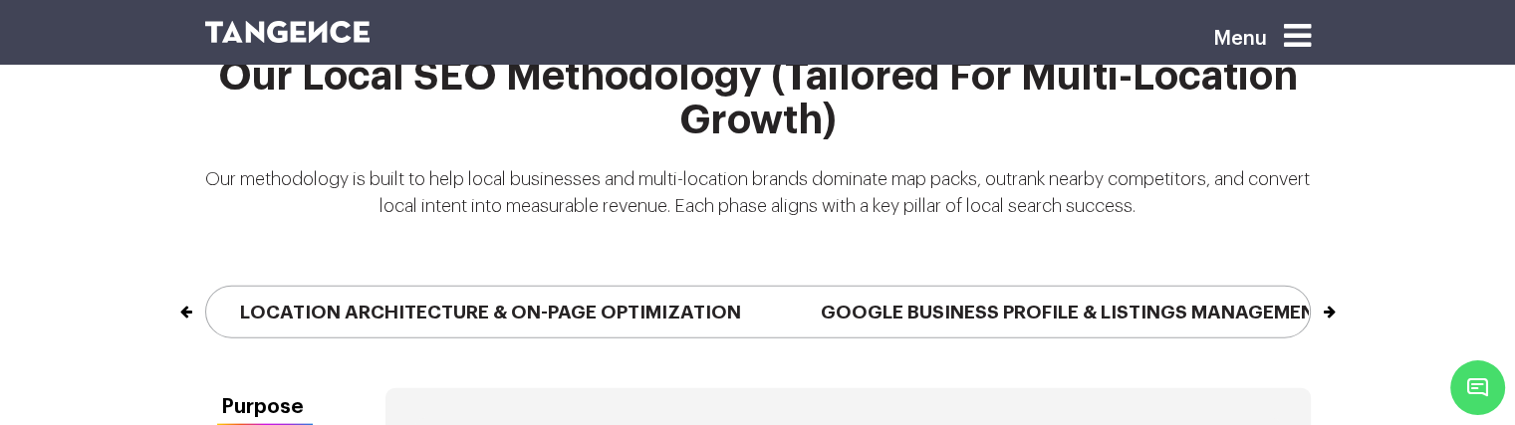
click at [1309, 287] on button "Next" at bounding box center [1308, 303] width 1 height 32
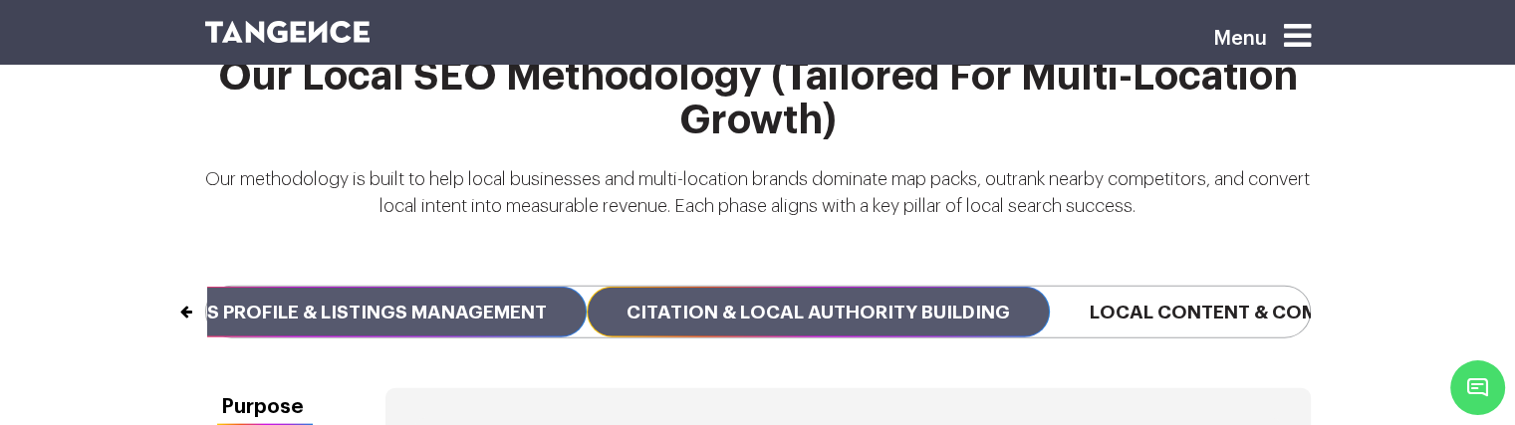
drag, startPoint x: 1163, startPoint y: 278, endPoint x: 556, endPoint y: 276, distance: 607.6
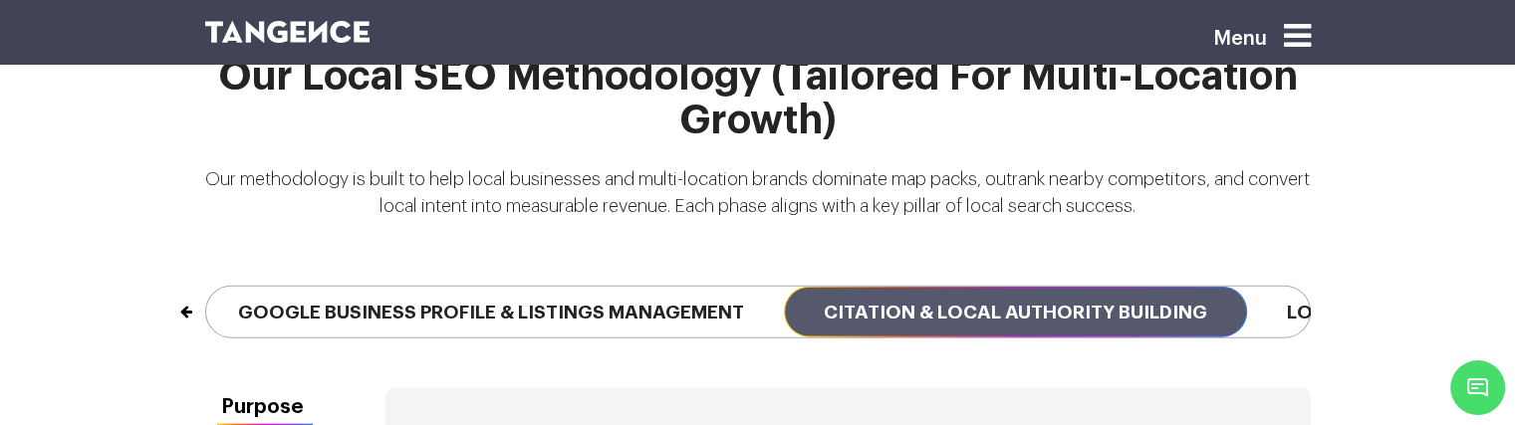
drag, startPoint x: 1074, startPoint y: 273, endPoint x: 657, endPoint y: 222, distance: 419.4
click at [657, 236] on div "Previous Local SEO Audit & Opportunity Mapping Location Architecture & On-Page …" at bounding box center [758, 312] width 1136 height 152
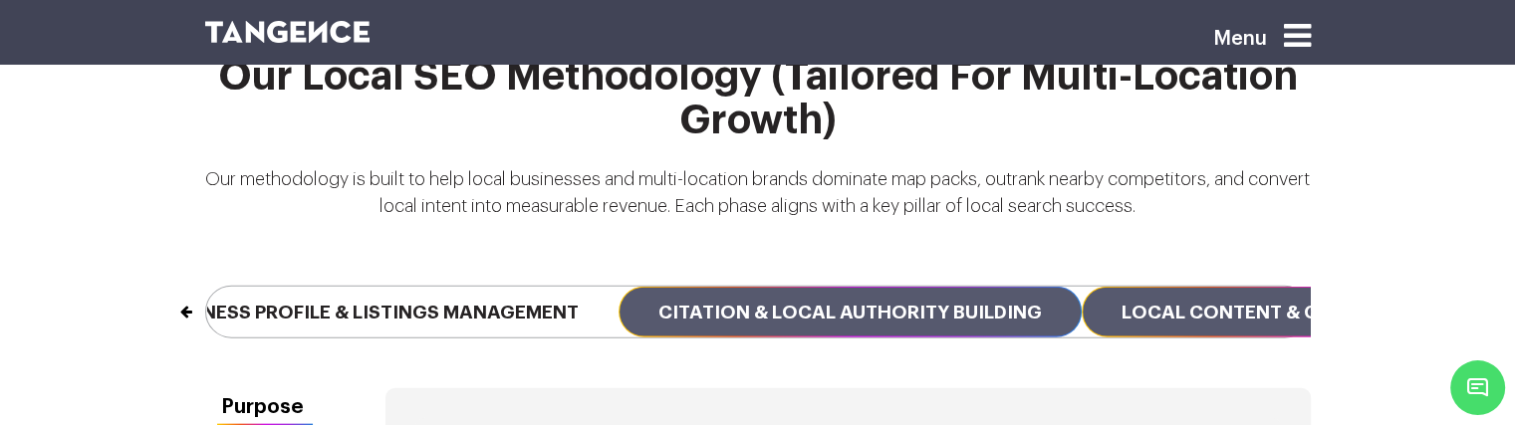
drag, startPoint x: 1223, startPoint y: 270, endPoint x: 615, endPoint y: 264, distance: 608.6
click at [619, 287] on span "Citation & Local Authority Building" at bounding box center [850, 312] width 463 height 51
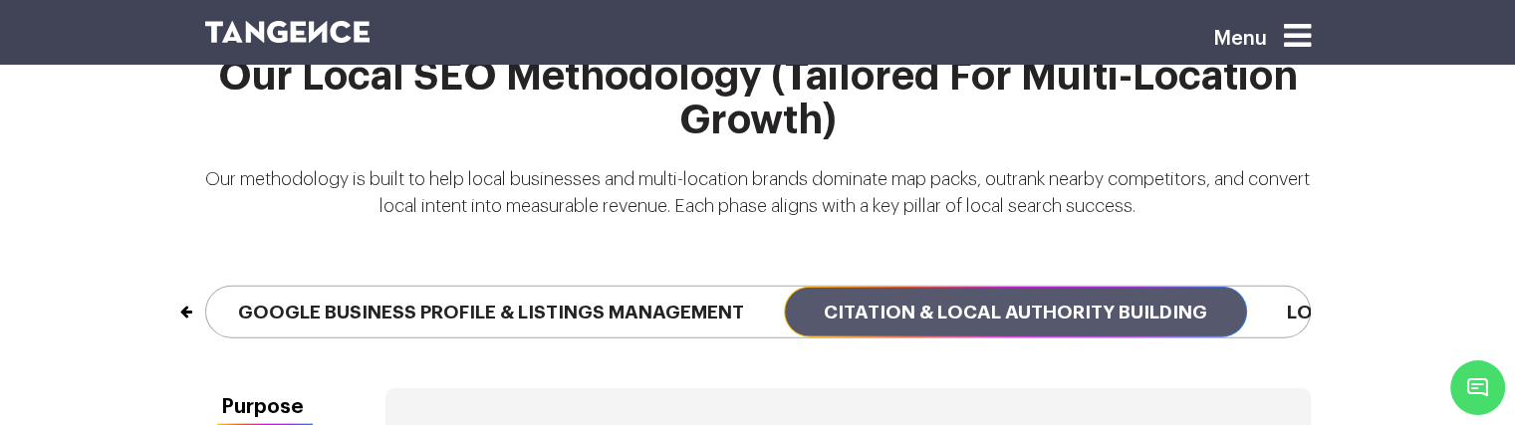
drag, startPoint x: 1288, startPoint y: 287, endPoint x: 630, endPoint y: 484, distance: 687.3
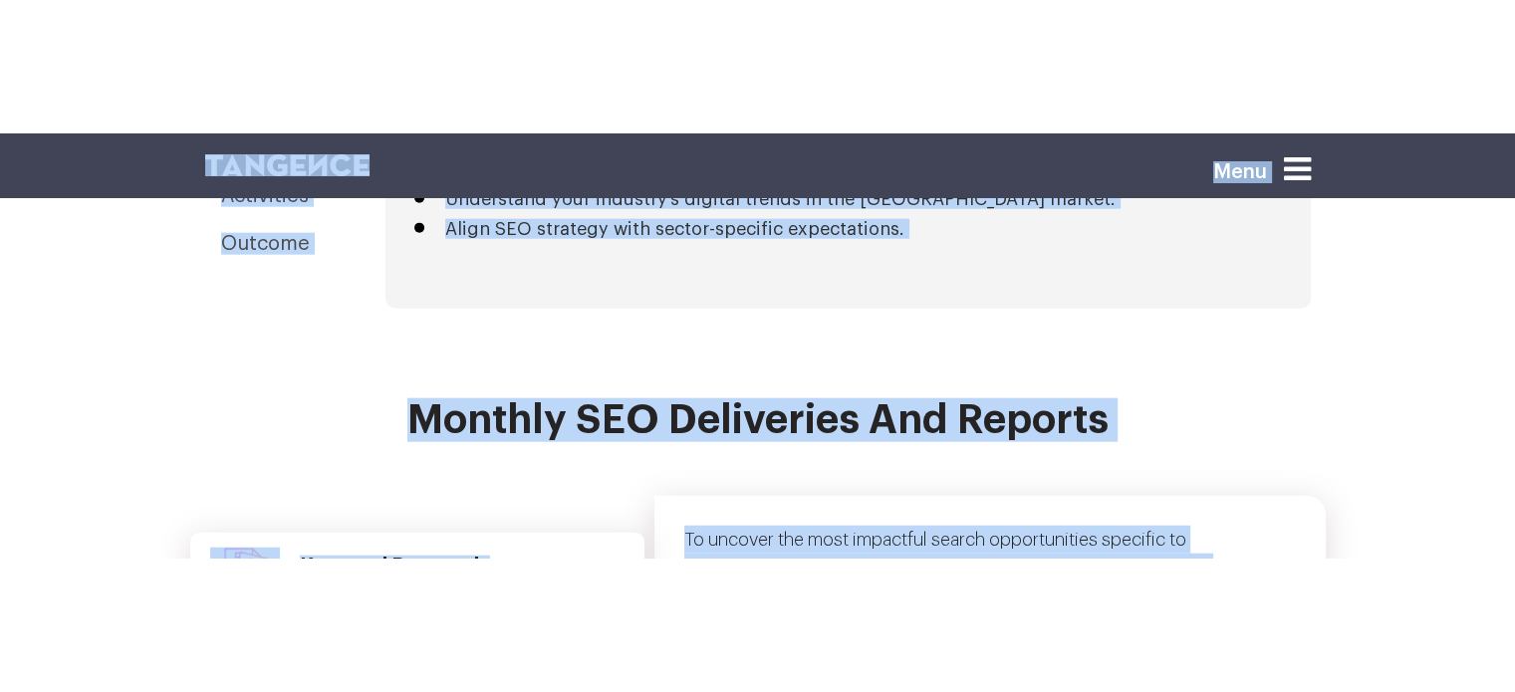
scroll to position [4858, 0]
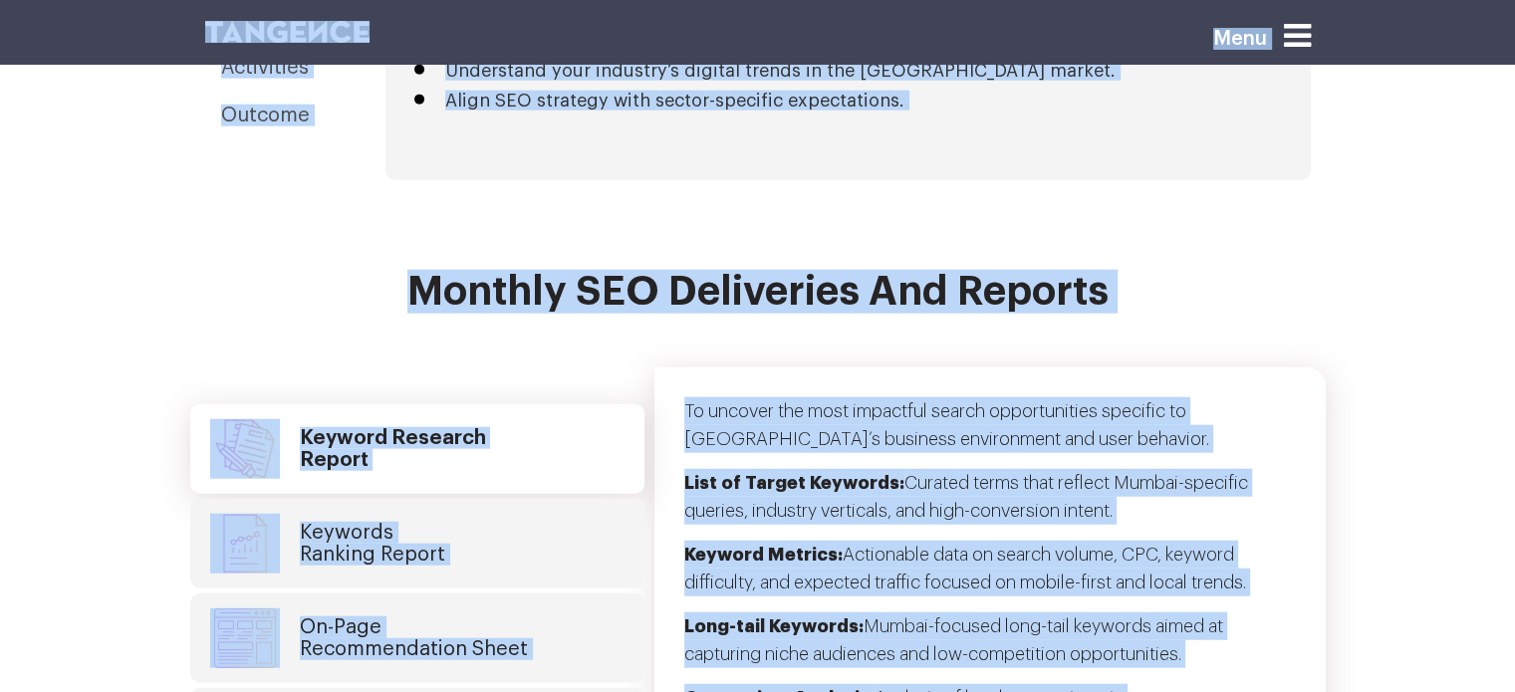
click at [1309, 273] on h2 "Monthly SEO Deliveries and Reports" at bounding box center [758, 304] width 1106 height 68
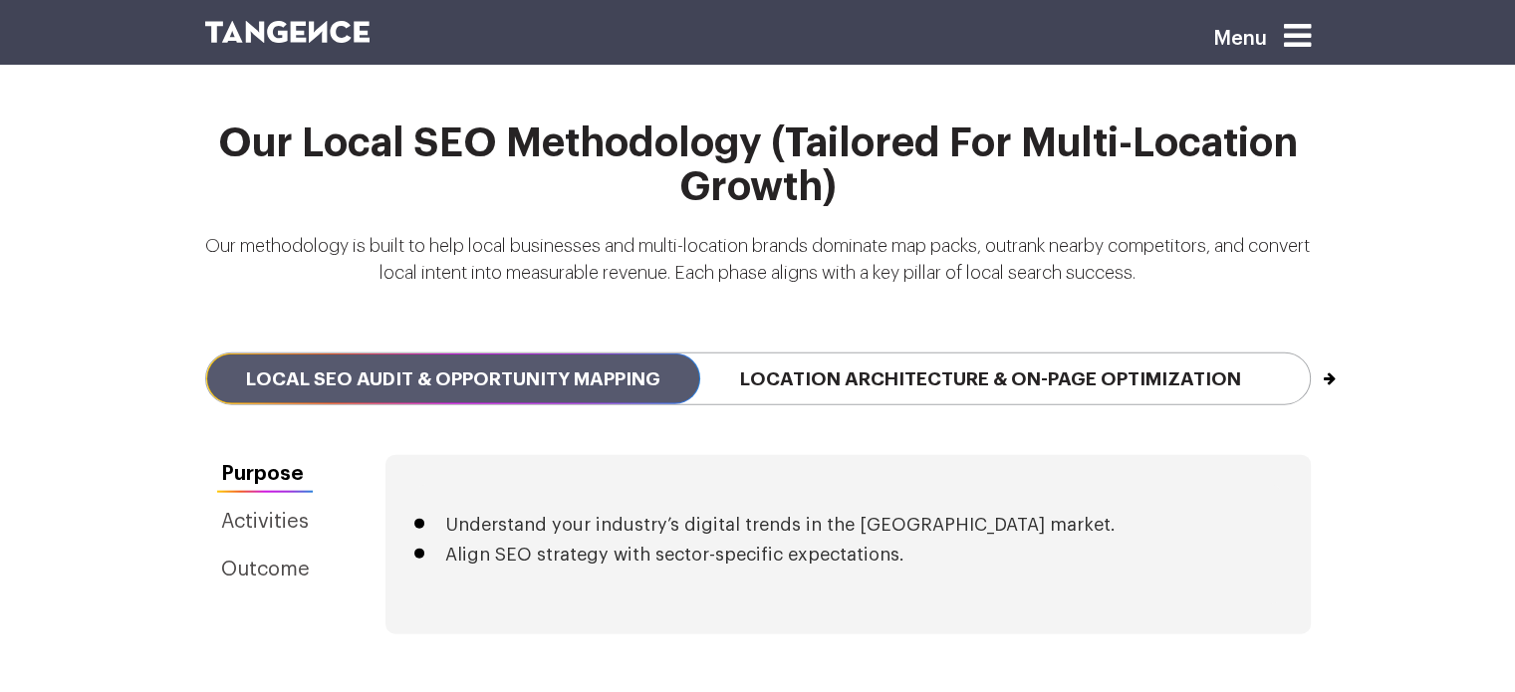
scroll to position [4396, 0]
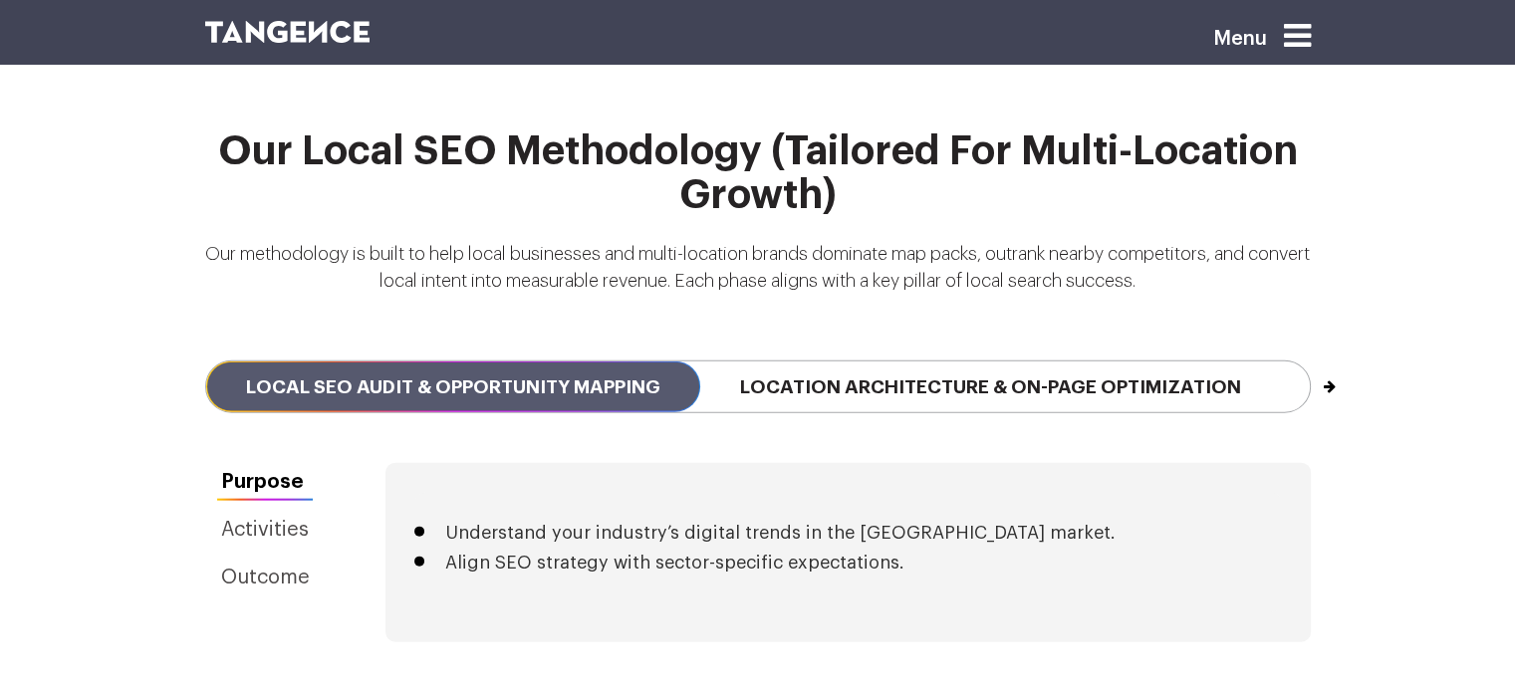
click at [1309, 362] on button "Next" at bounding box center [1308, 378] width 1 height 32
drag, startPoint x: 0, startPoint y: 0, endPoint x: 1328, endPoint y: 354, distance: 1374.0
click at [1309, 362] on button "Next" at bounding box center [1308, 378] width 1 height 32
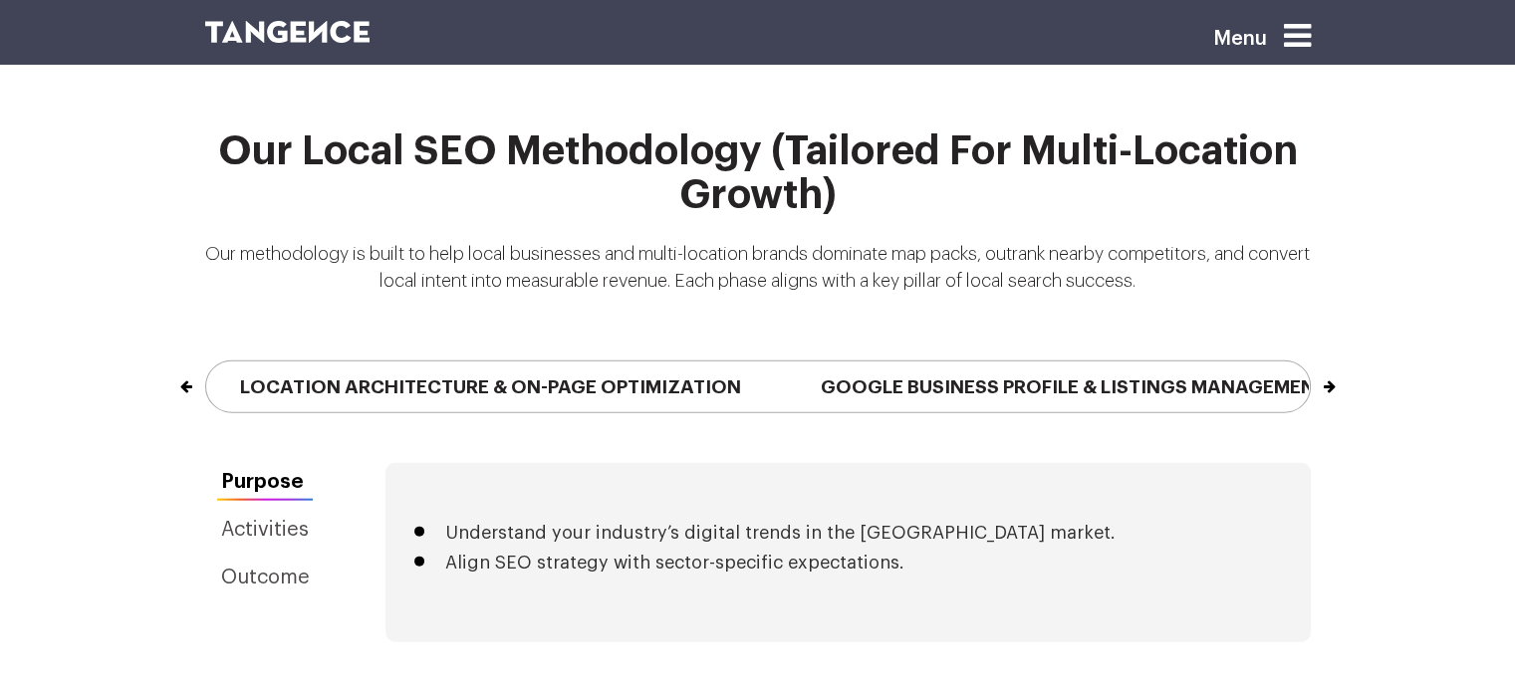
click at [1309, 362] on button "Next" at bounding box center [1308, 378] width 1 height 32
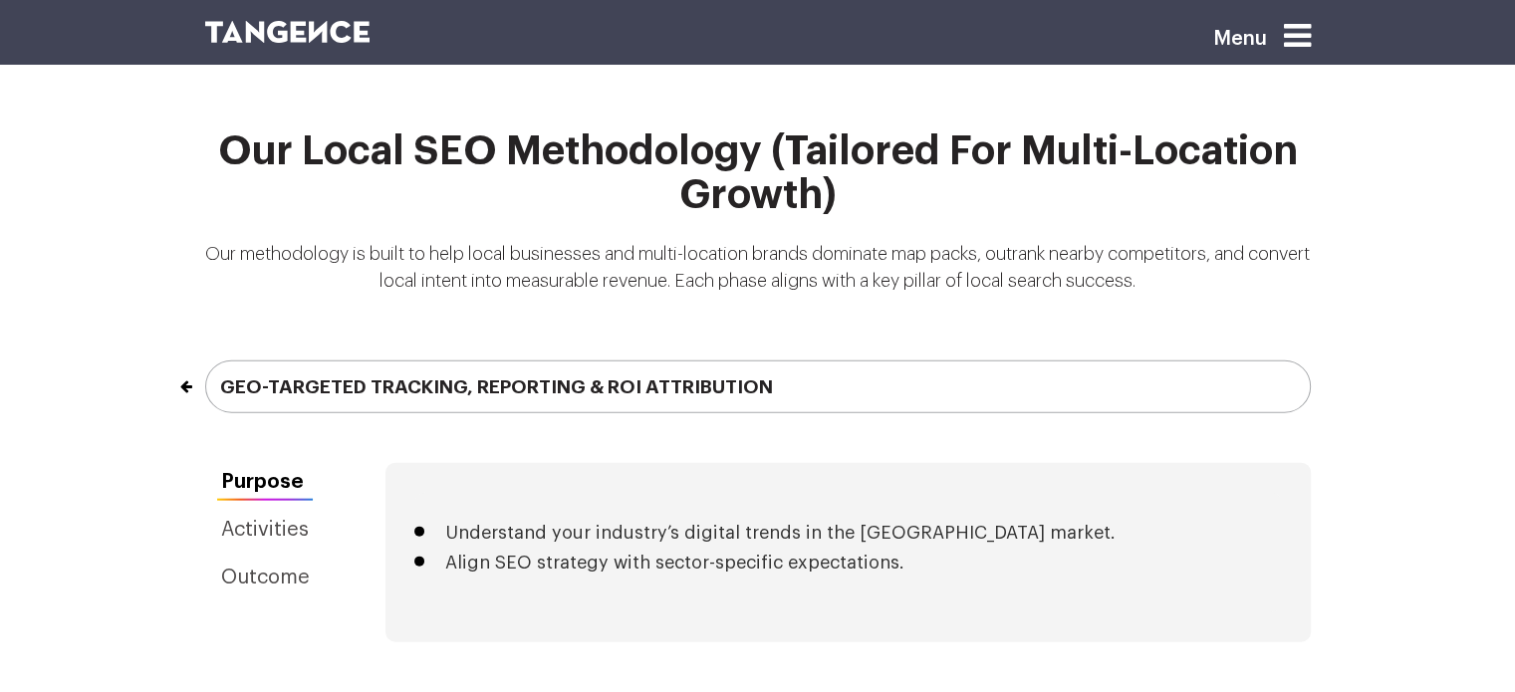
click at [206, 362] on button "Previous" at bounding box center [206, 378] width 1 height 32
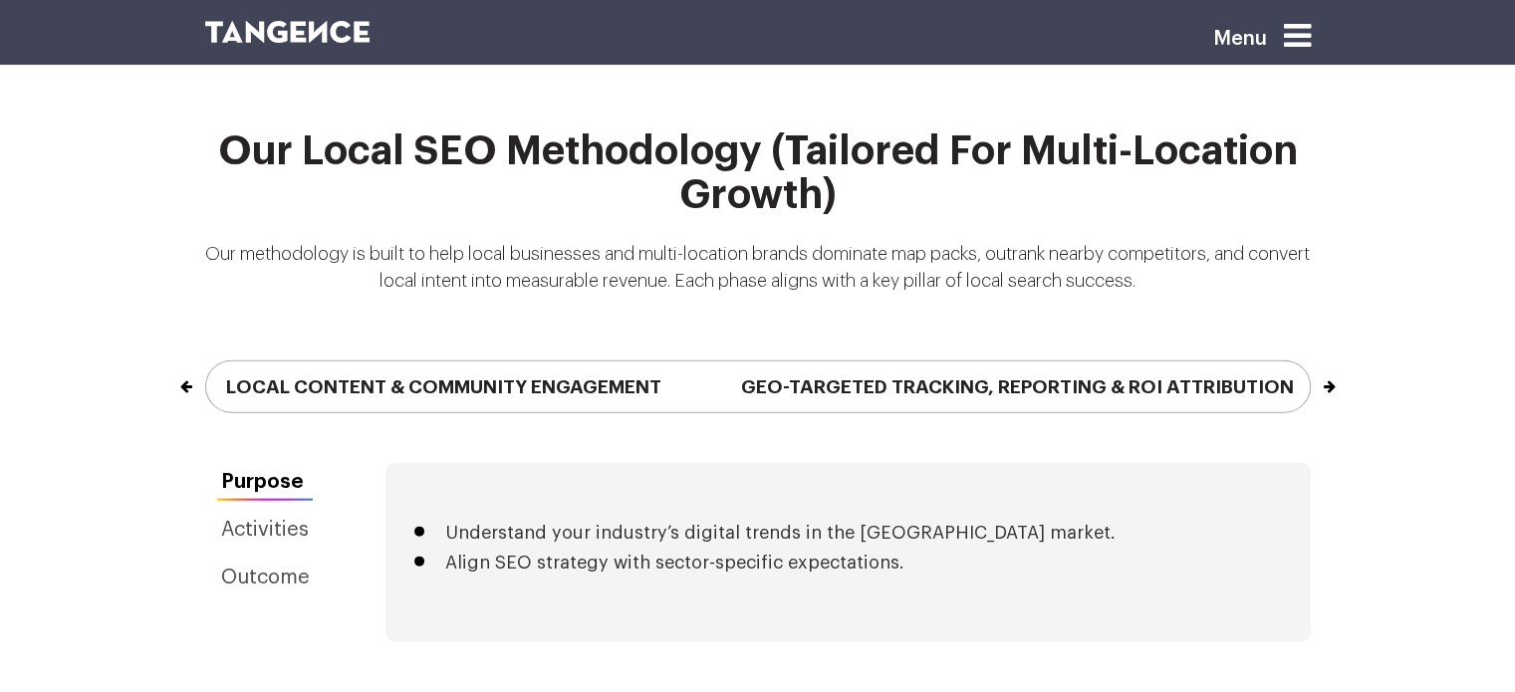
click at [206, 362] on button "Previous" at bounding box center [206, 378] width 1 height 32
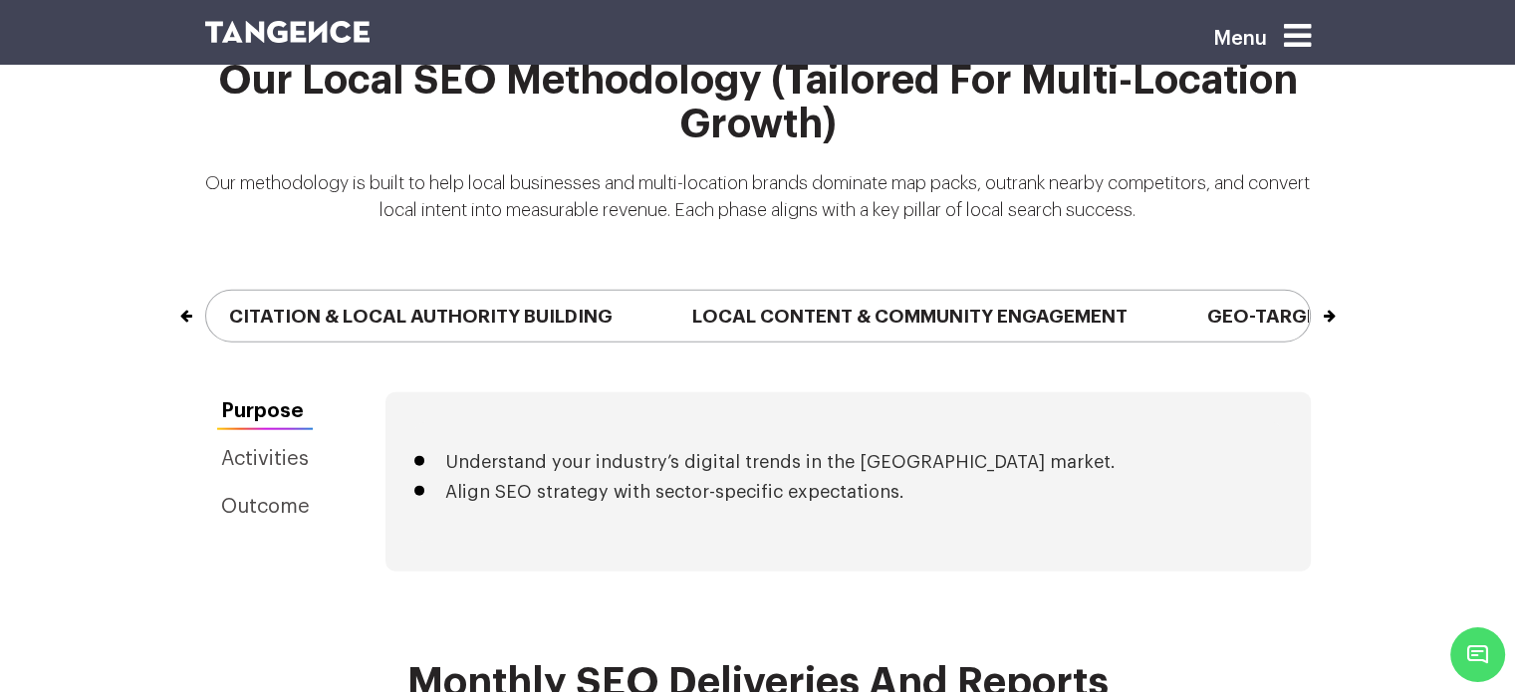
scroll to position [4506, 0]
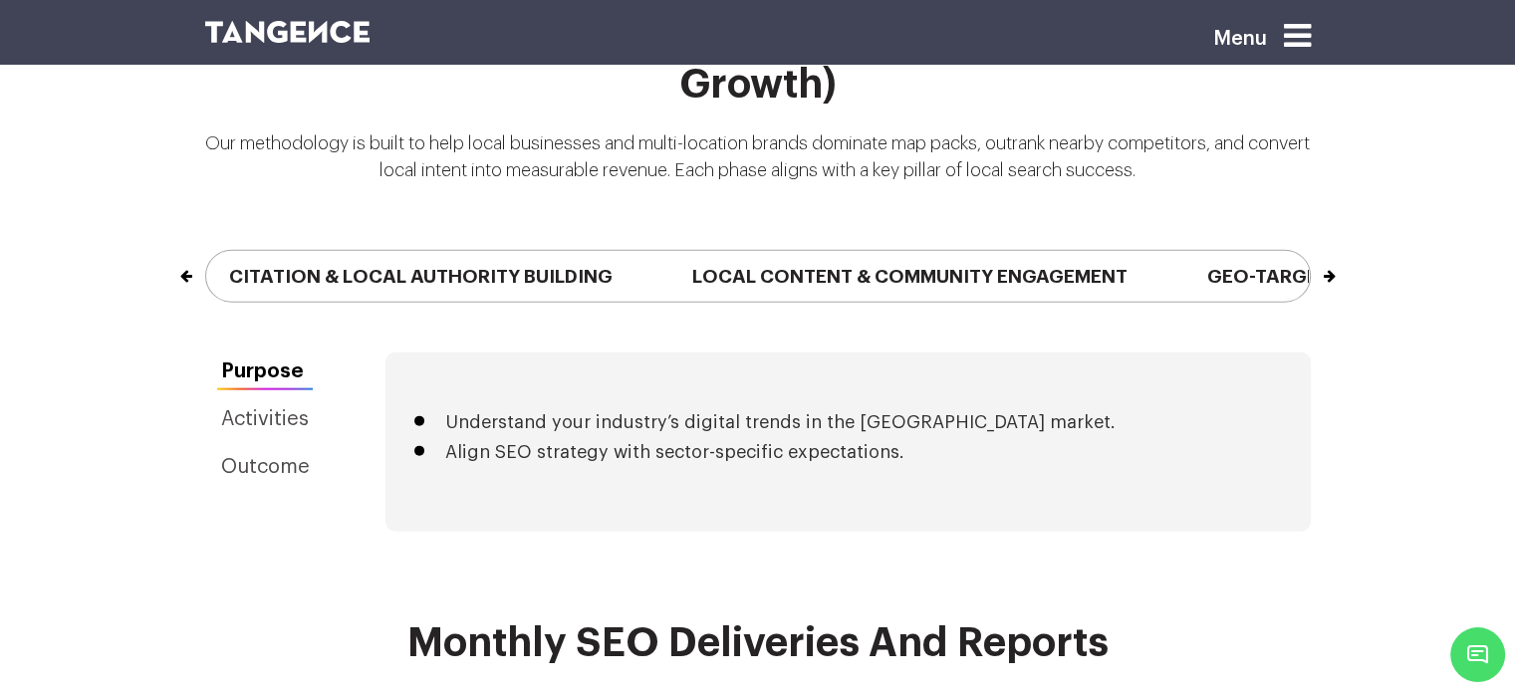
click at [206, 251] on button "Previous" at bounding box center [206, 267] width 1 height 32
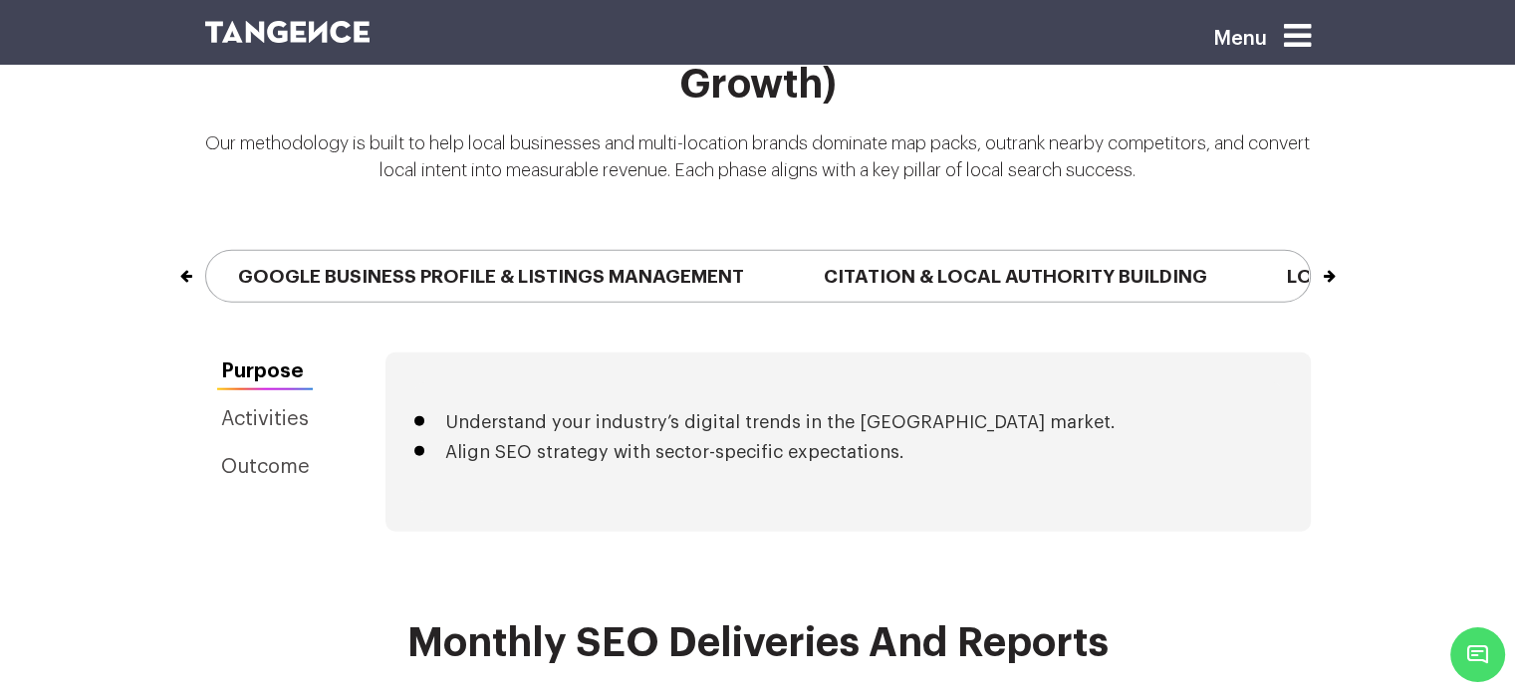
click at [206, 251] on button "Previous" at bounding box center [206, 267] width 1 height 32
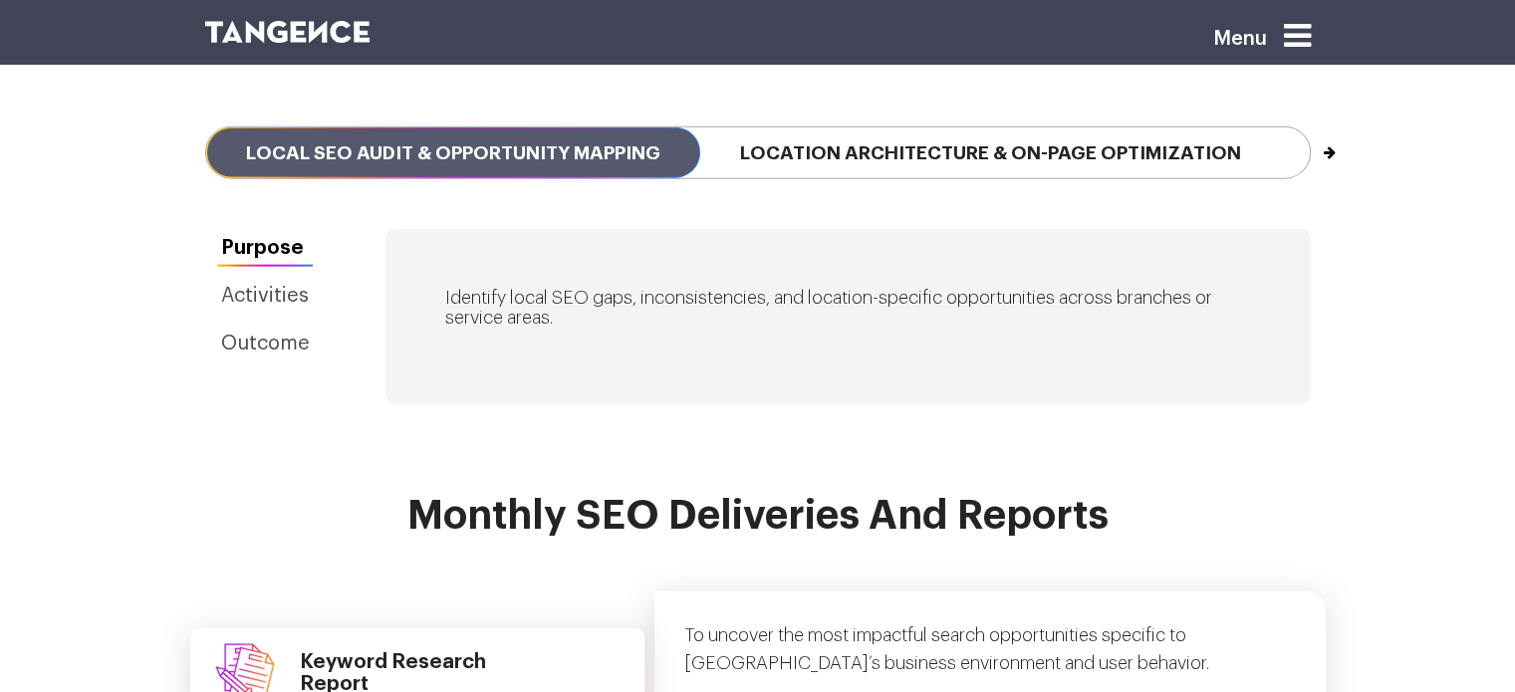
scroll to position [4661, 0]
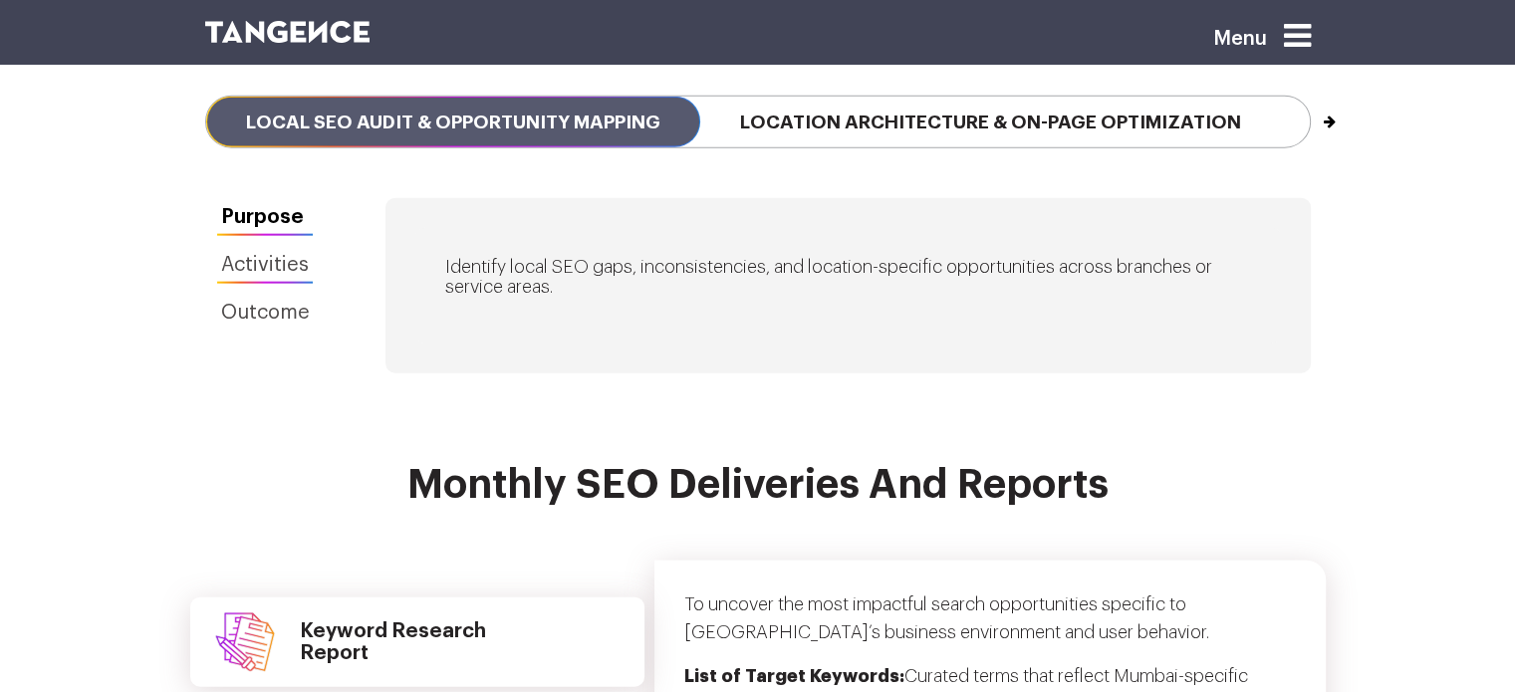
click at [289, 246] on link "Activities" at bounding box center [265, 265] width 121 height 38
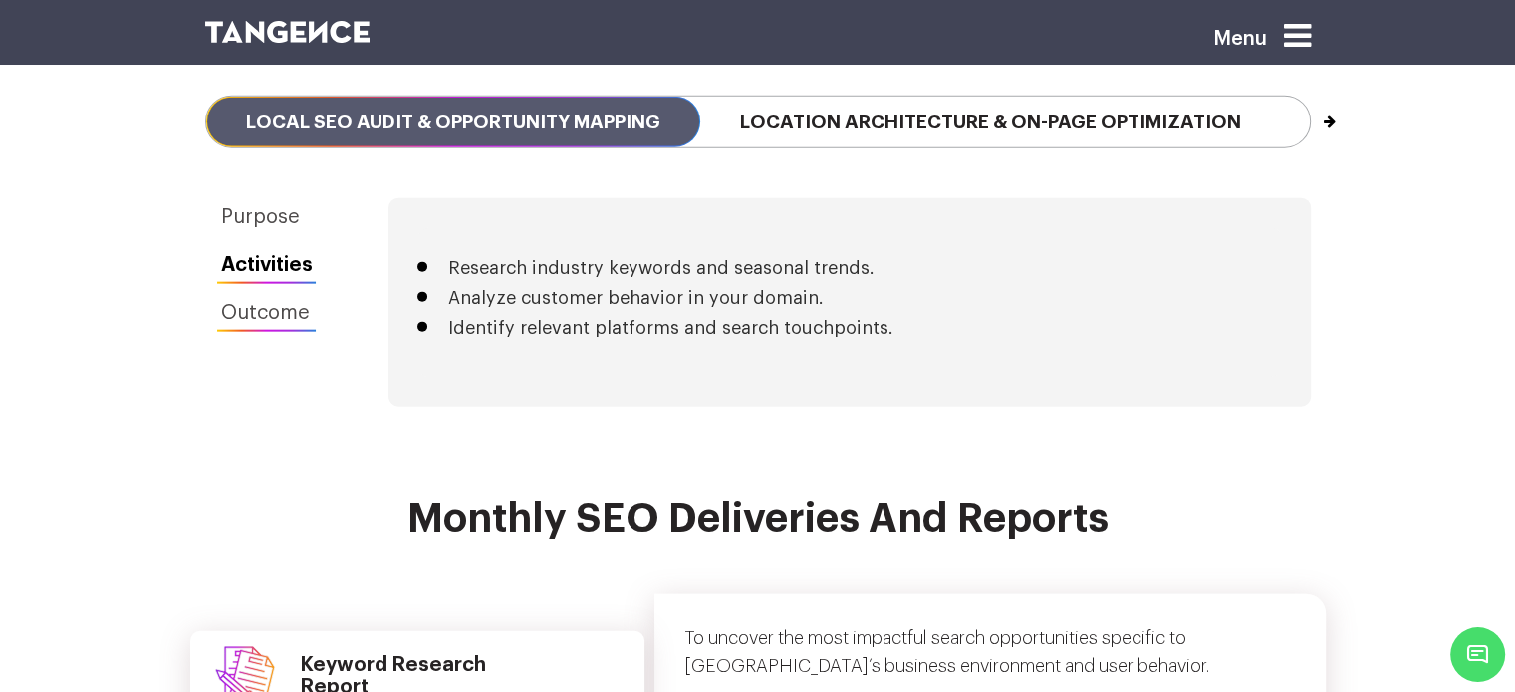
click at [267, 296] on link "Outcome" at bounding box center [267, 313] width 124 height 38
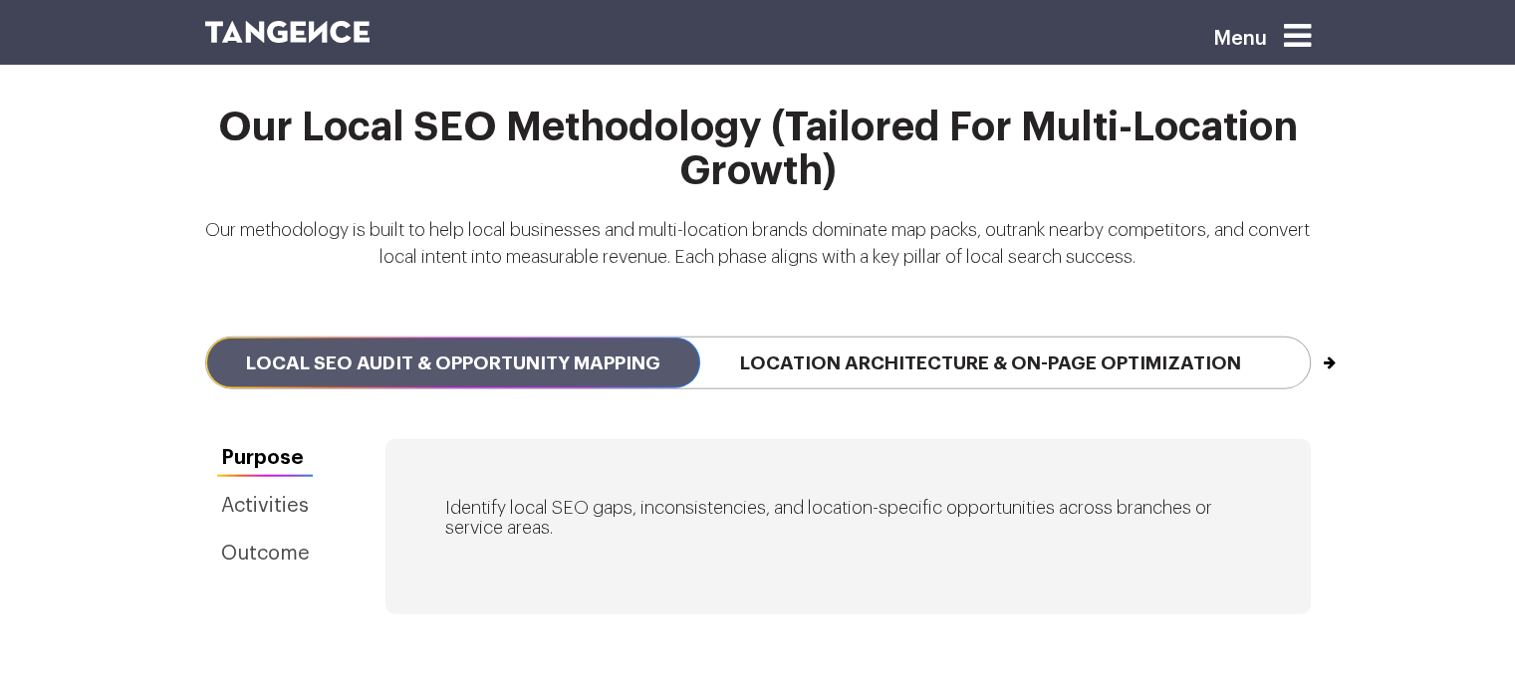
scroll to position [4423, 0]
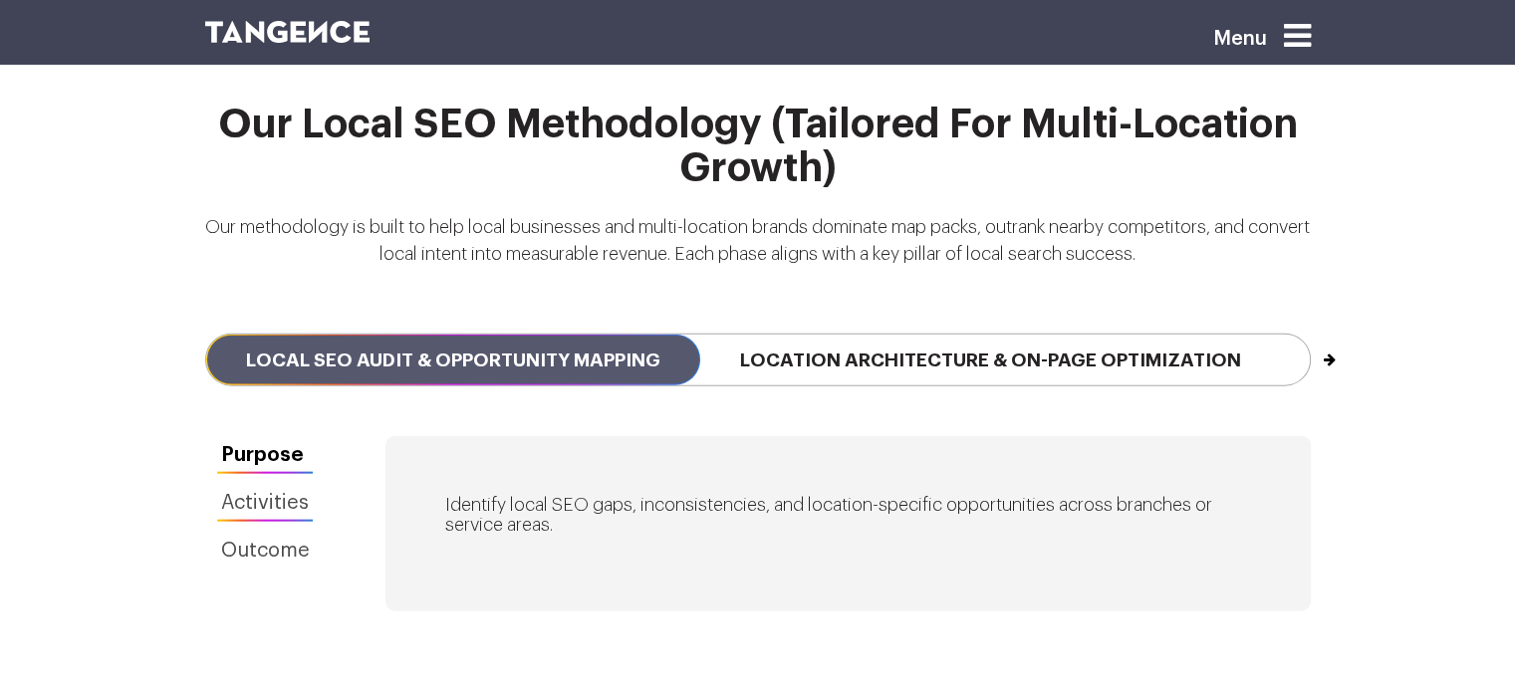
click at [279, 484] on link "Activities" at bounding box center [265, 503] width 121 height 38
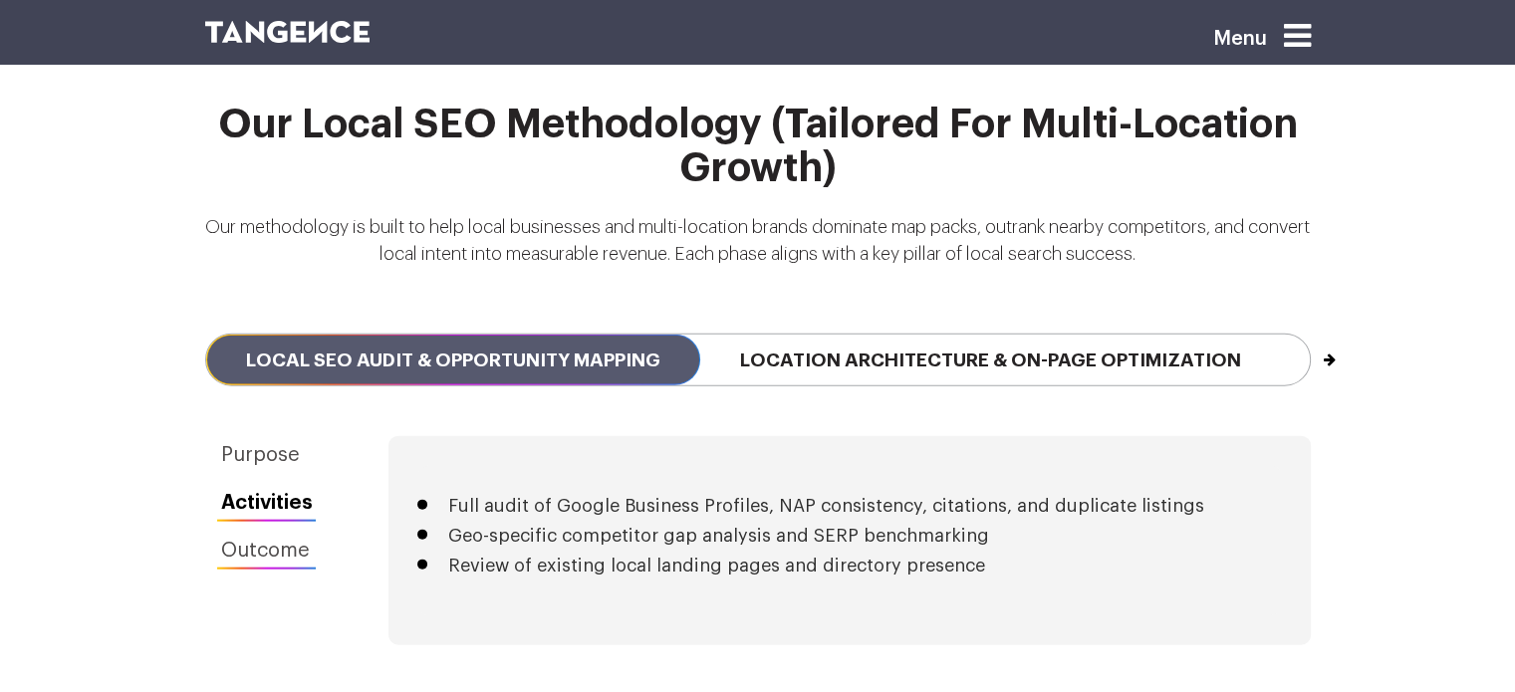
click at [279, 532] on link "Outcome" at bounding box center [267, 551] width 124 height 38
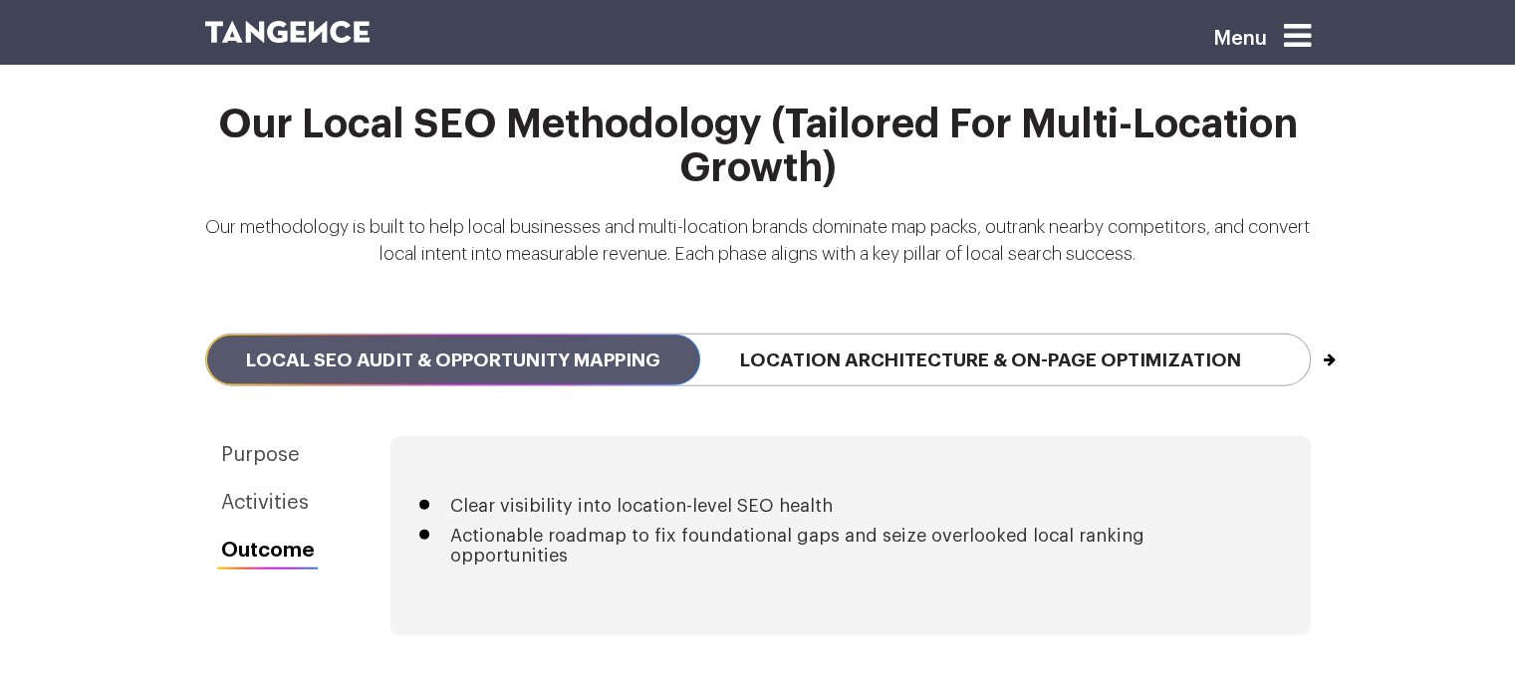
click at [291, 453] on div "Purpose Activities Outcome" at bounding box center [268, 535] width 126 height 199
click at [291, 484] on link "Activities" at bounding box center [268, 503] width 126 height 38
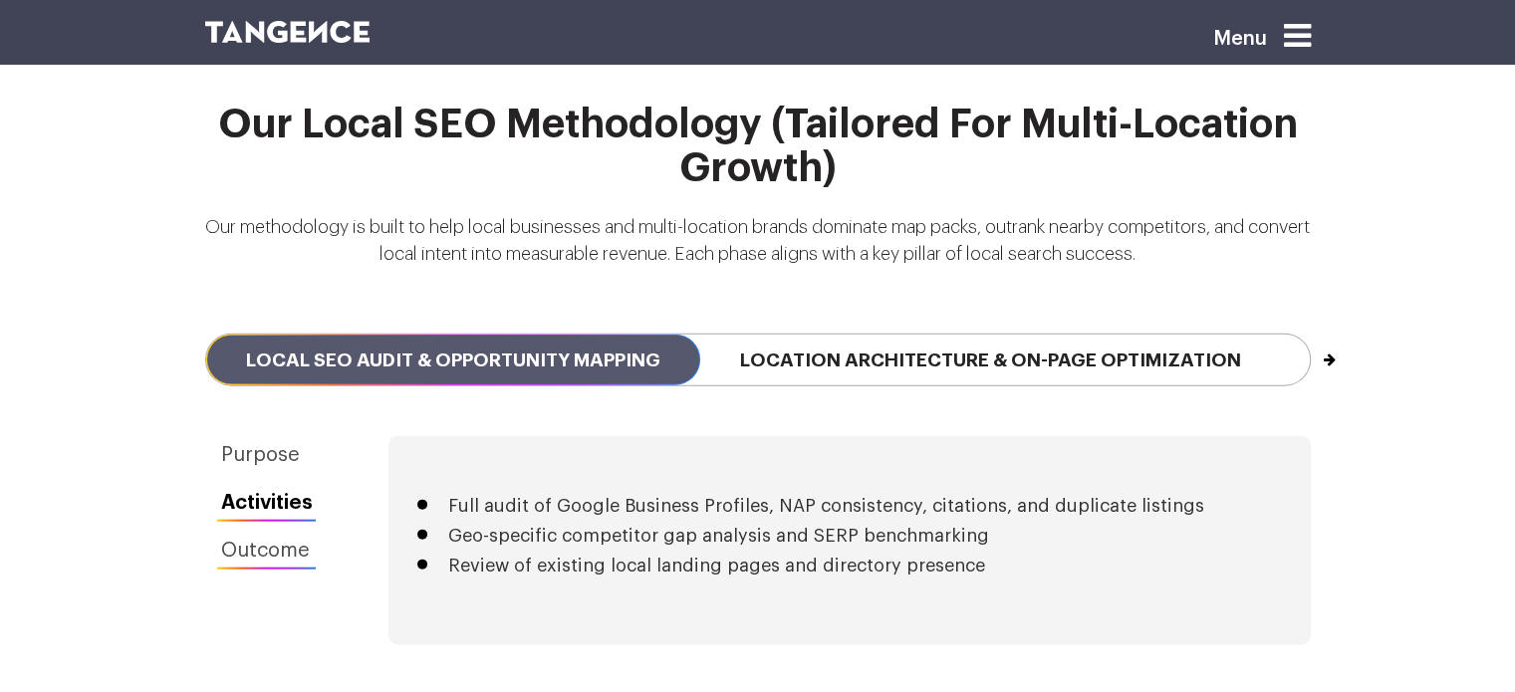
click at [279, 532] on link "Outcome" at bounding box center [267, 551] width 124 height 38
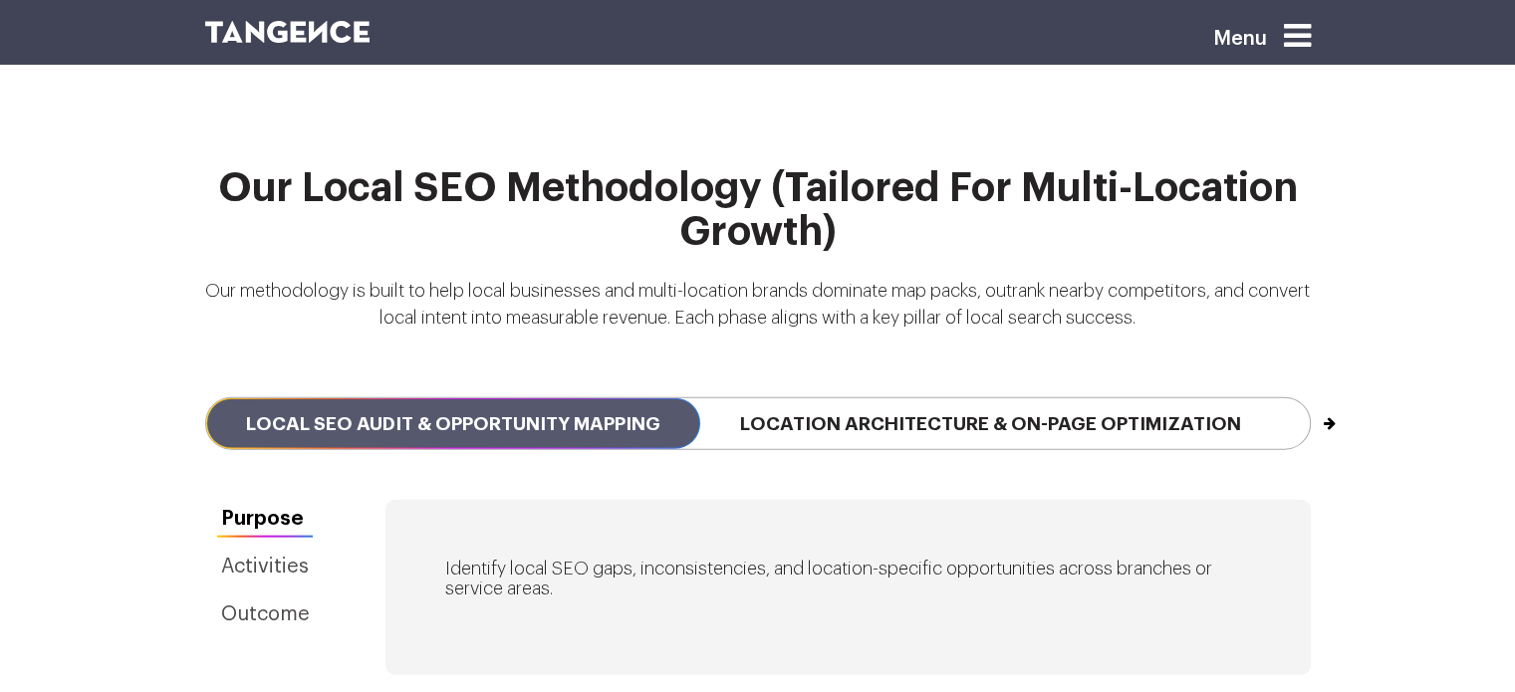
scroll to position [4514, 0]
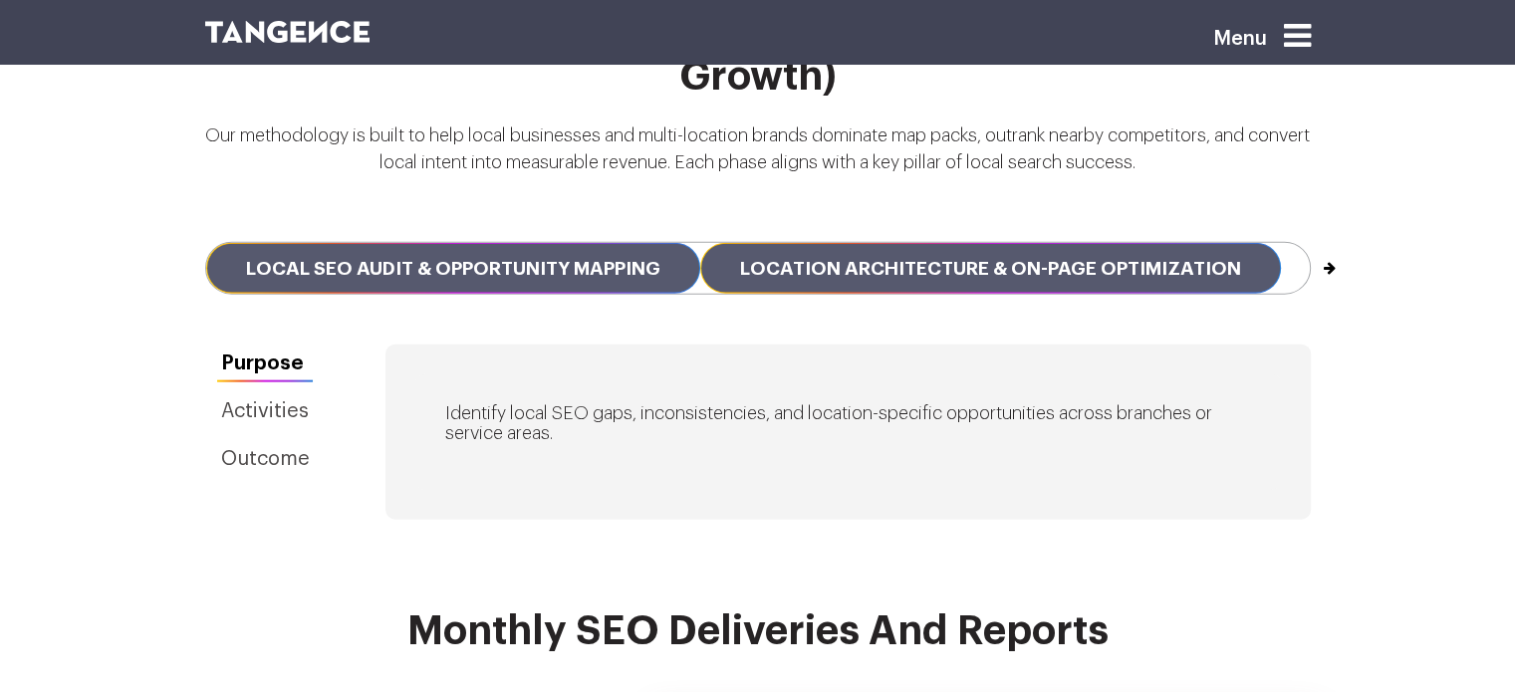
click at [848, 243] on span "Location Architecture & On-Page Optimization" at bounding box center [990, 268] width 581 height 51
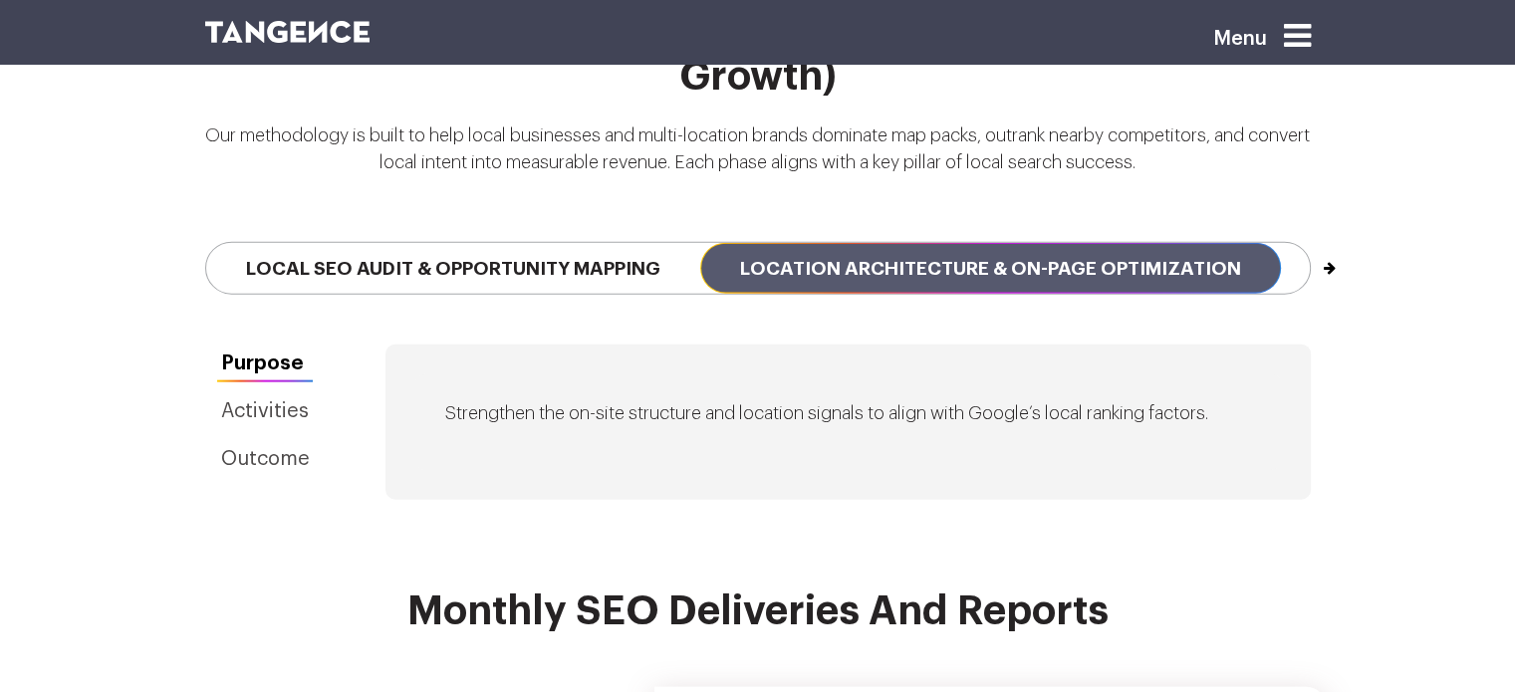
scroll to position [4574, 0]
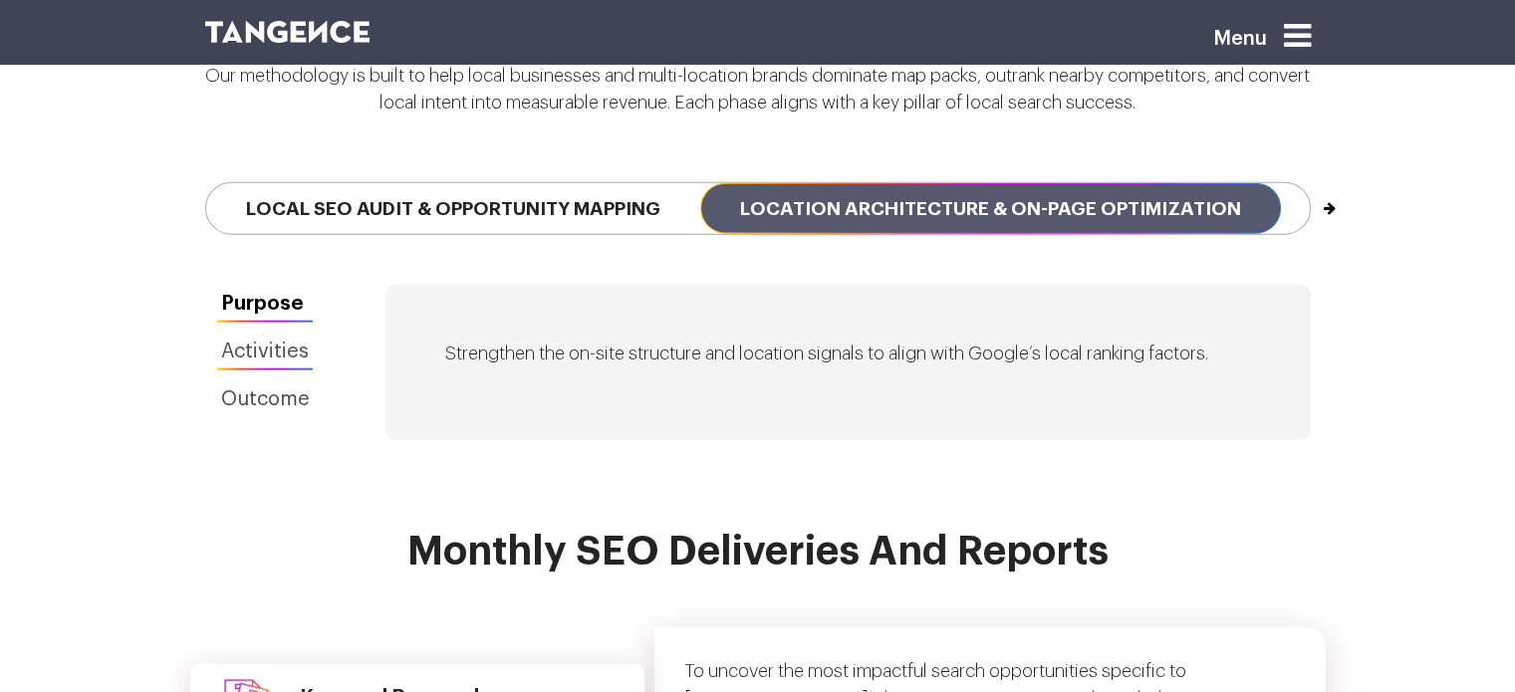
click at [283, 333] on link "Activities" at bounding box center [265, 352] width 121 height 38
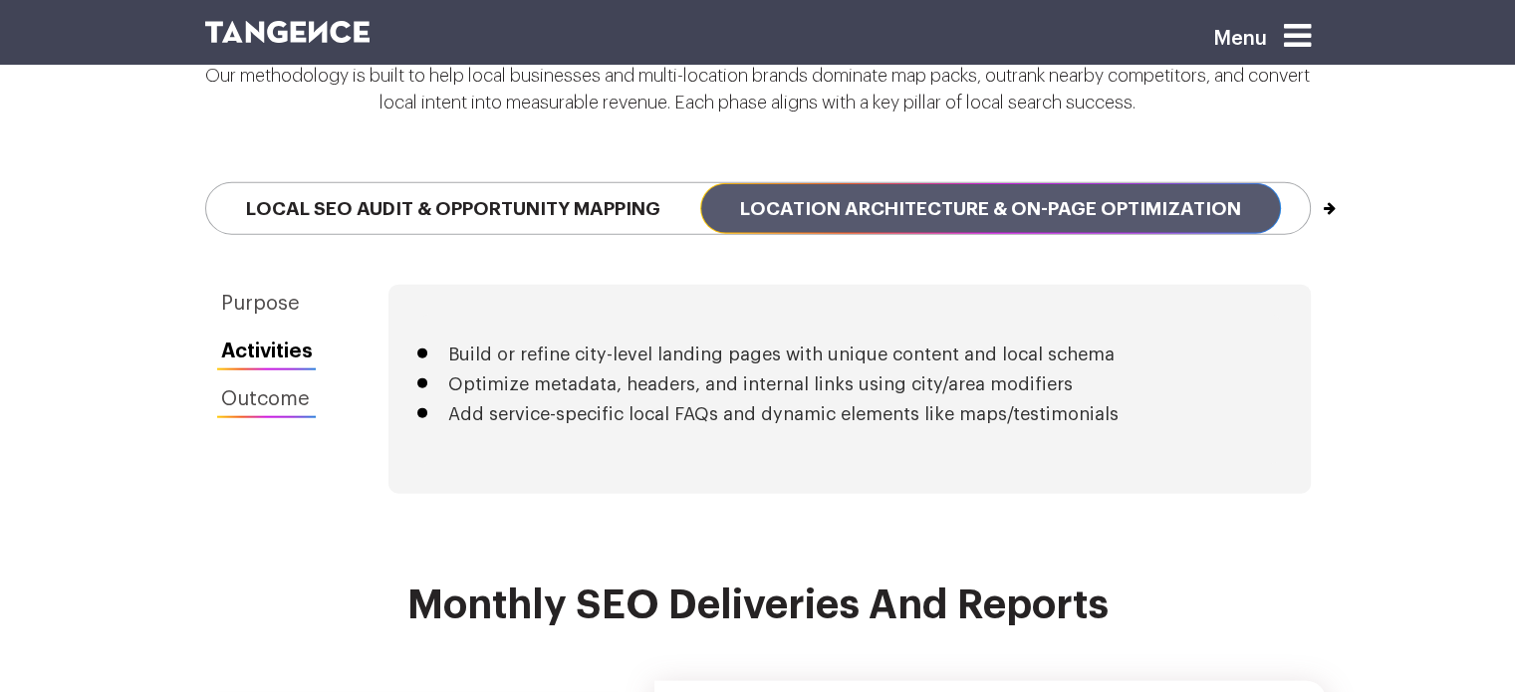
click at [287, 381] on link "Outcome" at bounding box center [267, 400] width 124 height 38
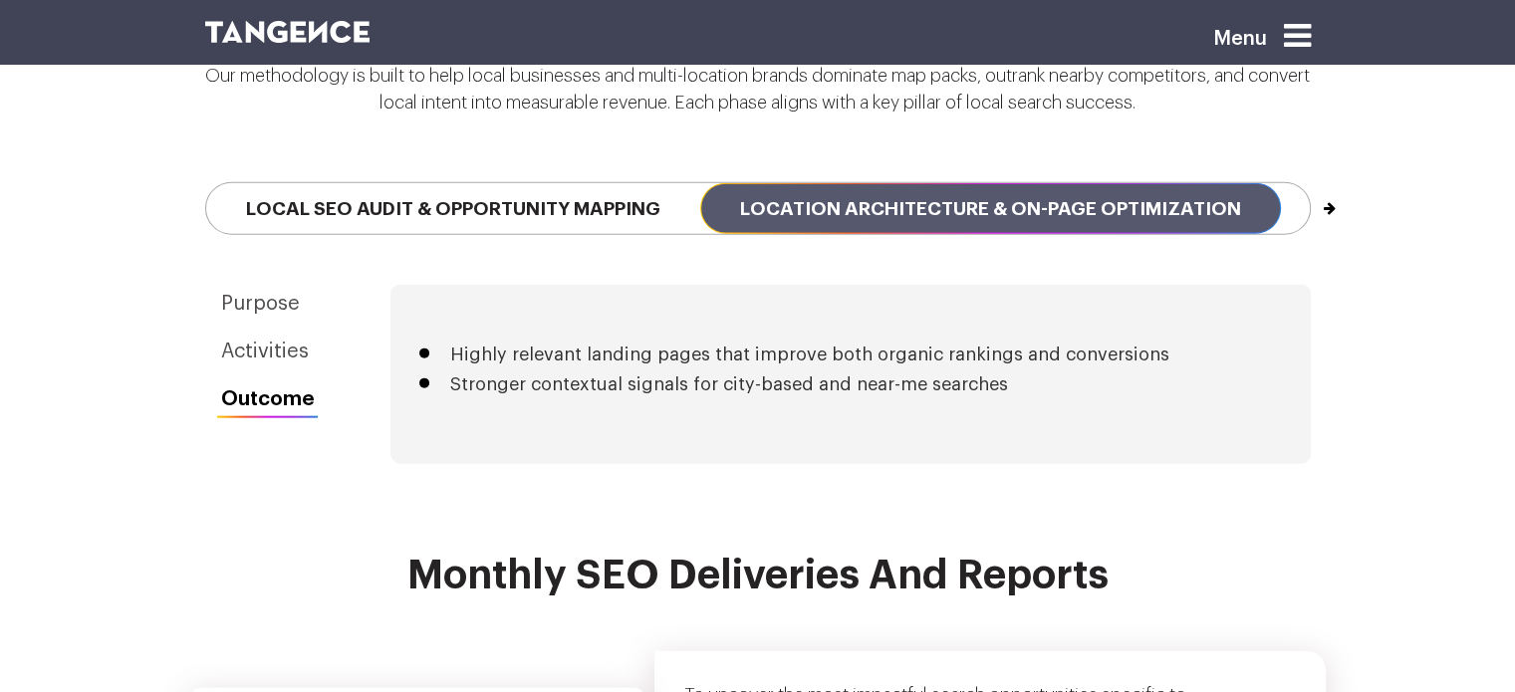
click at [1309, 183] on button "Next" at bounding box center [1308, 199] width 1 height 32
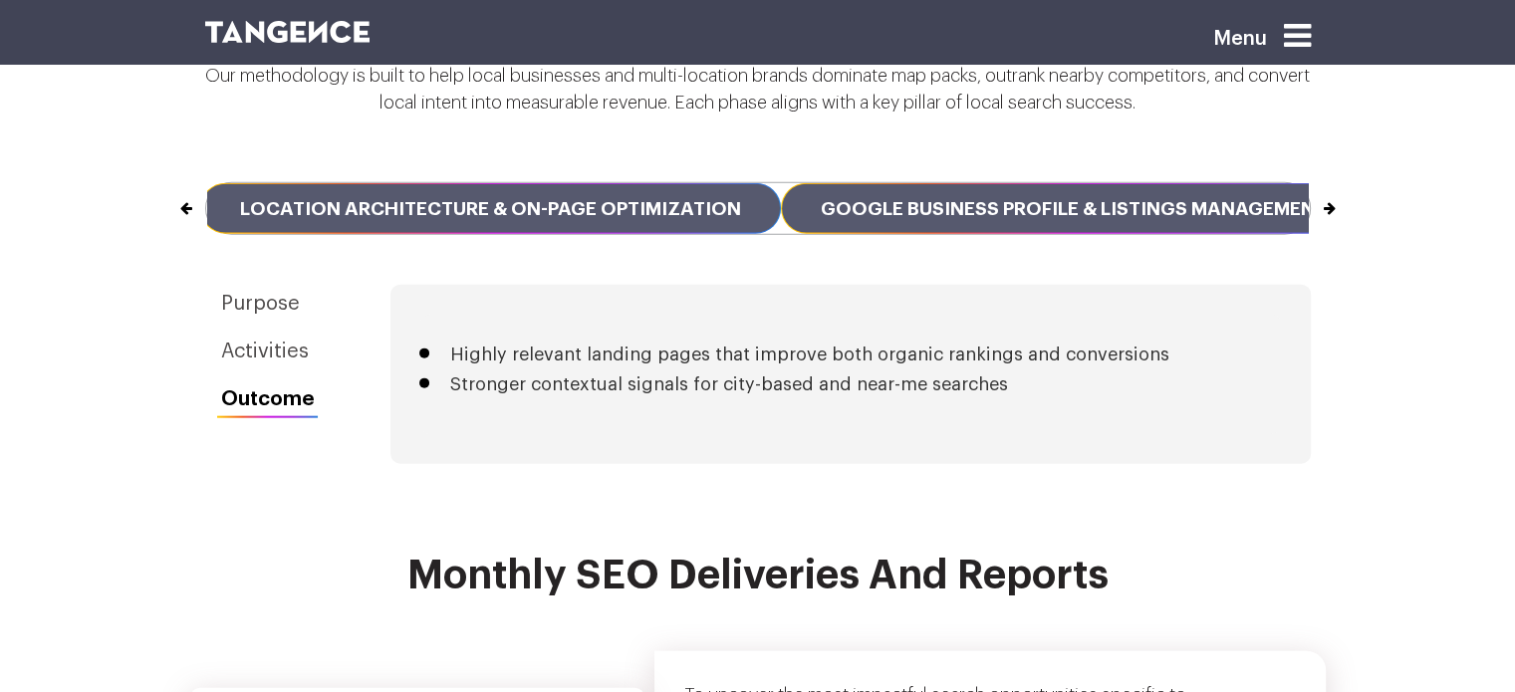
click at [1102, 195] on span "Google Business Profile & Listings Management" at bounding box center [1074, 208] width 586 height 51
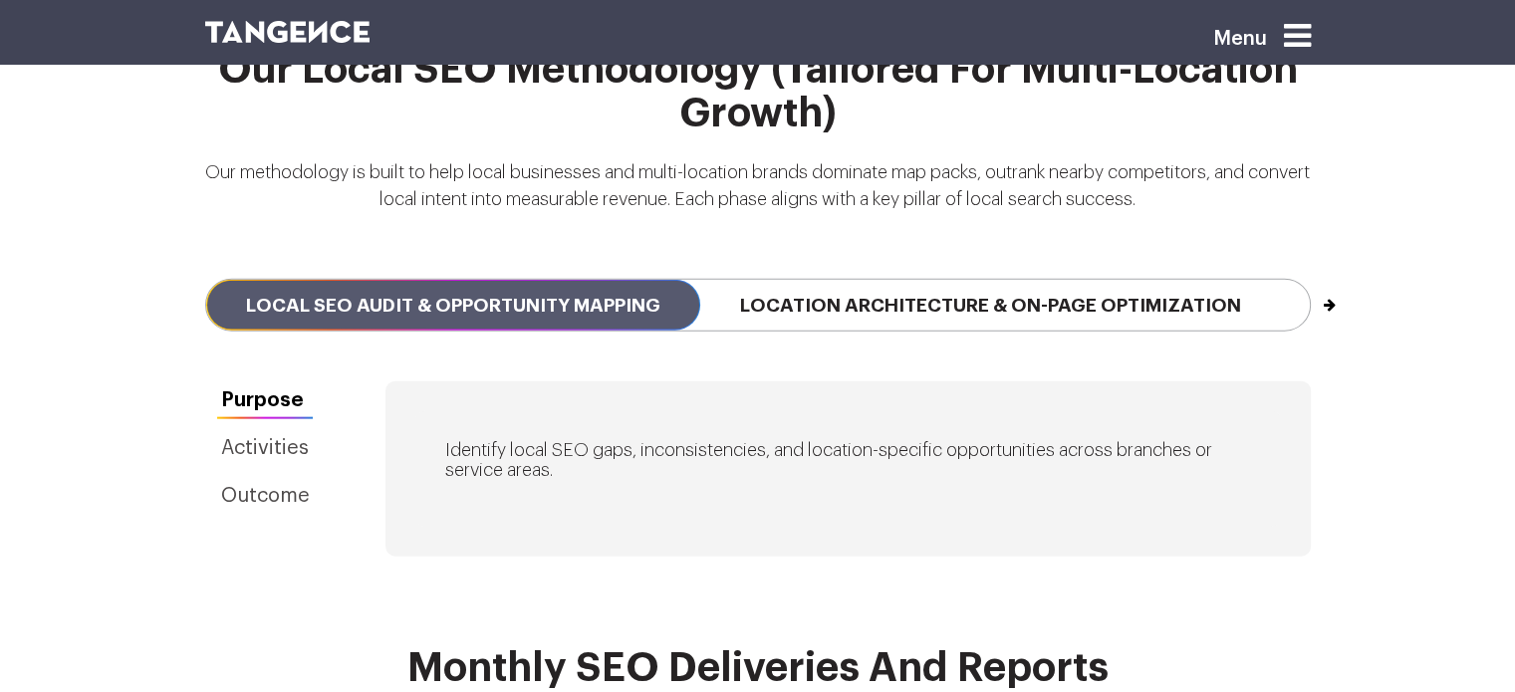
scroll to position [4474, 0]
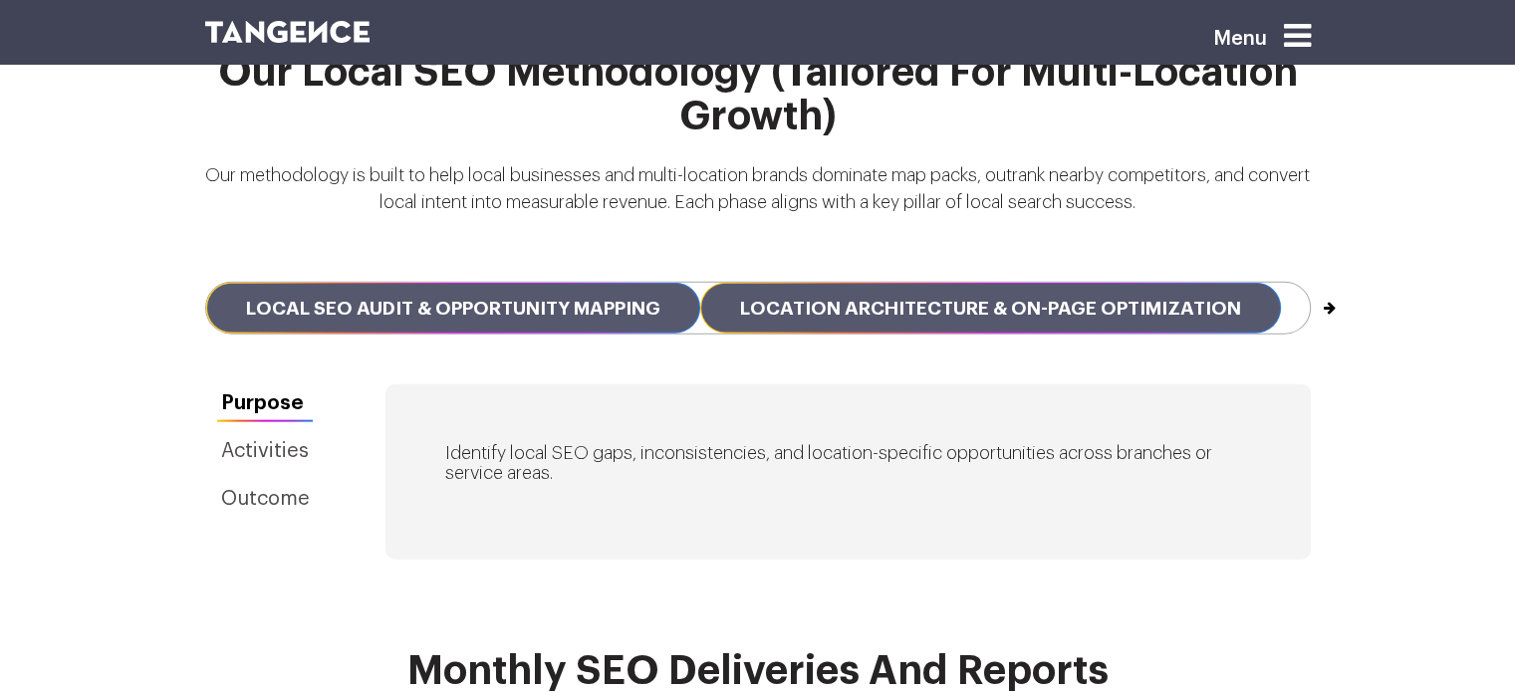
click at [829, 283] on span "Location Architecture & On-Page Optimization" at bounding box center [990, 308] width 581 height 51
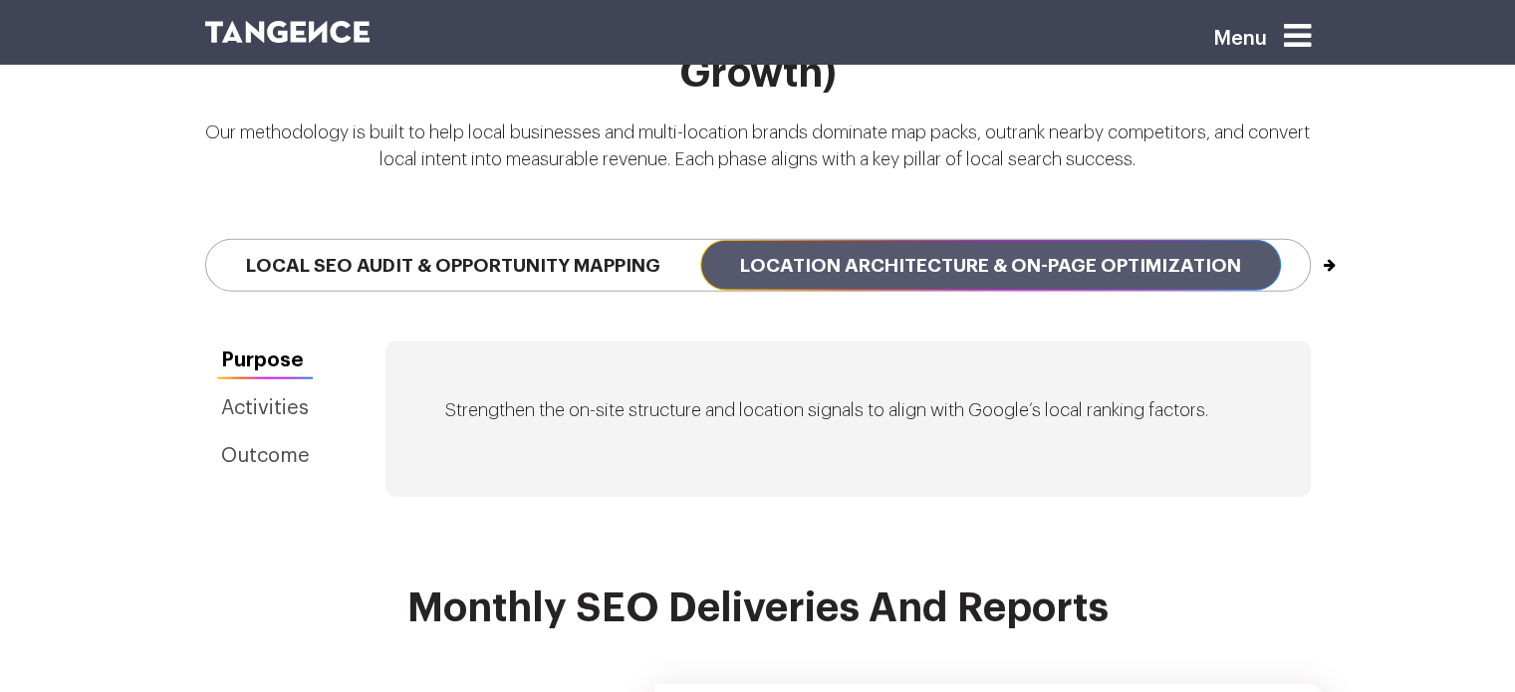
scroll to position [4535, 0]
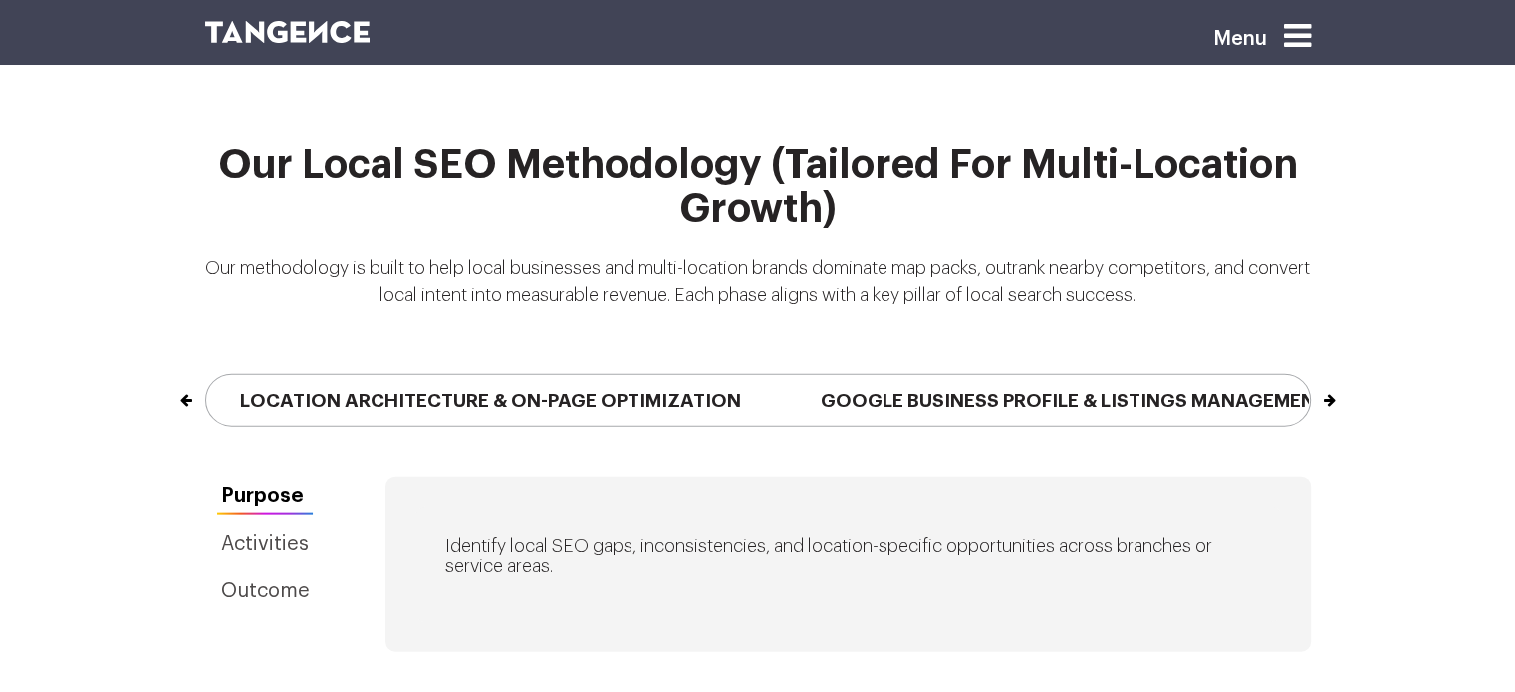
scroll to position [4383, 0]
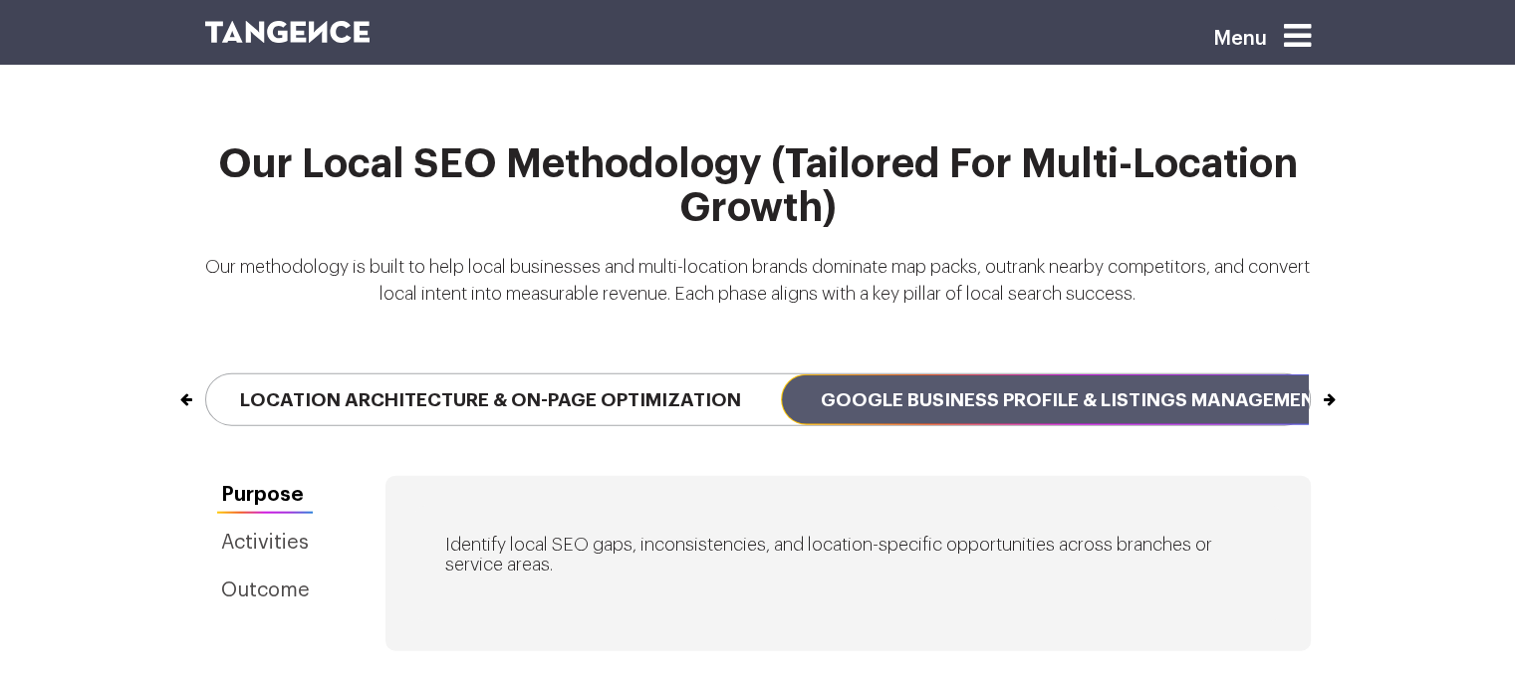
click at [900, 375] on span "Google Business Profile & Listings Management" at bounding box center [1074, 400] width 586 height 51
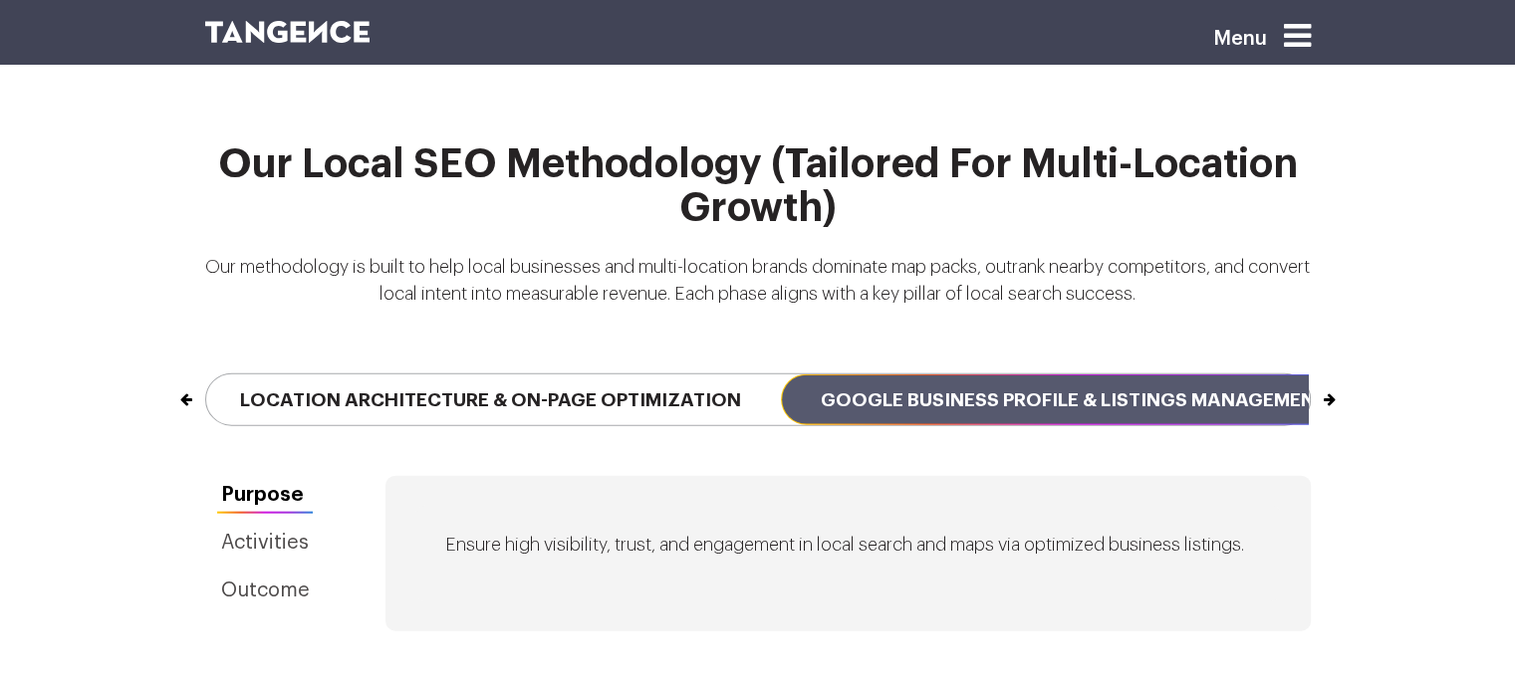
click at [1309, 375] on button "Next" at bounding box center [1308, 391] width 1 height 32
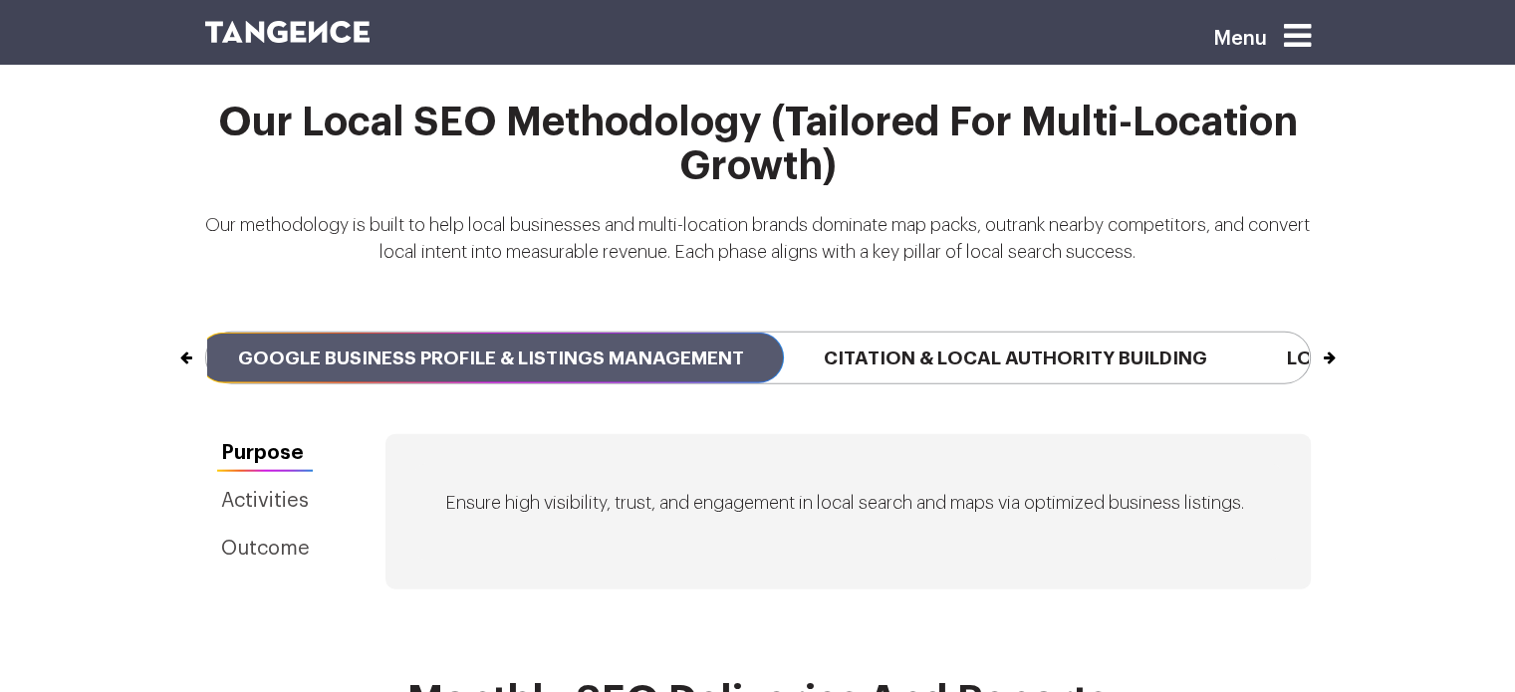
scroll to position [4442, 0]
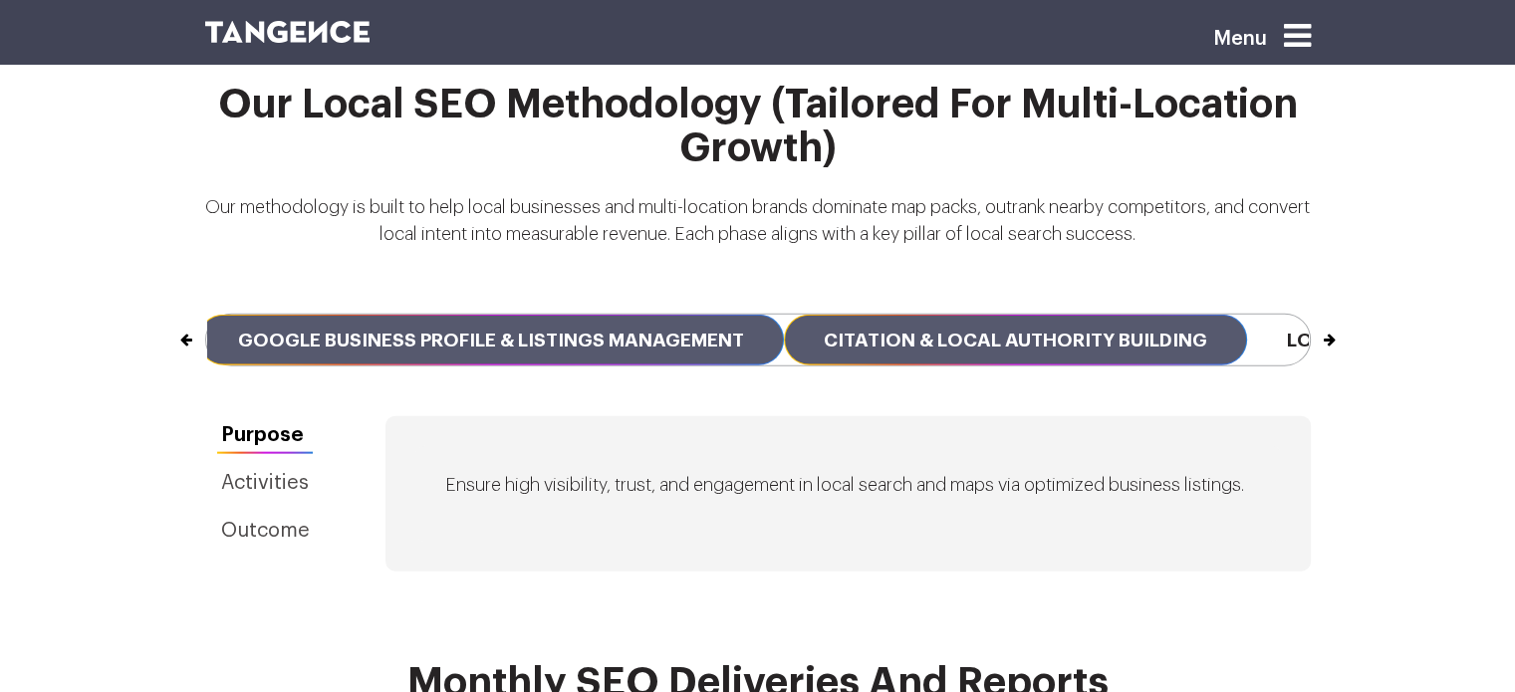
click at [1056, 328] on span "Citation & Local Authority Building" at bounding box center [1015, 340] width 463 height 51
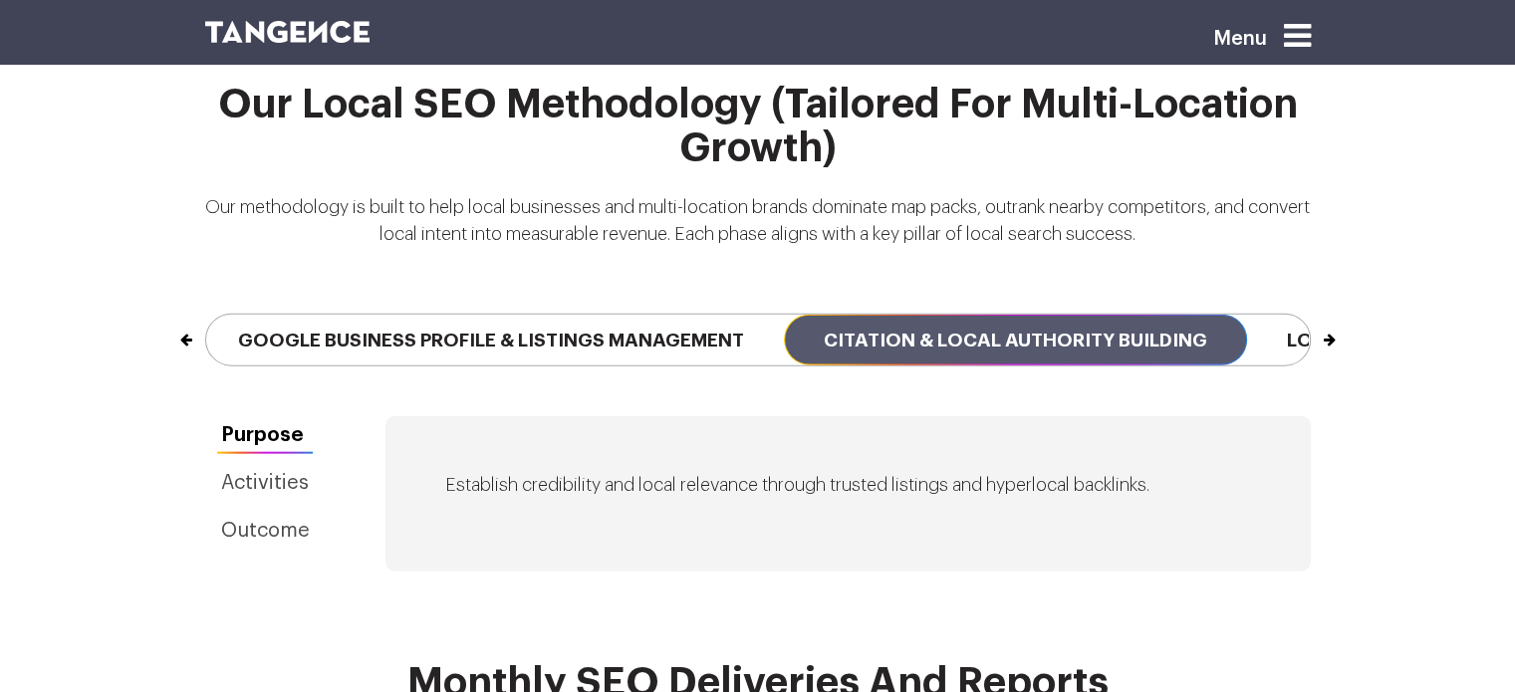
click at [1309, 315] on button "Next" at bounding box center [1308, 331] width 1 height 32
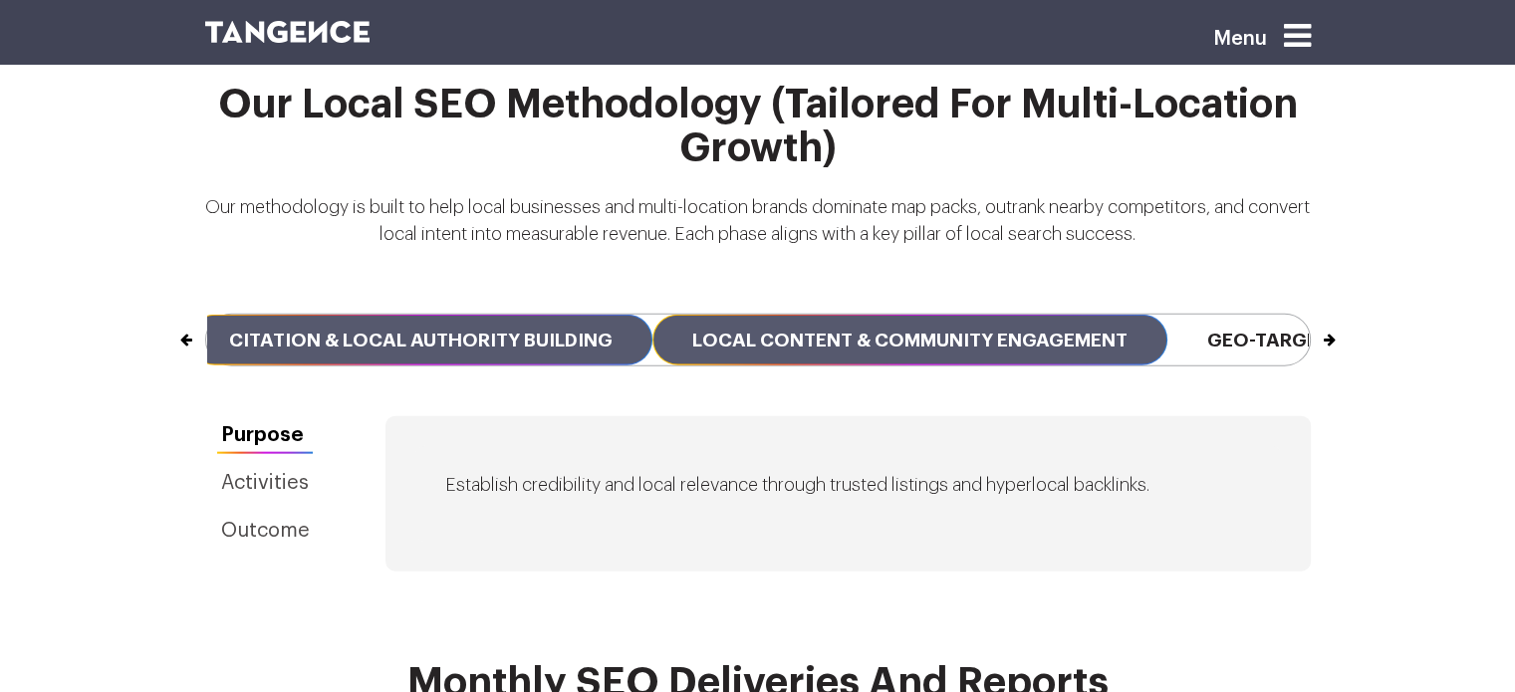
click at [1082, 315] on span "Local Content & Community Engagement" at bounding box center [909, 340] width 515 height 51
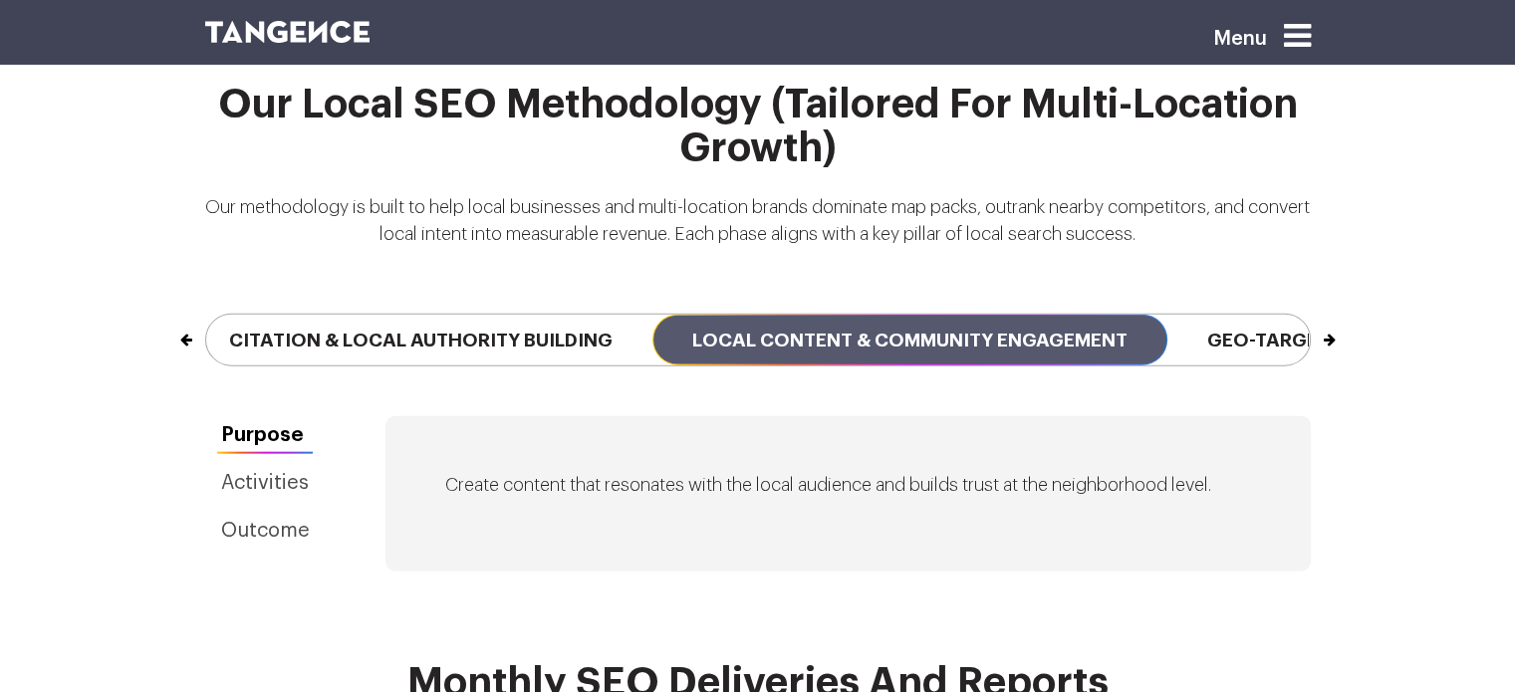
click at [1309, 315] on button "Next" at bounding box center [1308, 331] width 1 height 32
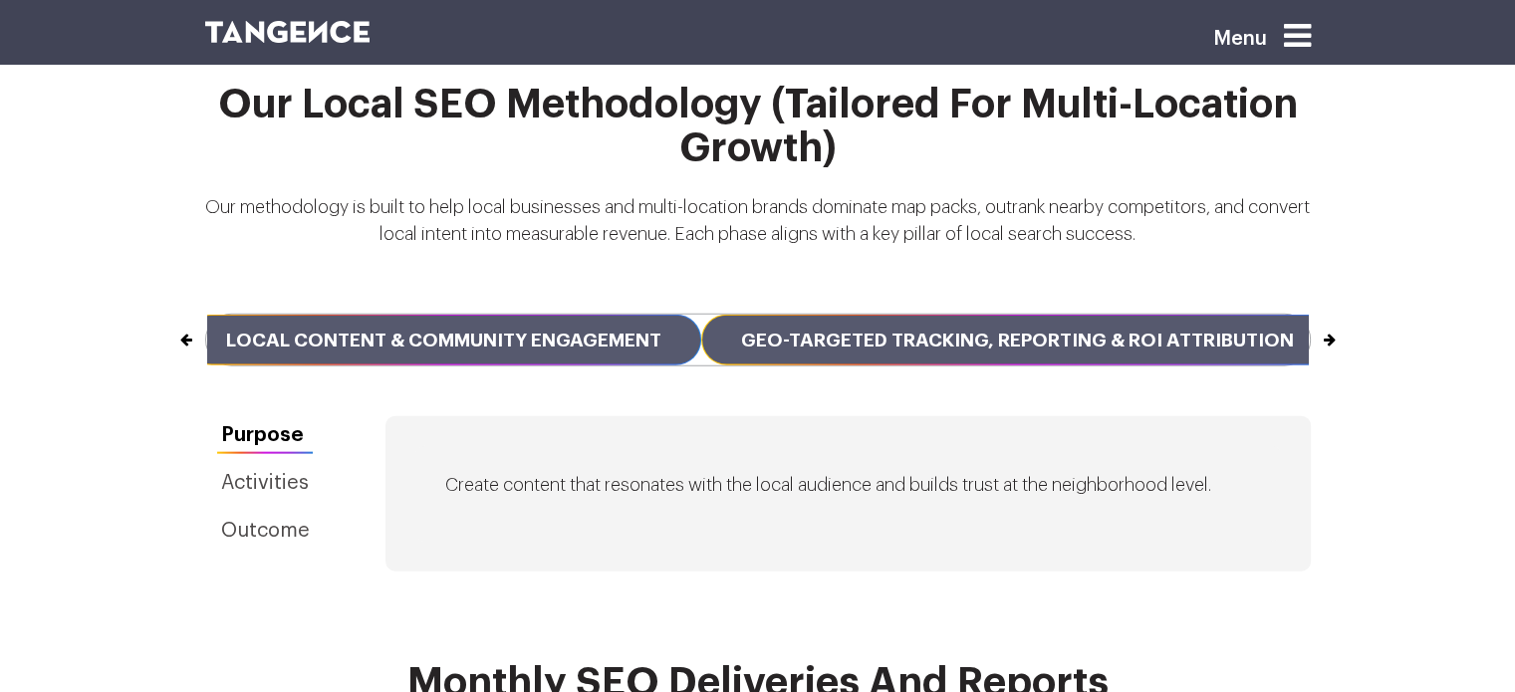
click at [1036, 315] on span "Geo-Targeted Tracking, Reporting & ROI Attribution" at bounding box center [1017, 340] width 633 height 51
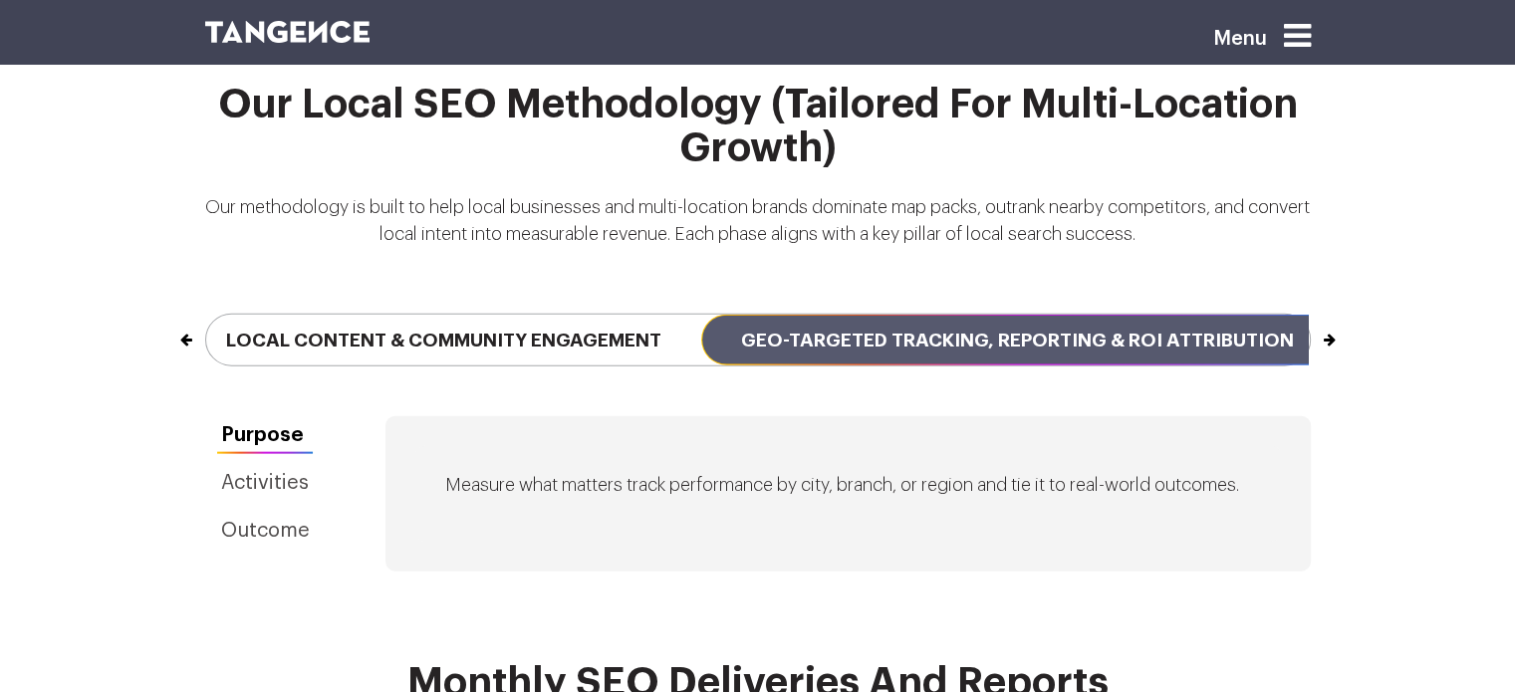
scroll to position [4478, 0]
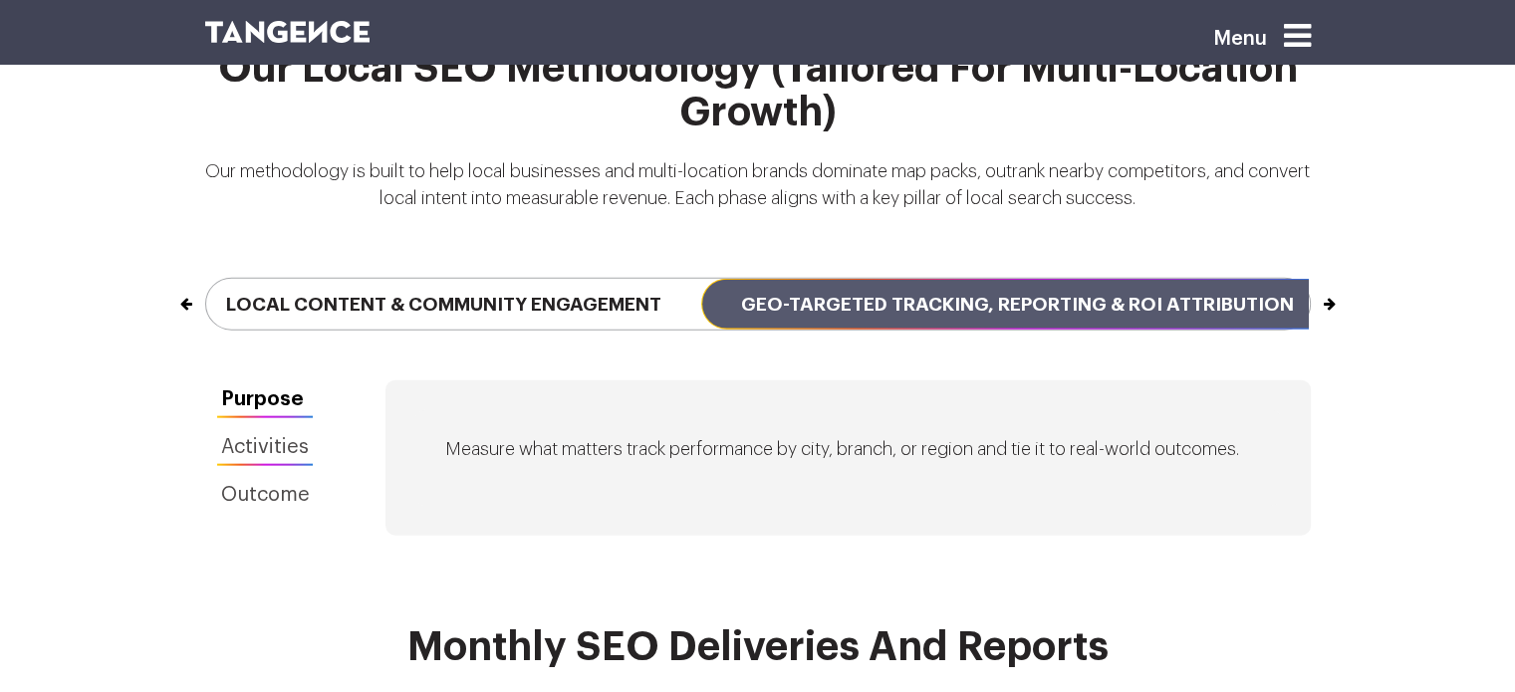
click at [286, 428] on link "Activities" at bounding box center [265, 447] width 121 height 38
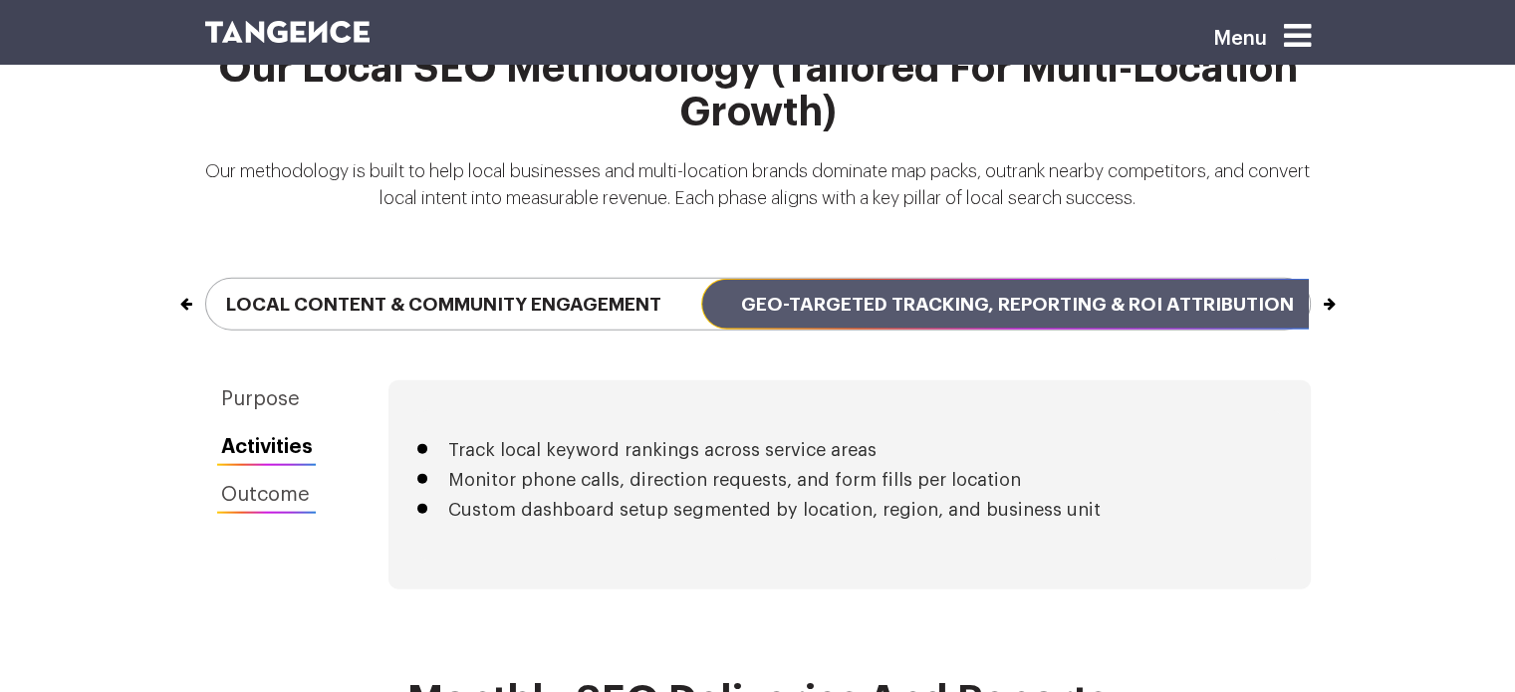
click at [277, 476] on link "Outcome" at bounding box center [267, 495] width 124 height 38
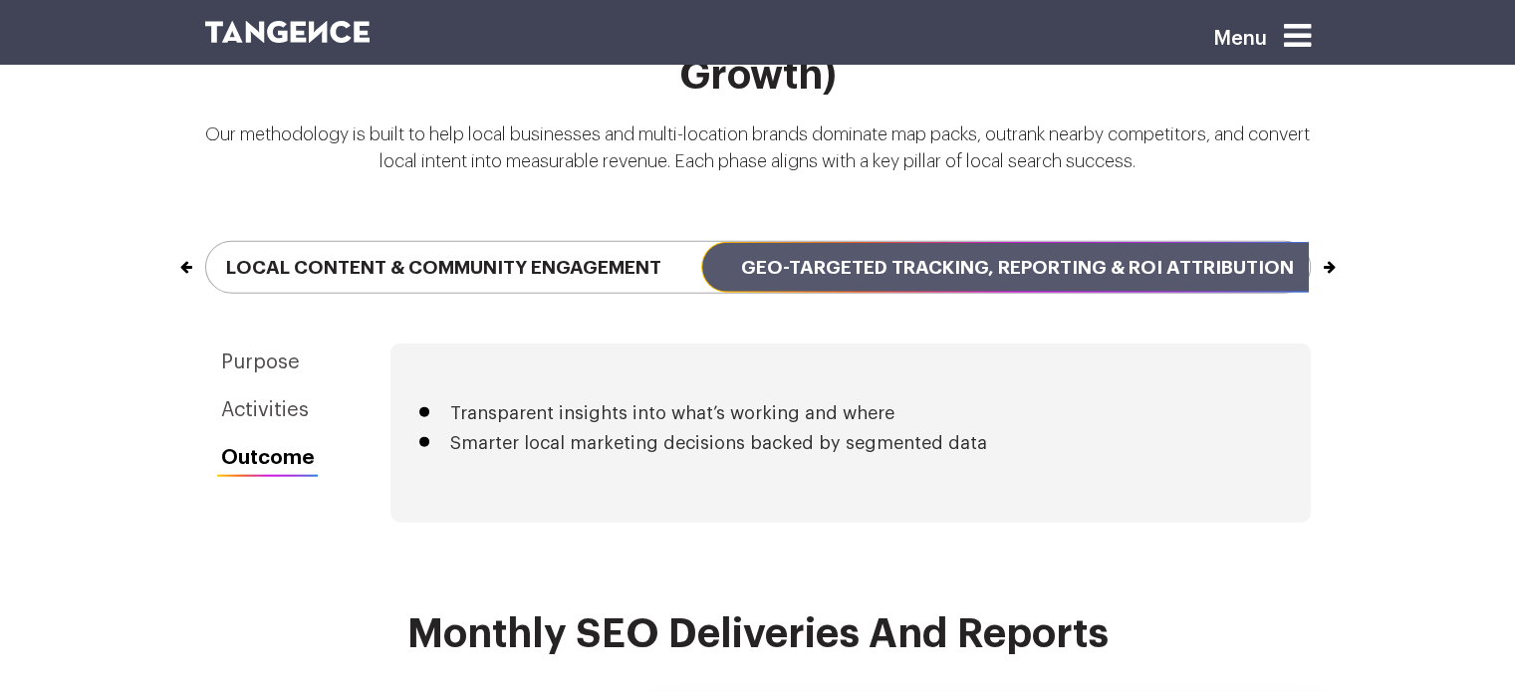
scroll to position [4517, 0]
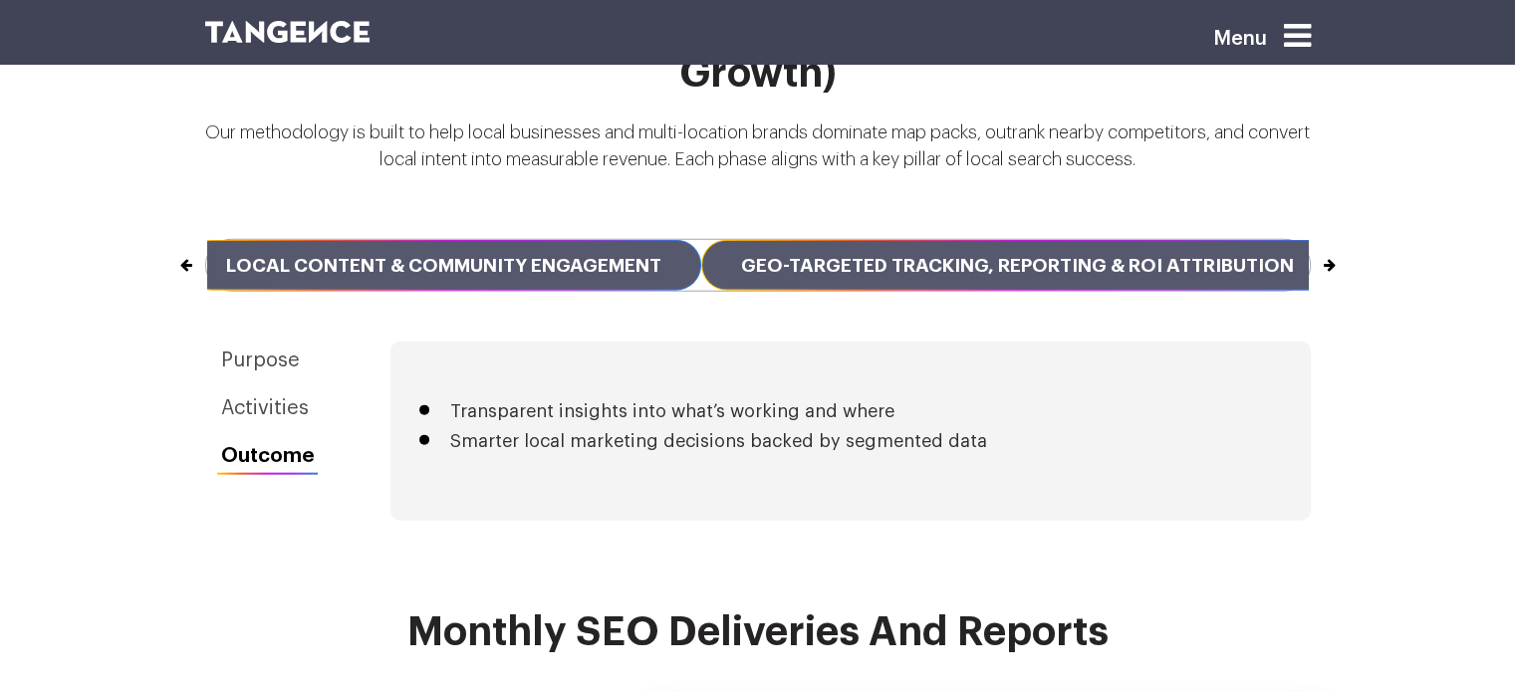
click at [598, 254] on span "Local Content & Community Engagement" at bounding box center [443, 265] width 515 height 51
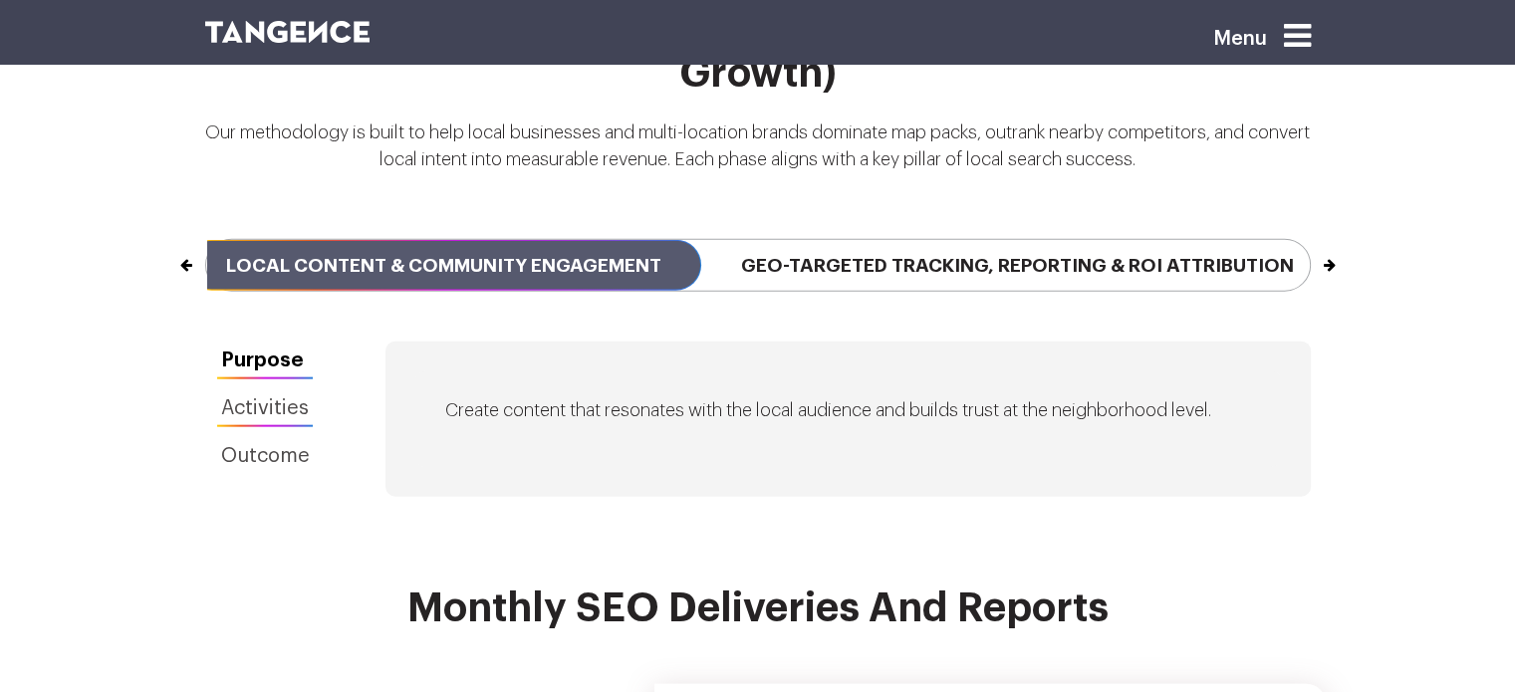
click at [311, 389] on link "Activities" at bounding box center [265, 408] width 121 height 38
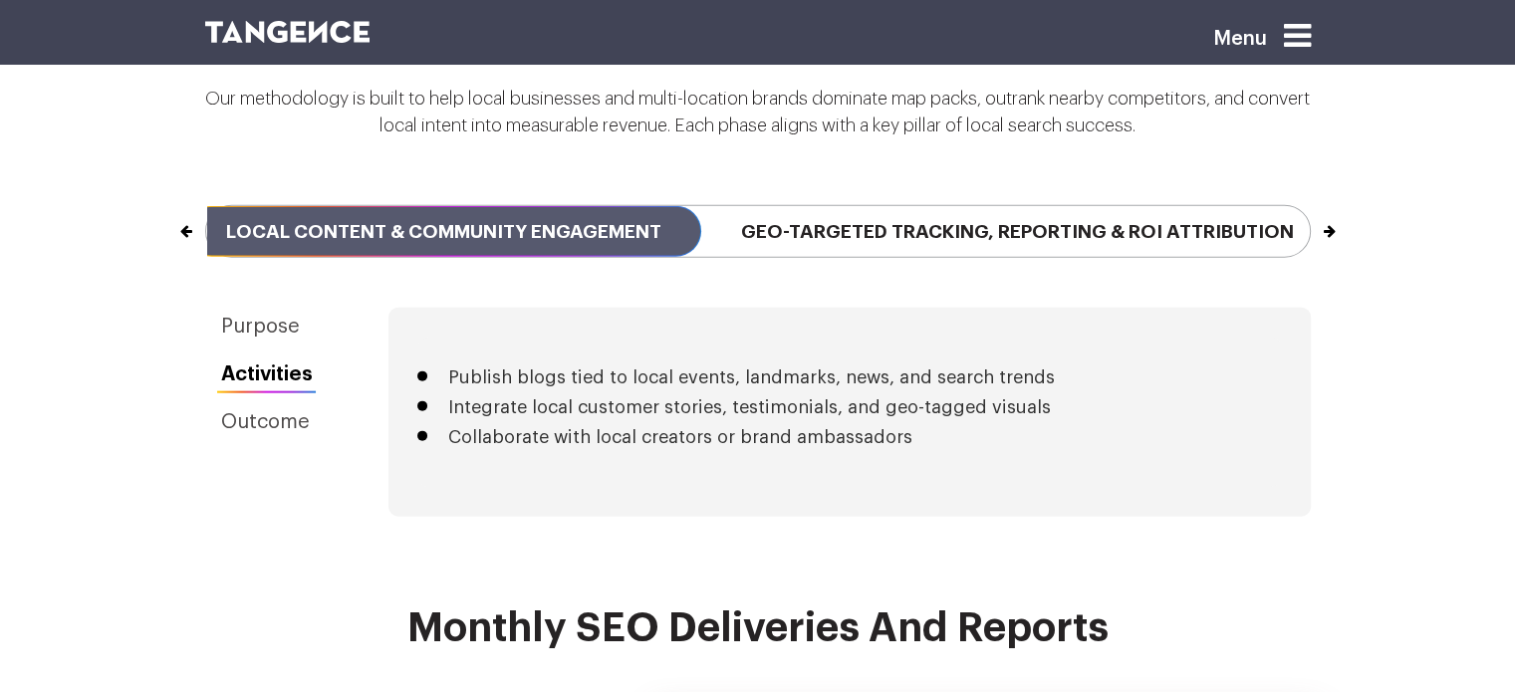
scroll to position [4575, 0]
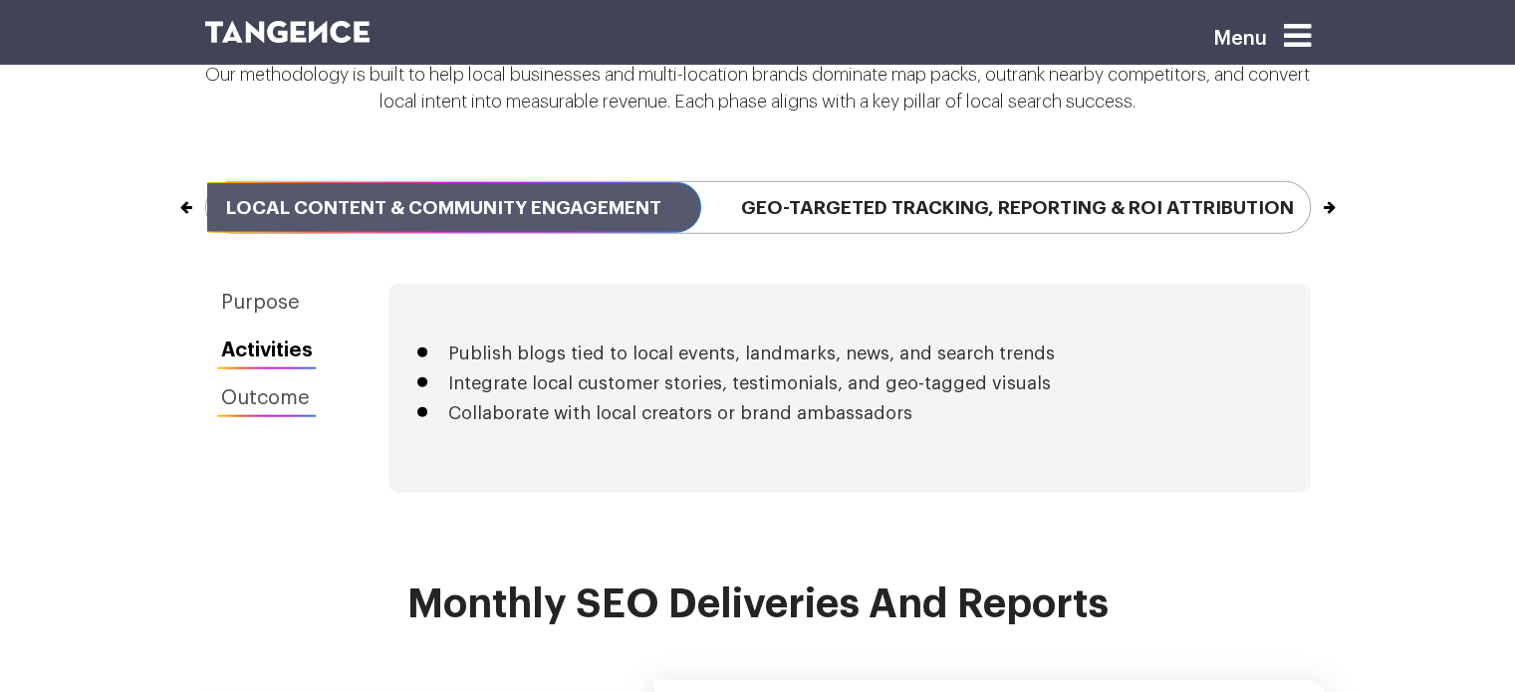
click at [283, 380] on link "Outcome" at bounding box center [267, 399] width 124 height 38
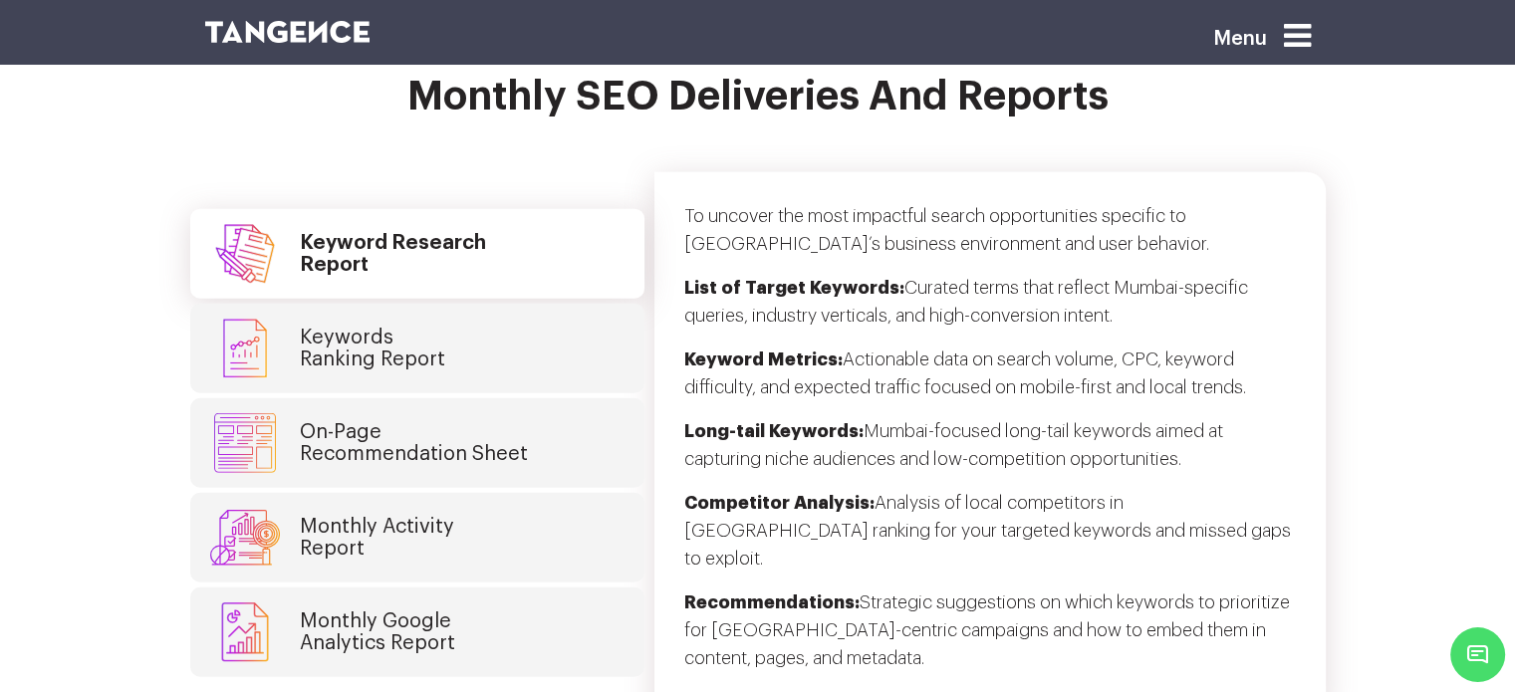
scroll to position [5055, 0]
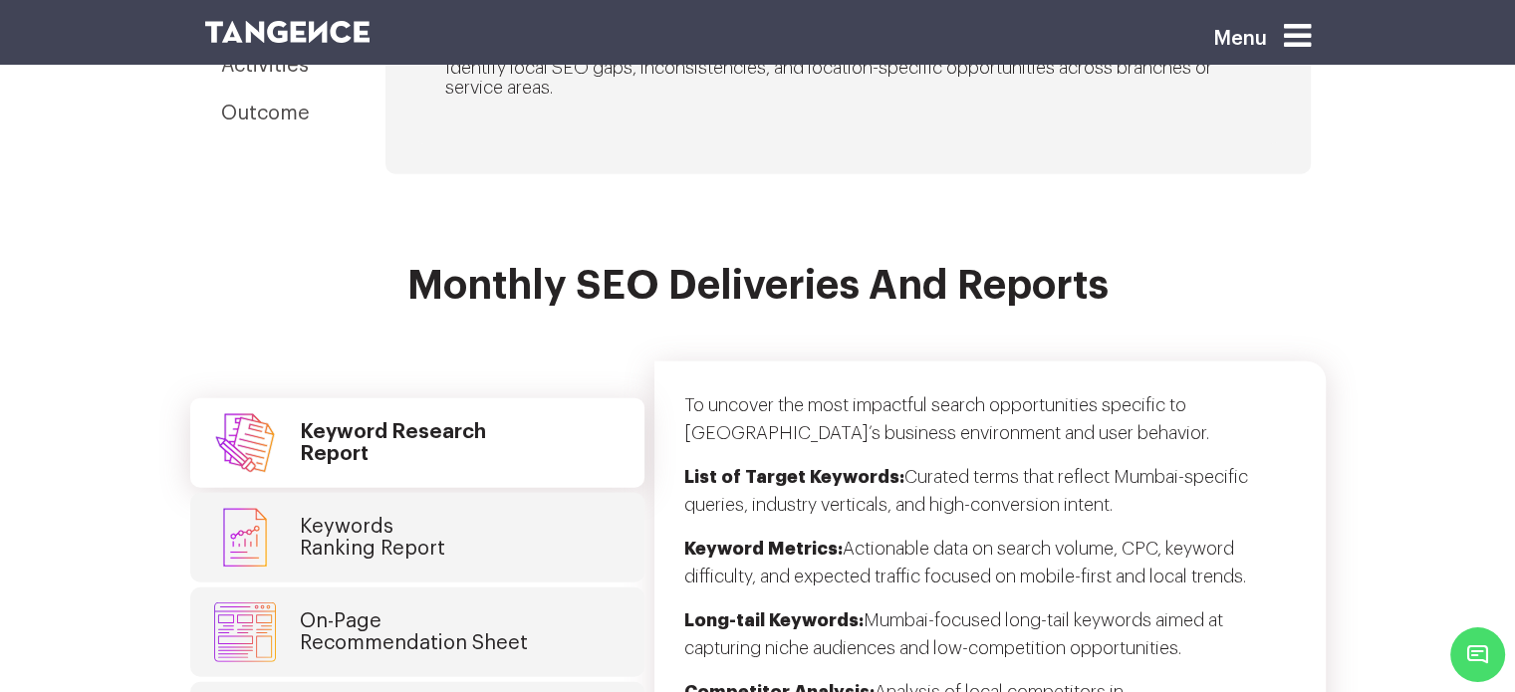
scroll to position [4861, 0]
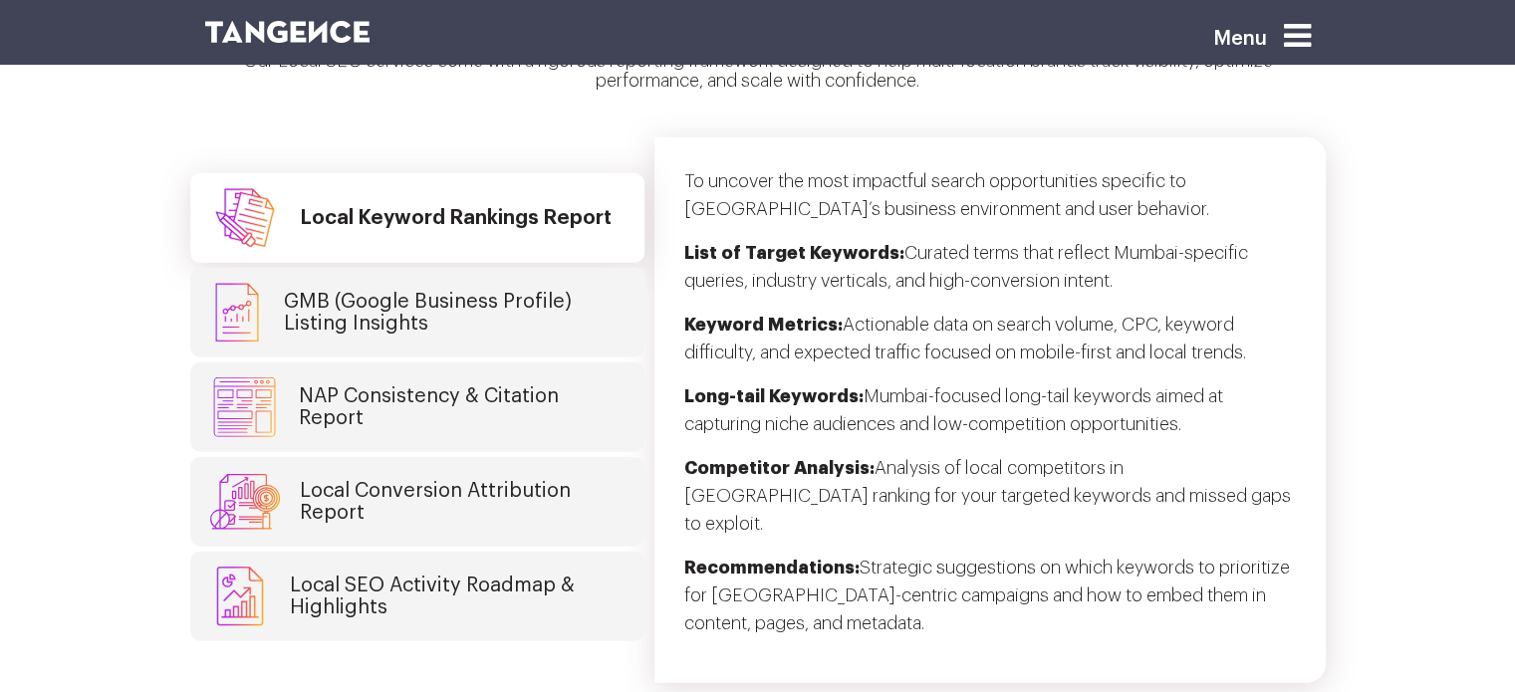
scroll to position [5190, 0]
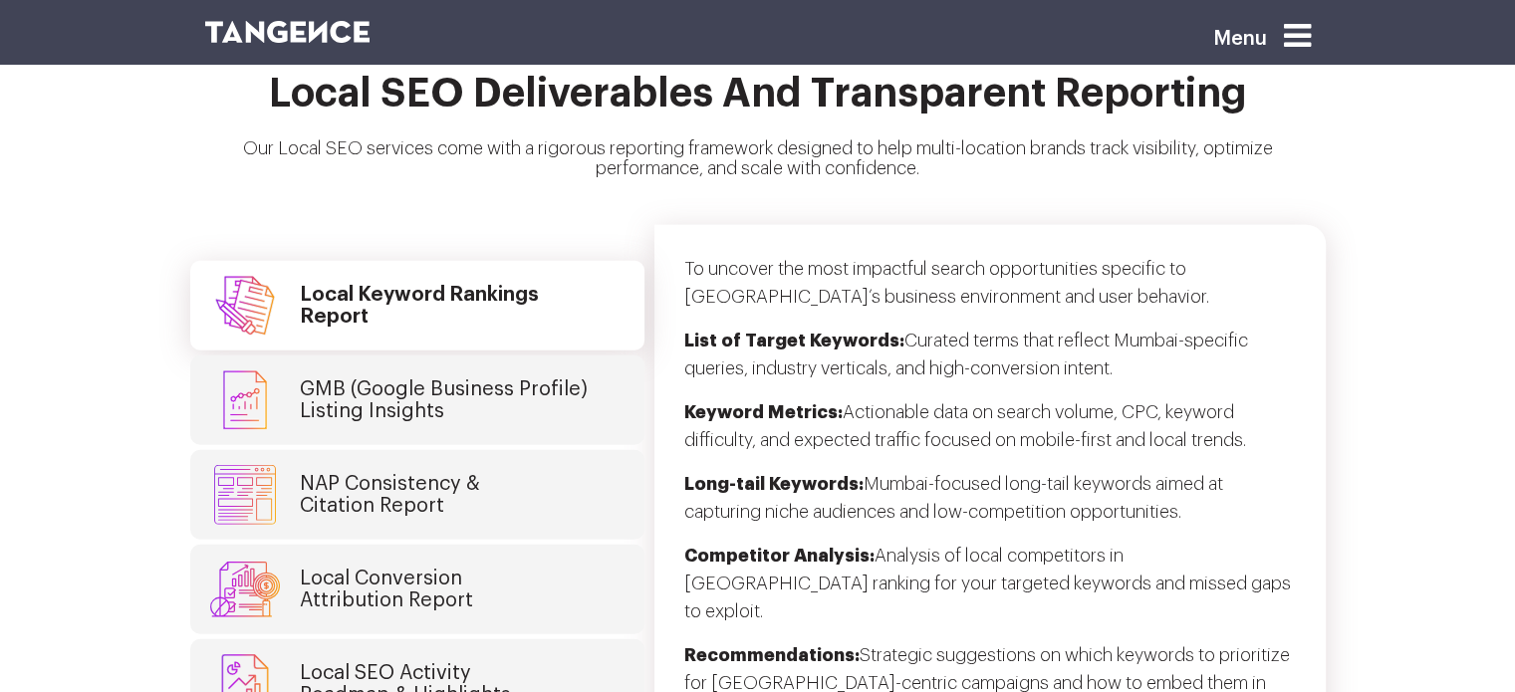
scroll to position [5070, 0]
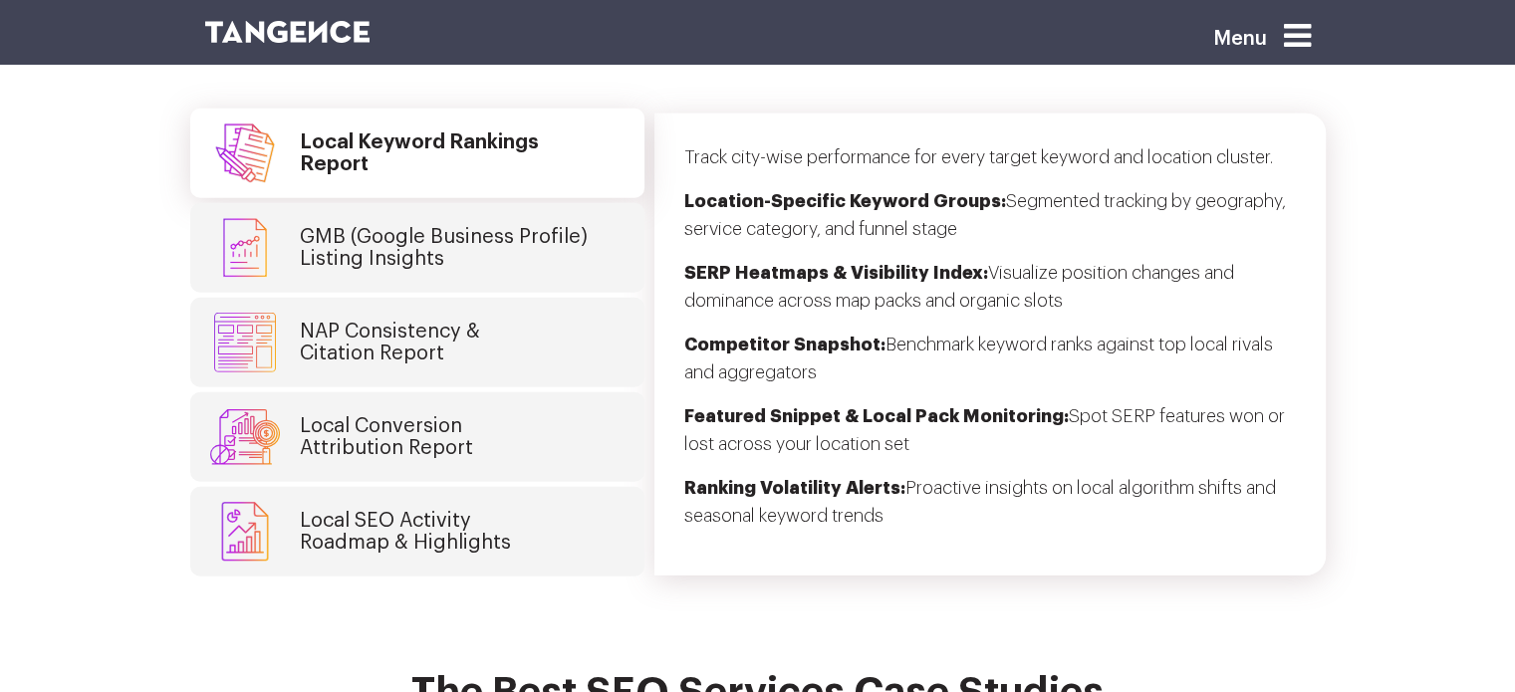
scroll to position [5171, 0]
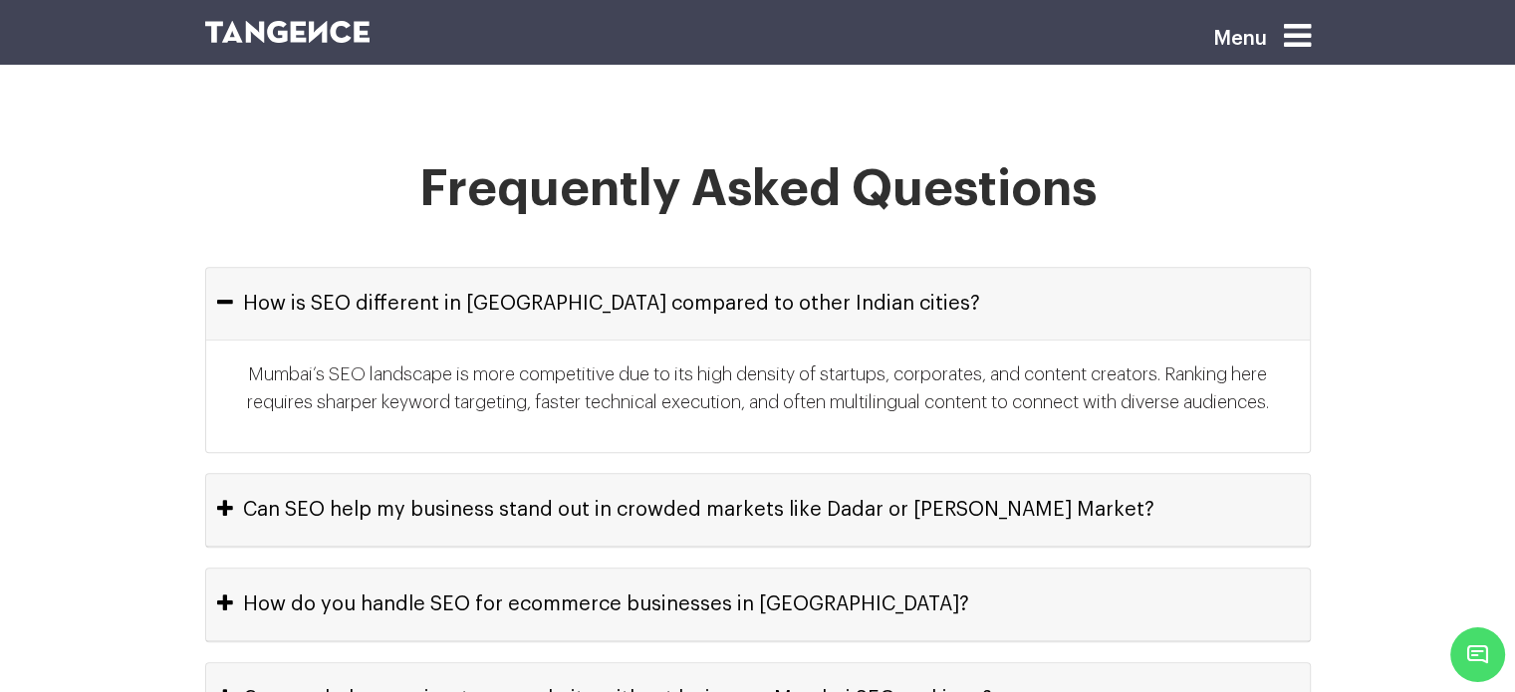
scroll to position [8906, 0]
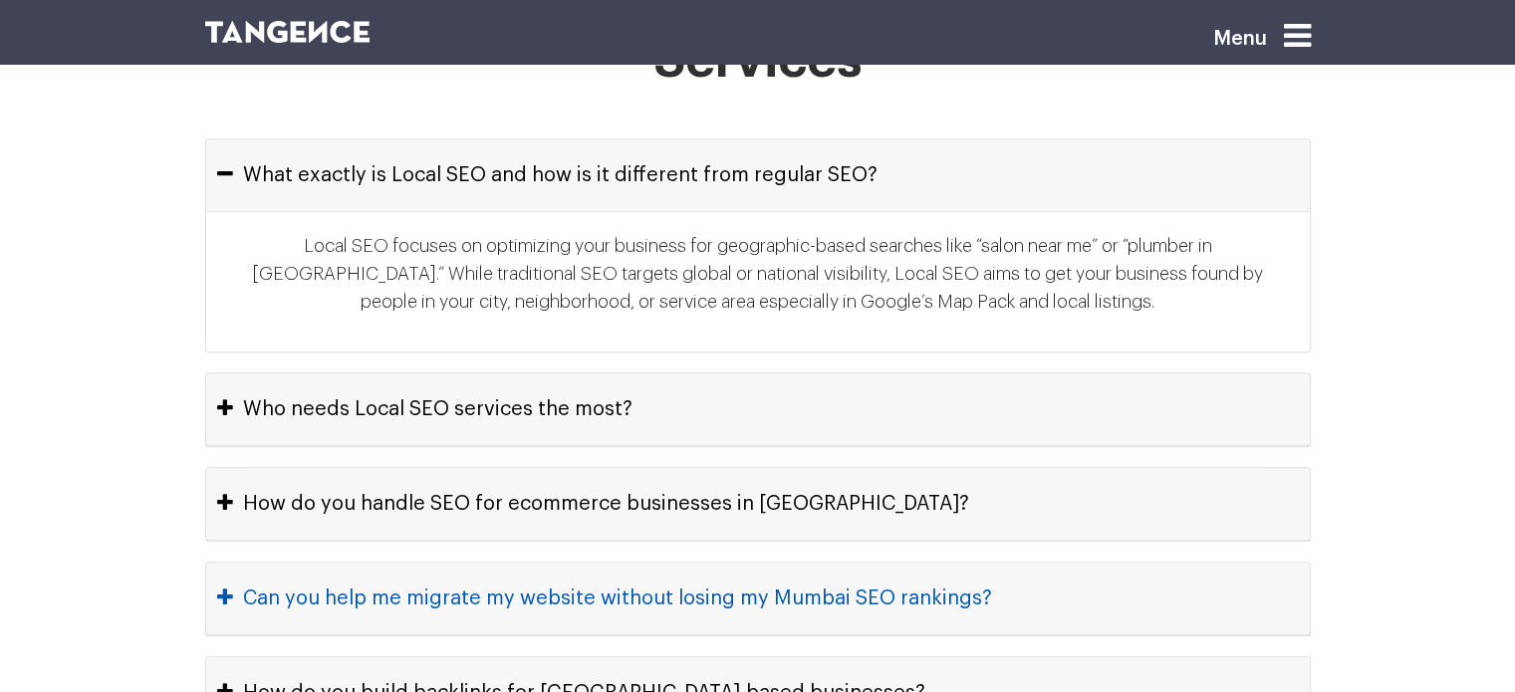
scroll to position [9128, 0]
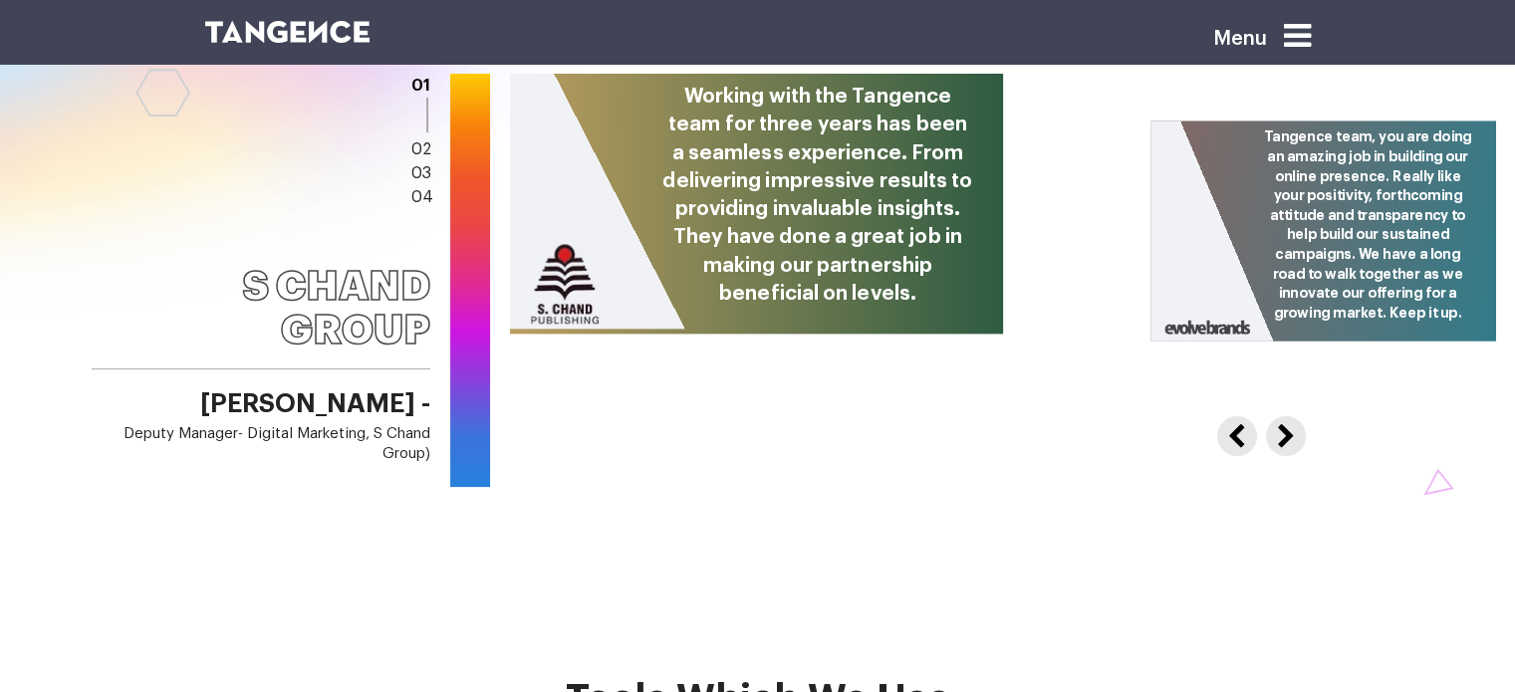
scroll to position [8151, 0]
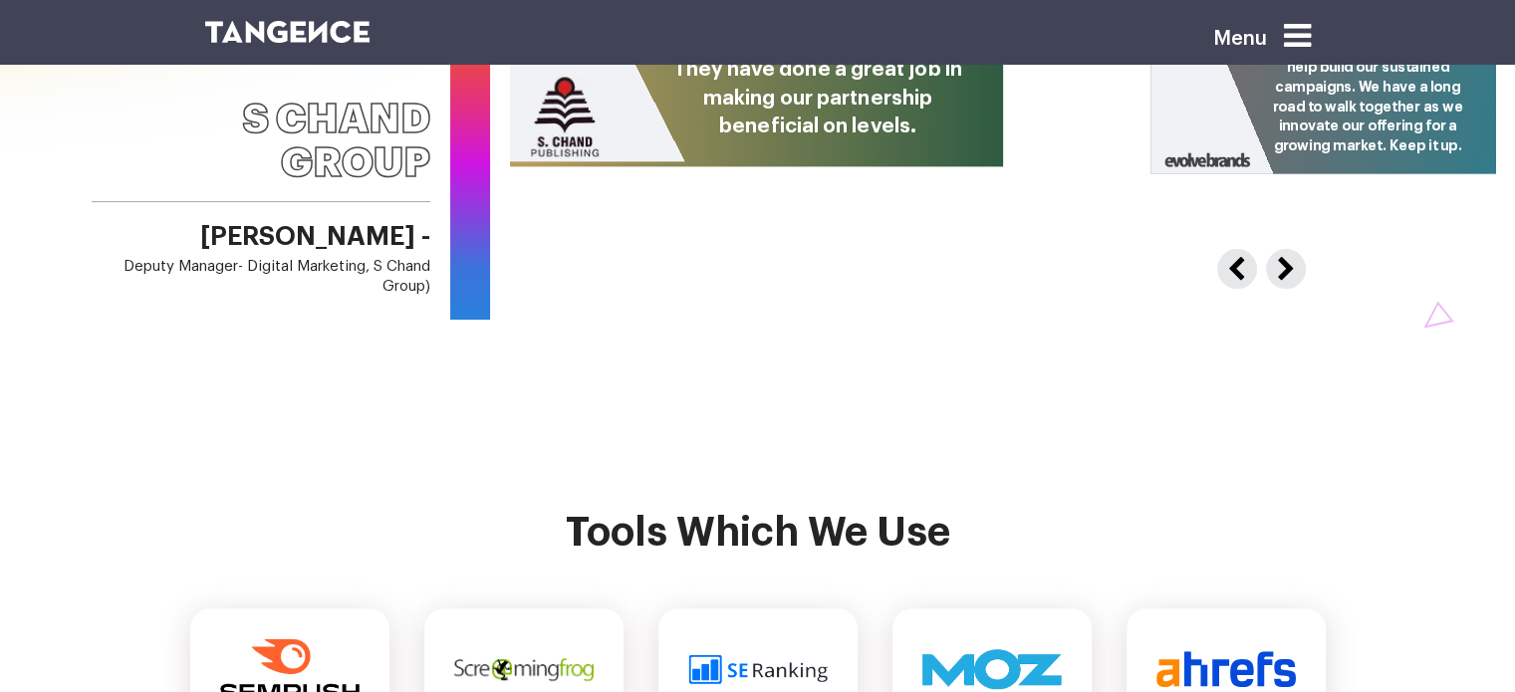
scroll to position [9106, 0]
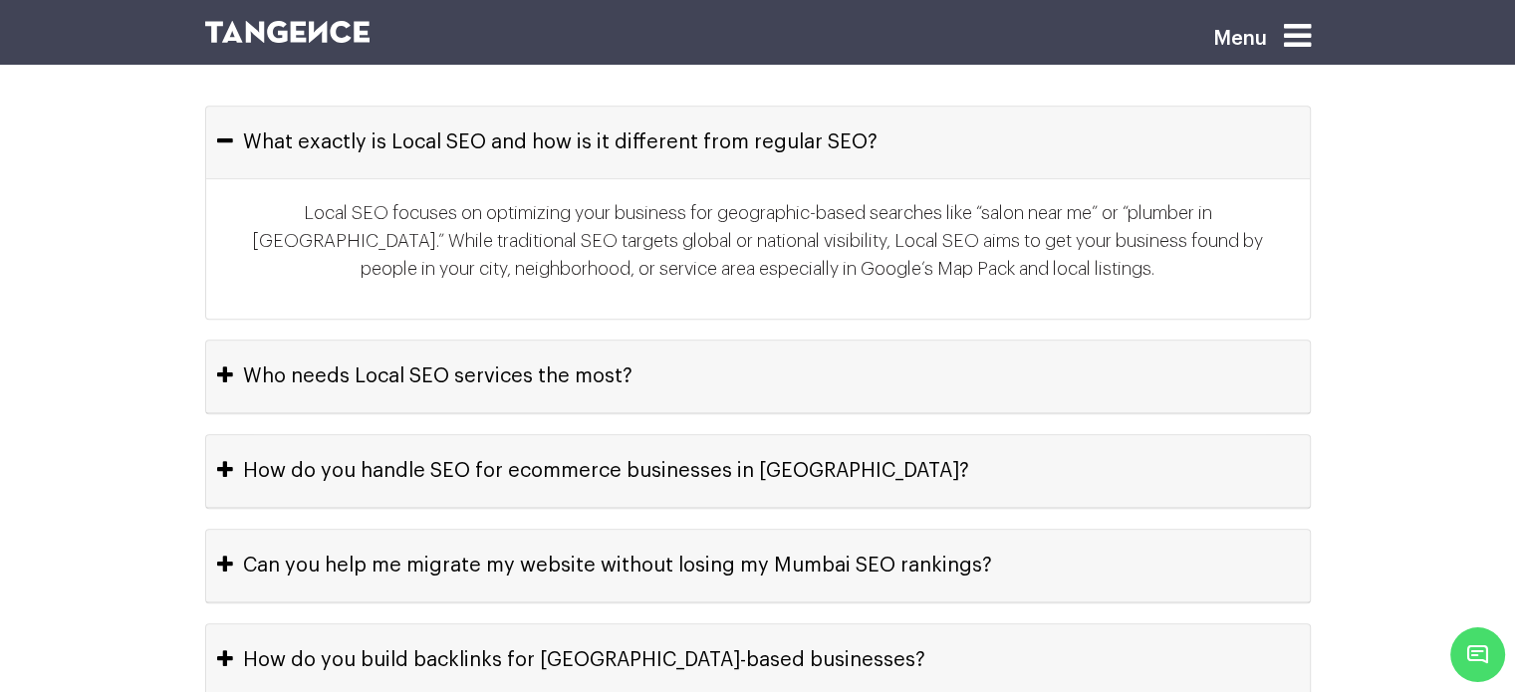
scroll to position [9106, 0]
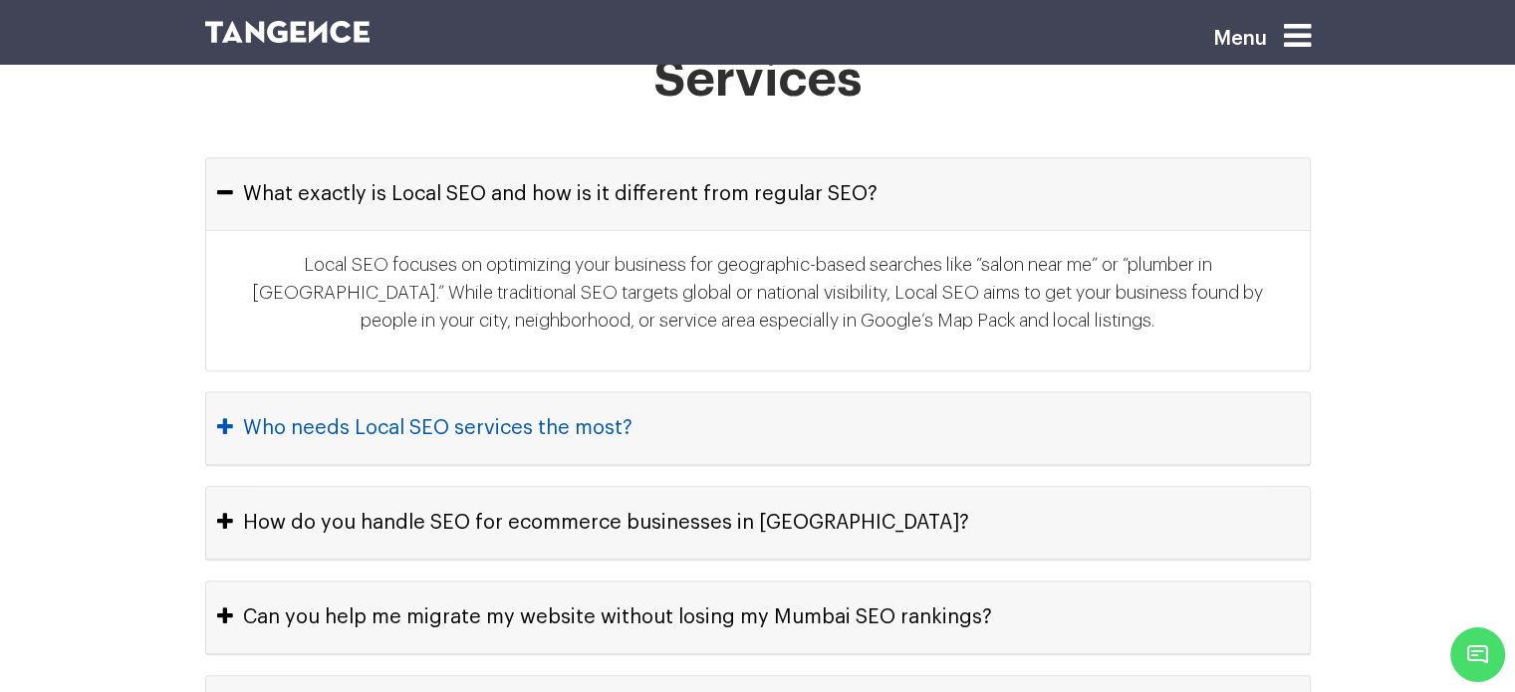
click at [837, 392] on button "Who needs Local SEO services the most?" at bounding box center [758, 428] width 1104 height 72
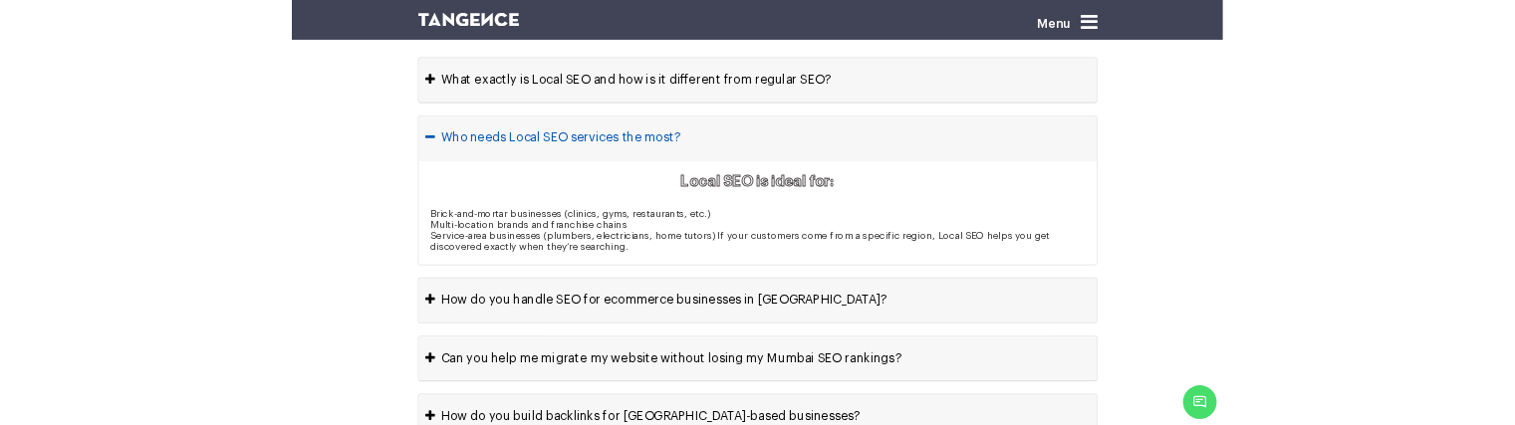
scroll to position [9170, 0]
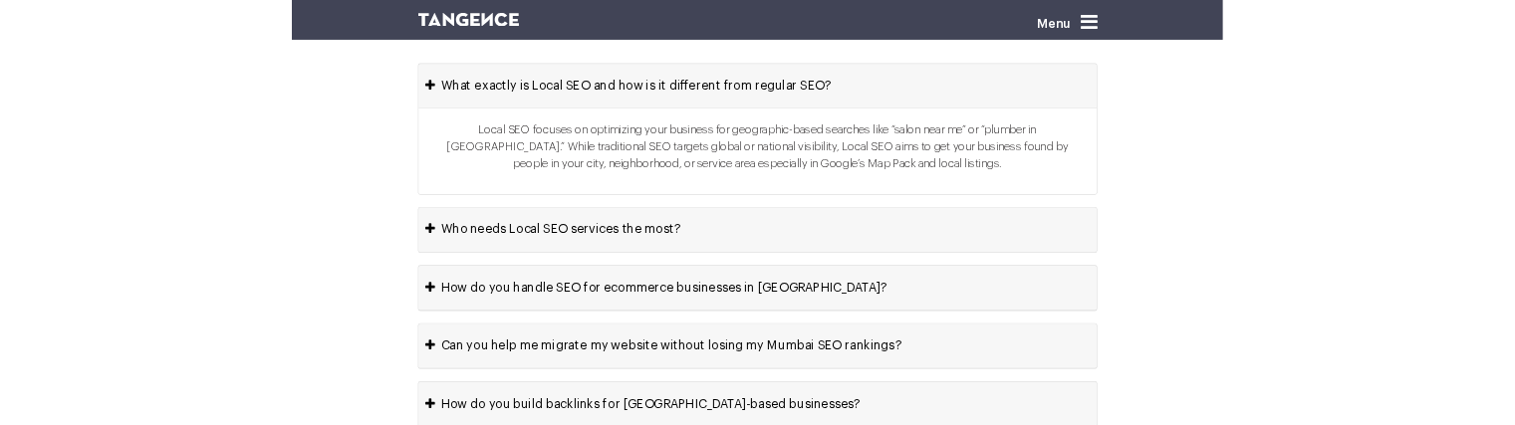
scroll to position [9162, 0]
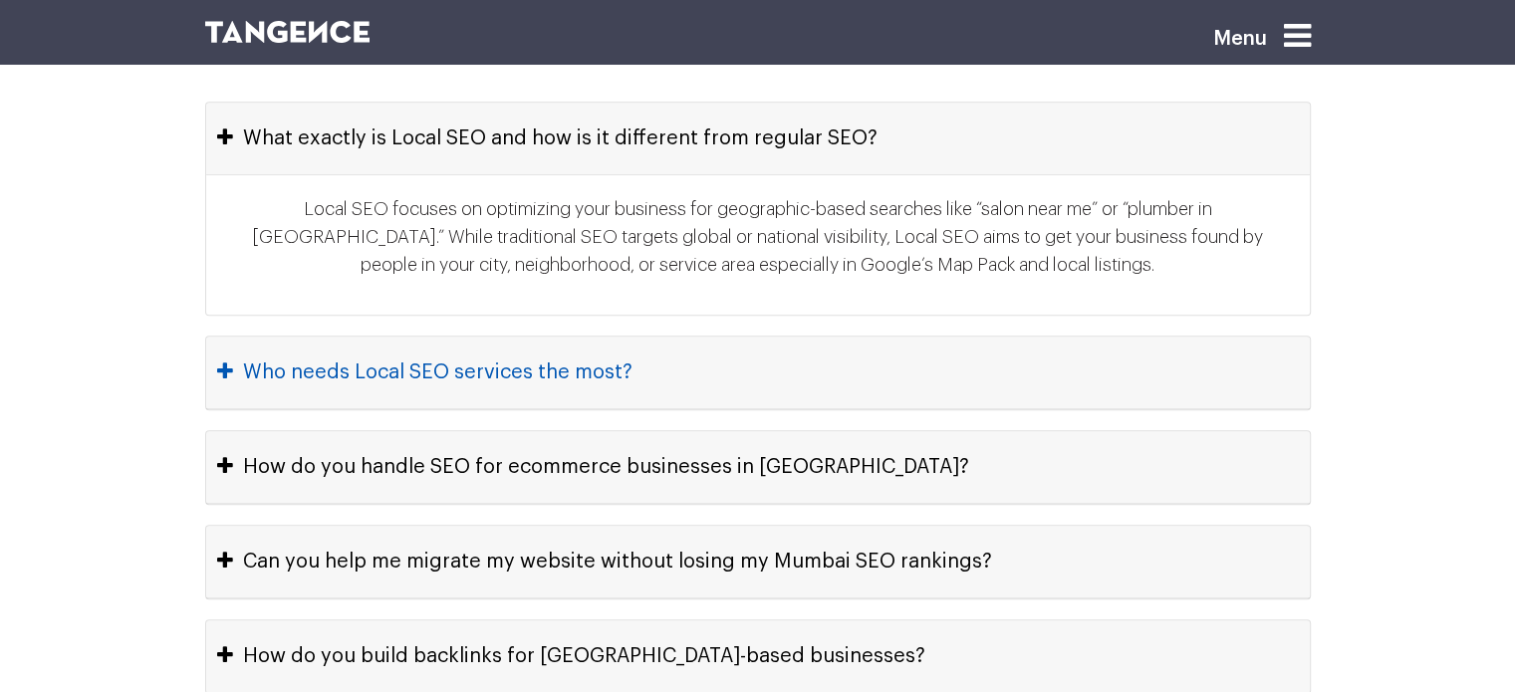
click at [693, 337] on button "Who needs Local SEO services the most?" at bounding box center [758, 373] width 1104 height 72
